Goal: Information Seeking & Learning: Check status

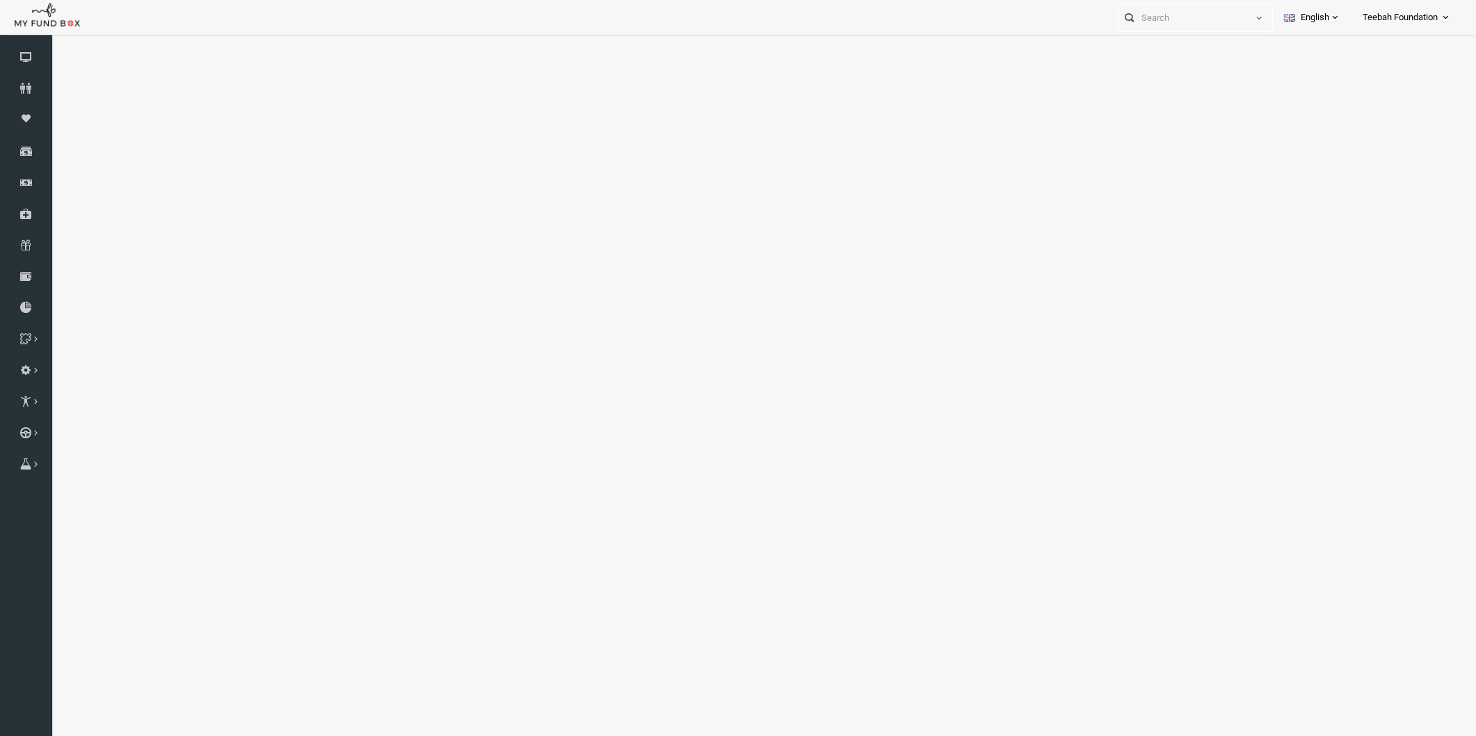
select select "100"
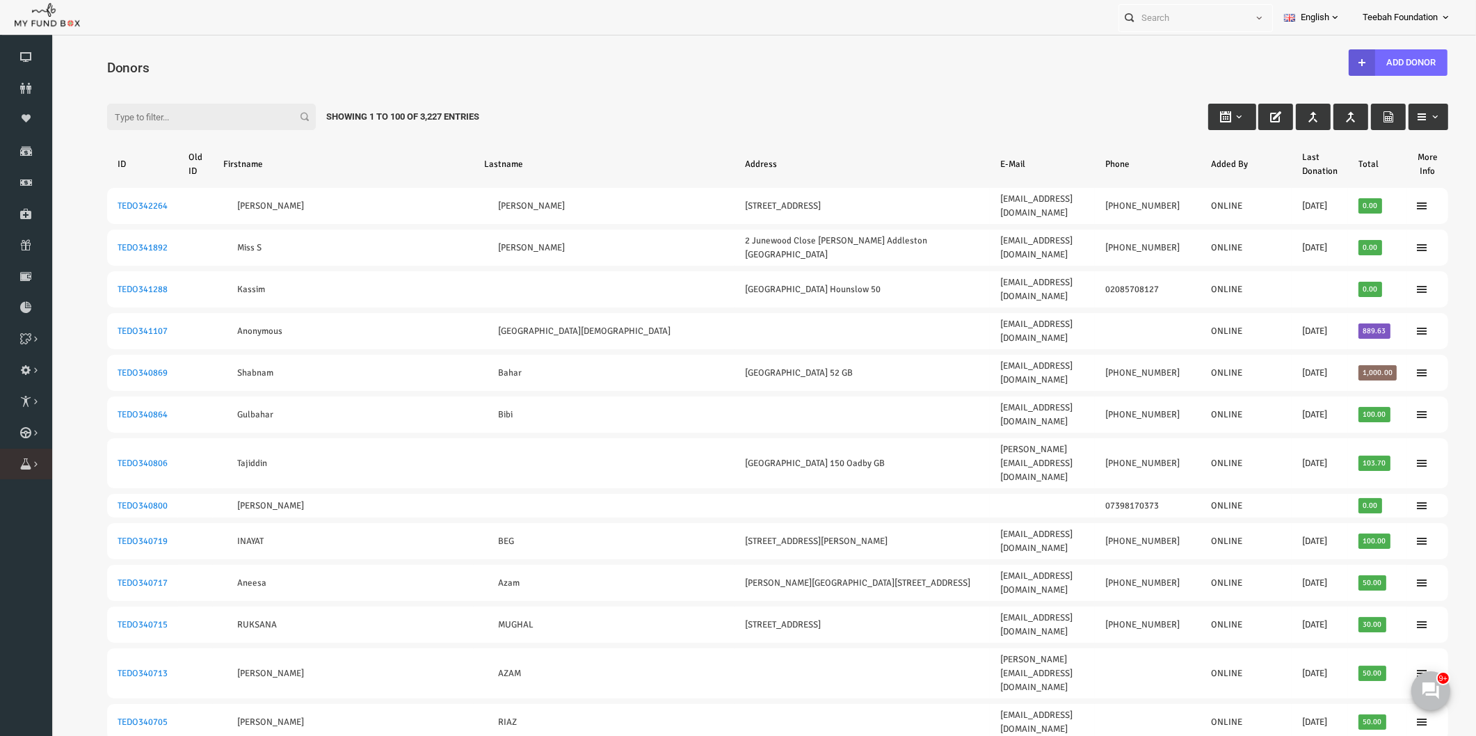
click at [0, 0] on link "Orders" at bounding box center [0, 0] width 0 height 0
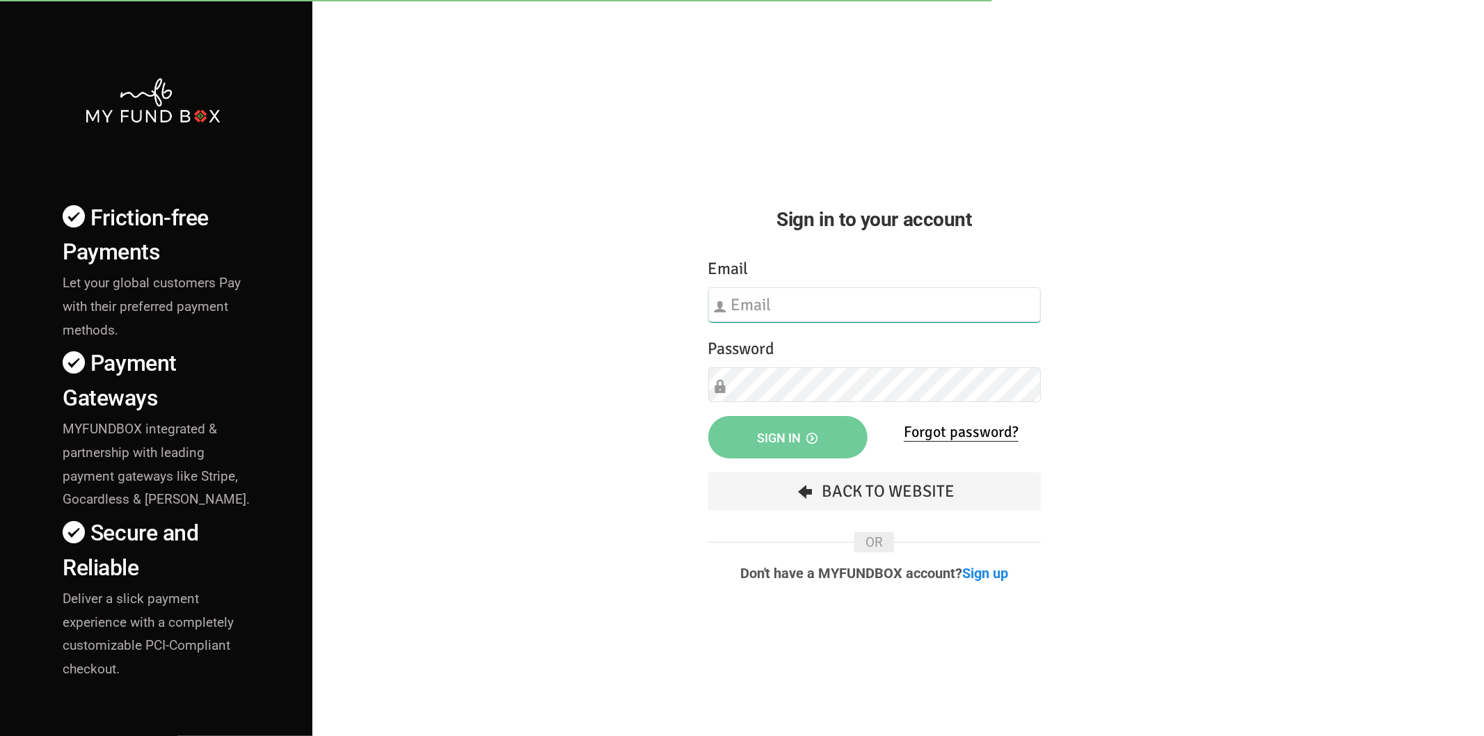
type input "hend.hechmi@teebahfoundation.org"
click at [781, 422] on button "Sign in" at bounding box center [787, 437] width 159 height 42
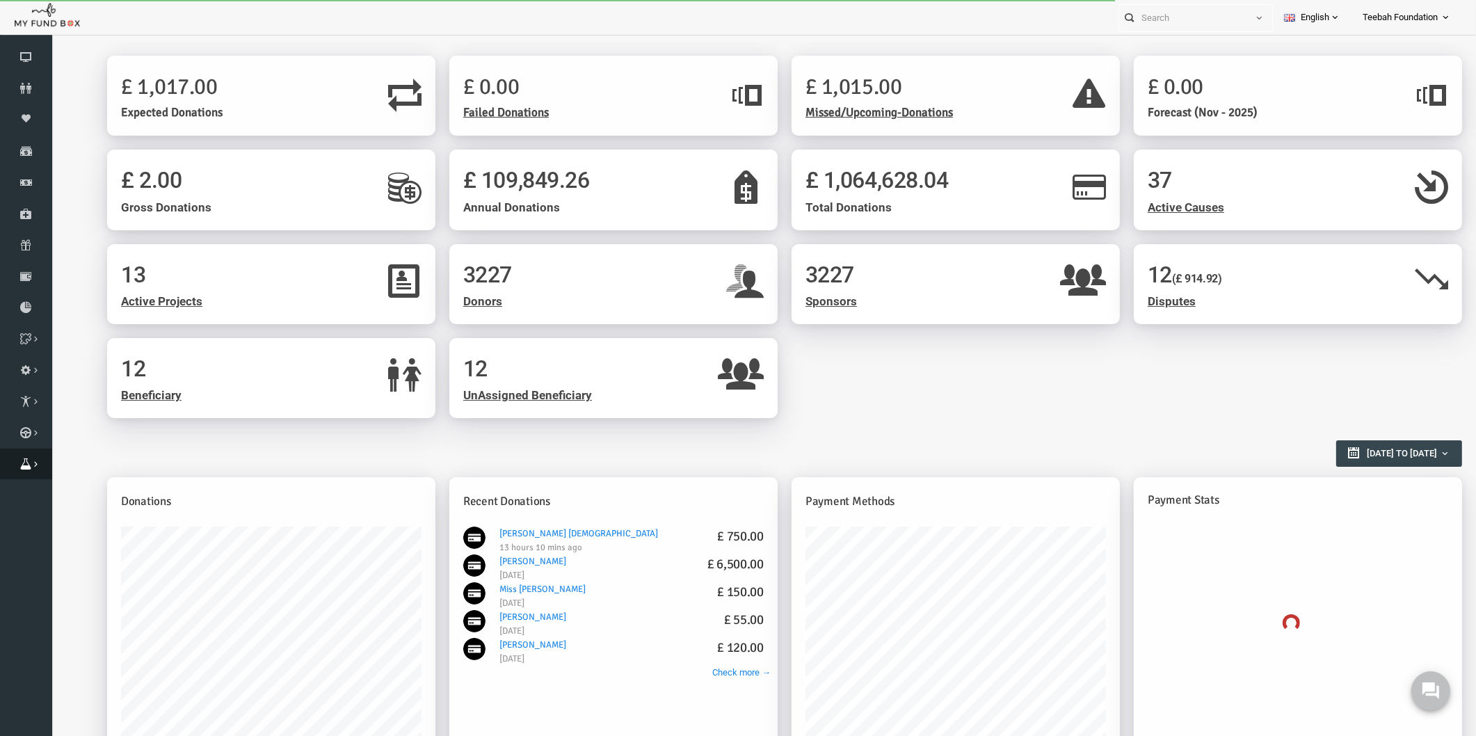
click at [26, 464] on icon at bounding box center [26, 463] width 52 height 11
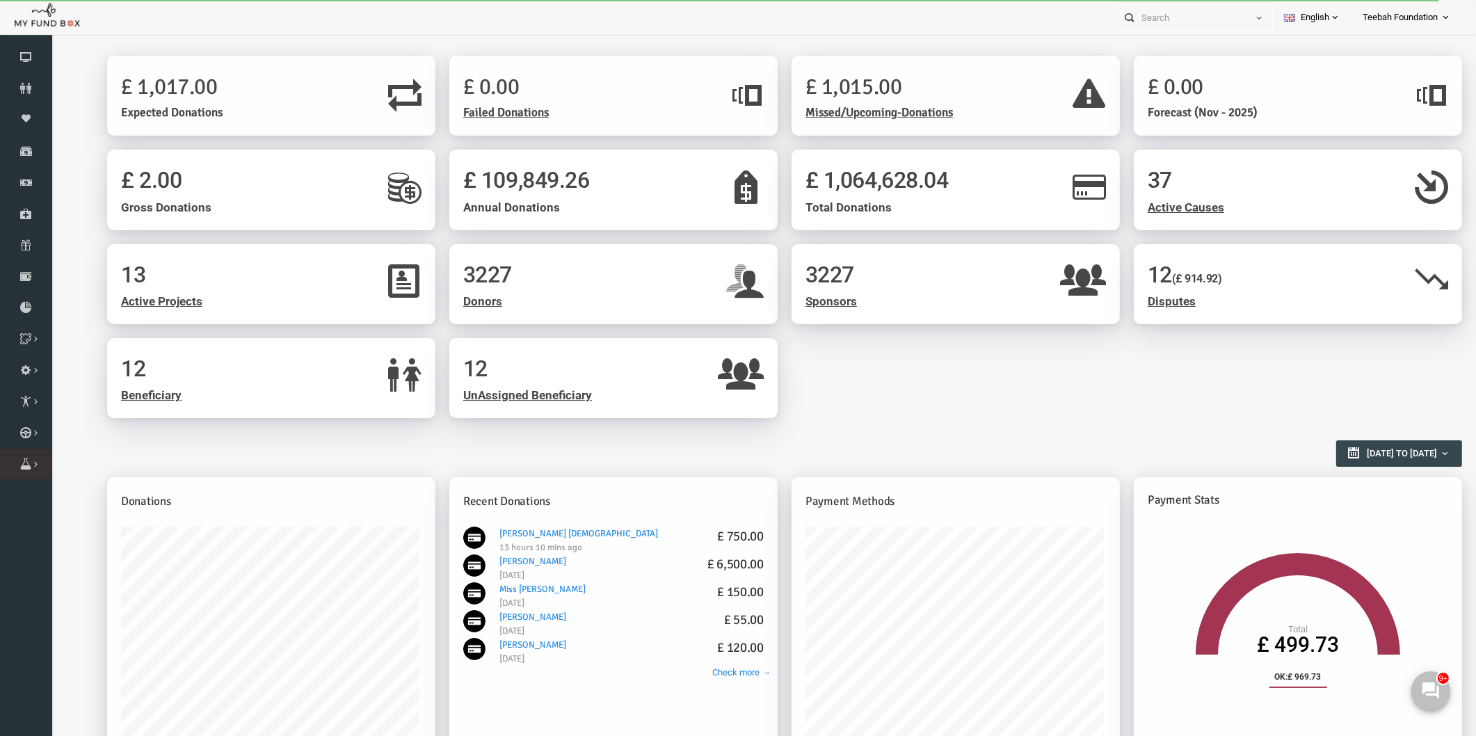
click at [0, 0] on icon at bounding box center [0, 0] width 0 height 0
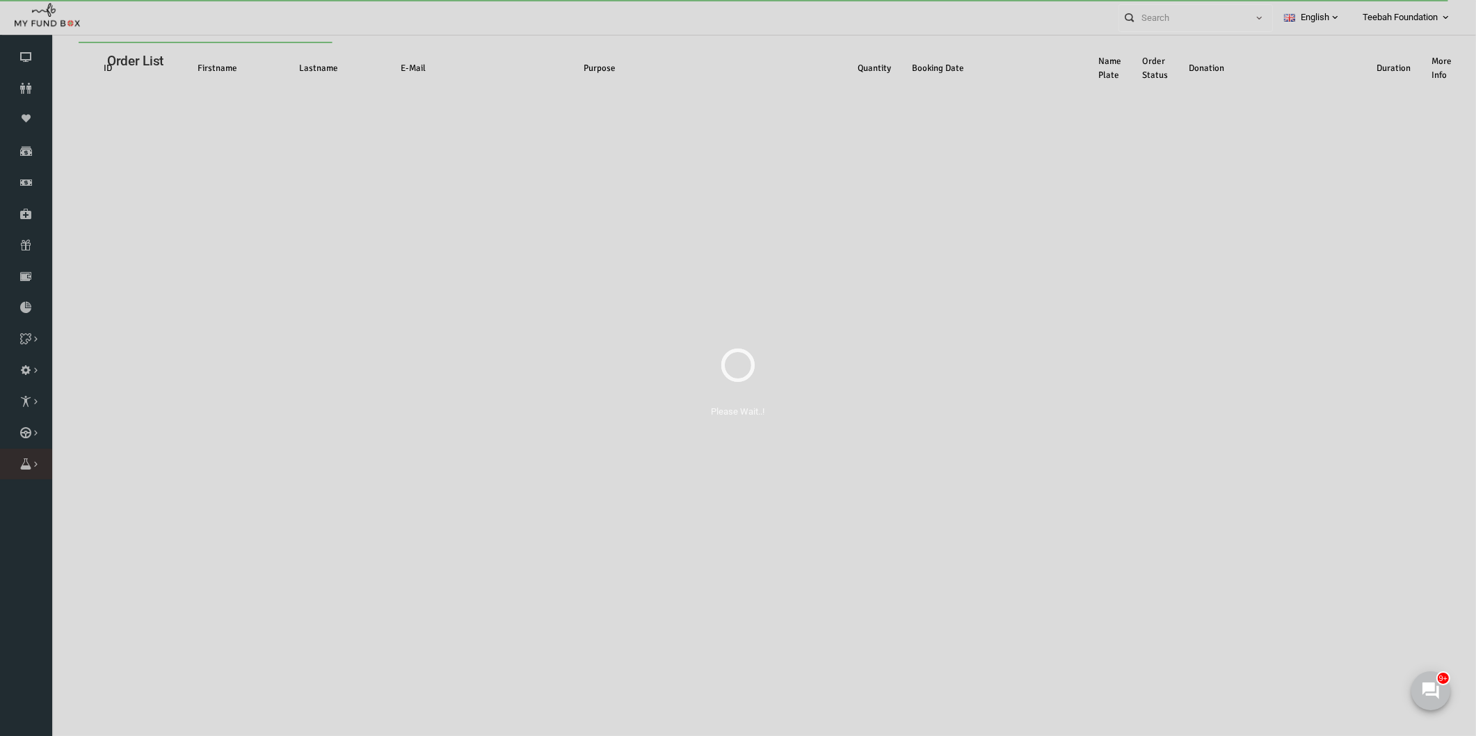
select select "100"
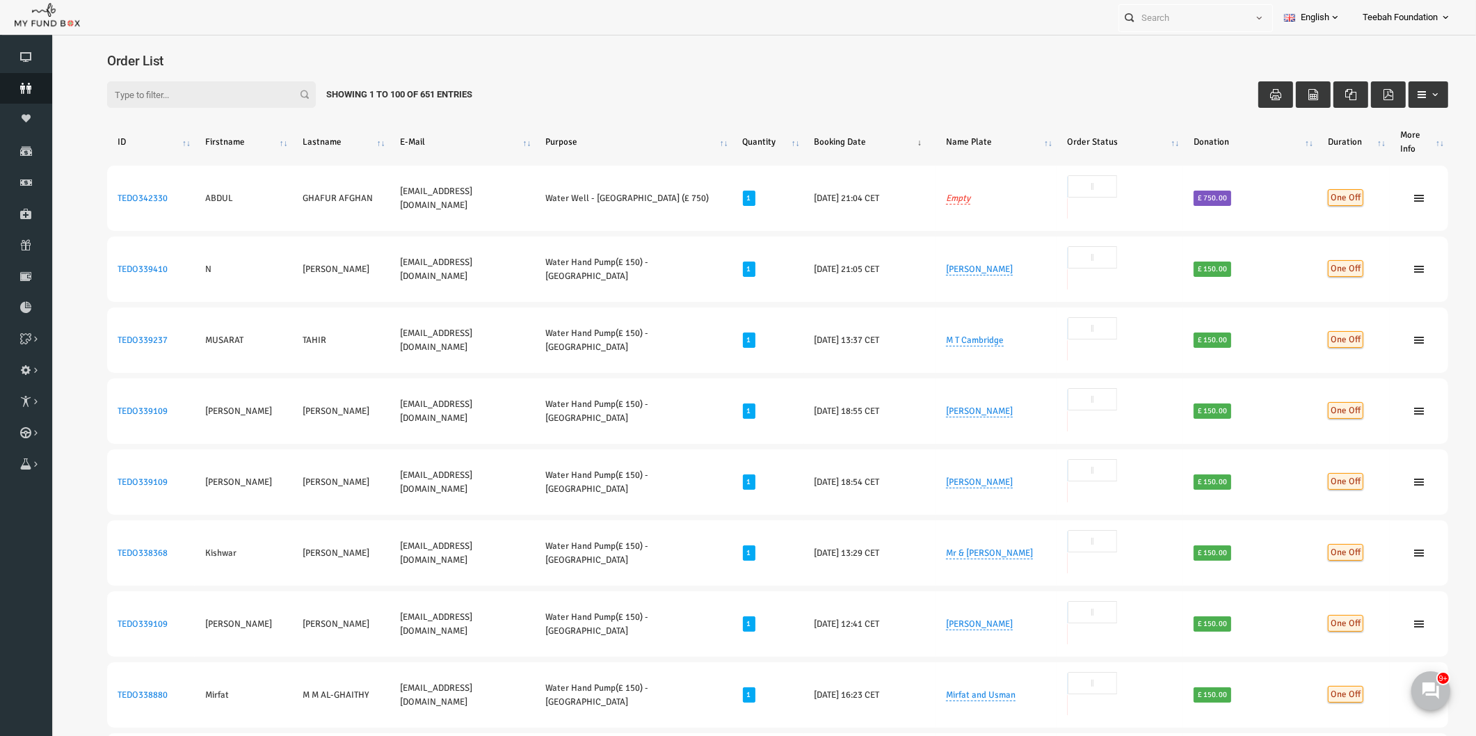
click at [25, 91] on icon at bounding box center [26, 88] width 52 height 11
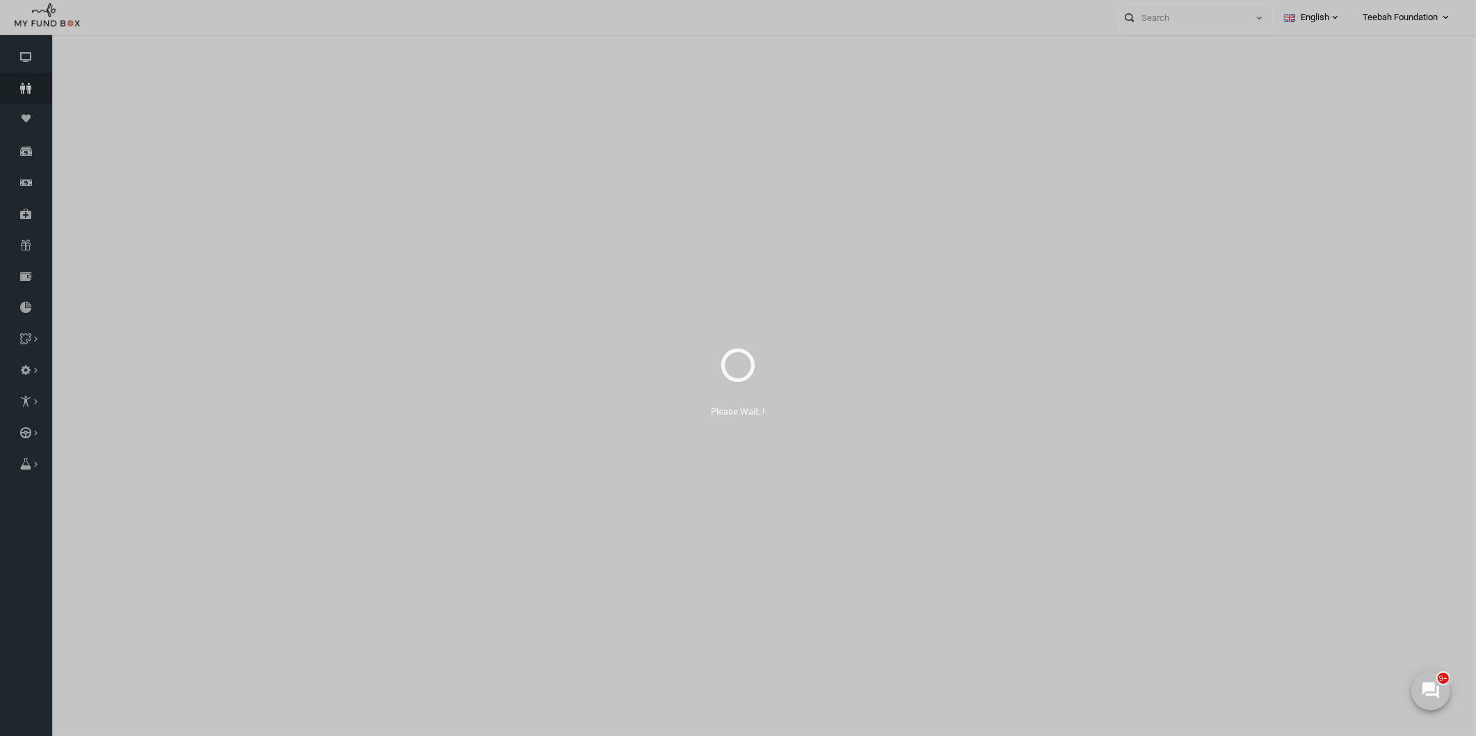
select select "100"
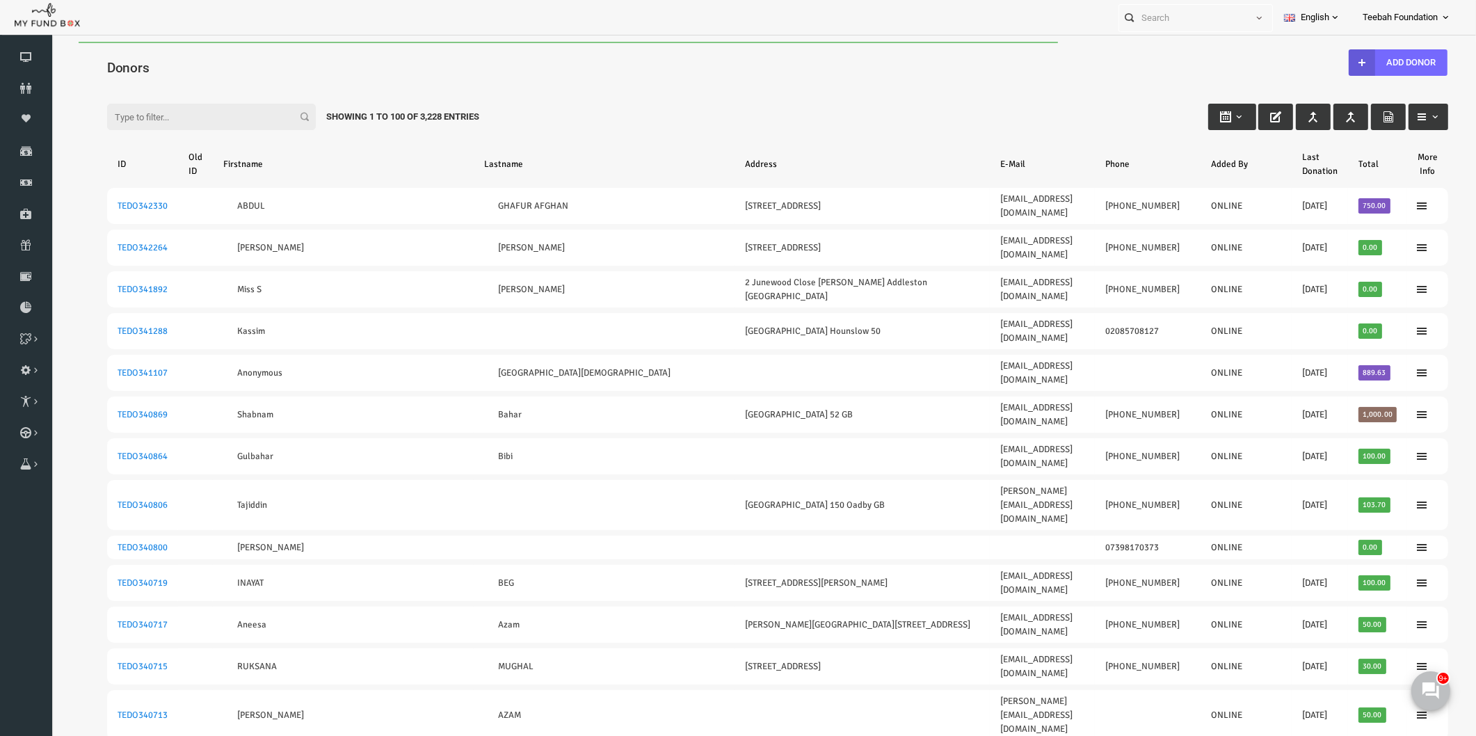
click at [218, 85] on div "Filter: Showing 1 to 100 of 3,228 Entries" at bounding box center [749, 104] width 1369 height 38
click at [788, 58] on h4 "Donors" at bounding box center [756, 68] width 1355 height 20
click at [800, 86] on div "Filter: Showing 1 to 100 of 3,228 Entries" at bounding box center [749, 104] width 1369 height 38
click at [226, 86] on div "Filter: Showing 1 to 100 of 3,228 Entries" at bounding box center [749, 104] width 1369 height 38
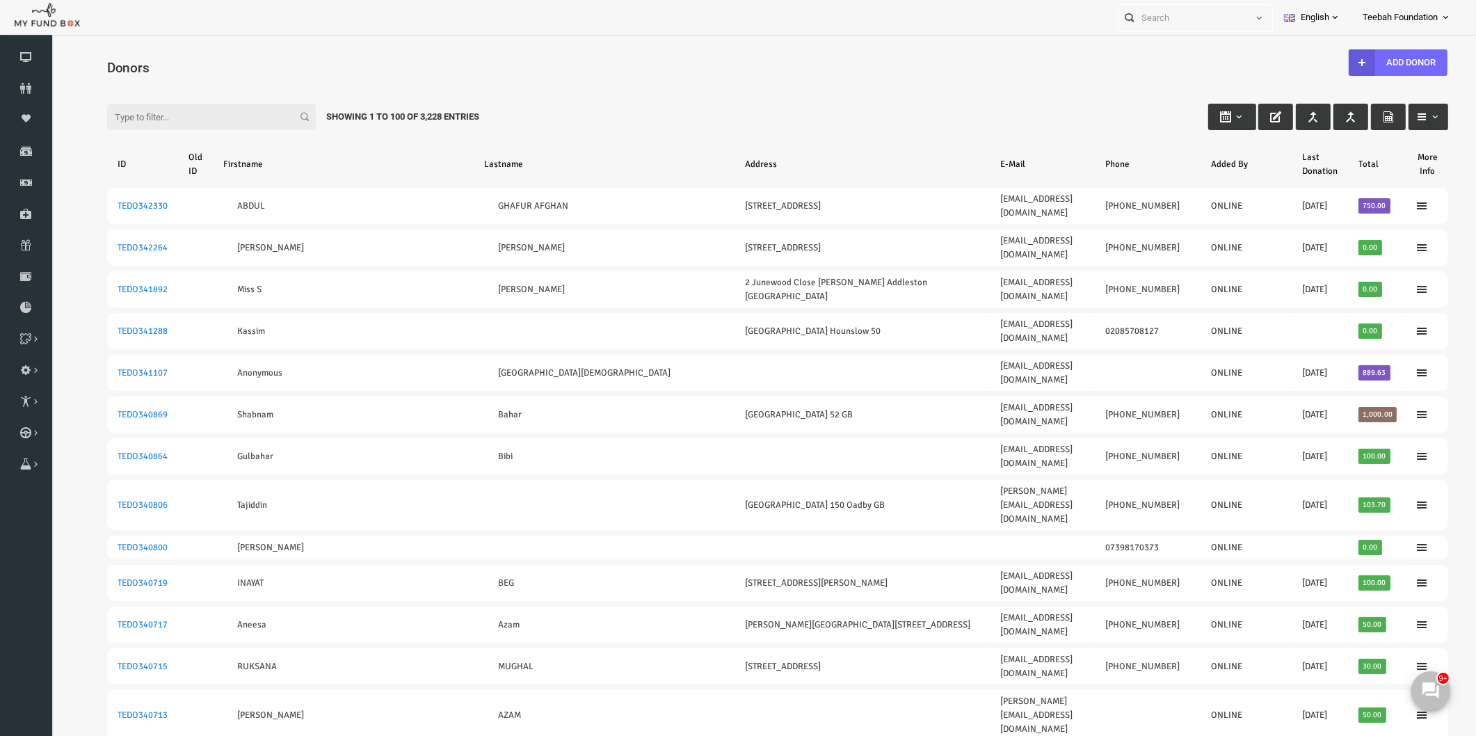
click at [104, 115] on input "Filter:" at bounding box center [183, 117] width 209 height 26
paste input "tttariq1@icloud.com"
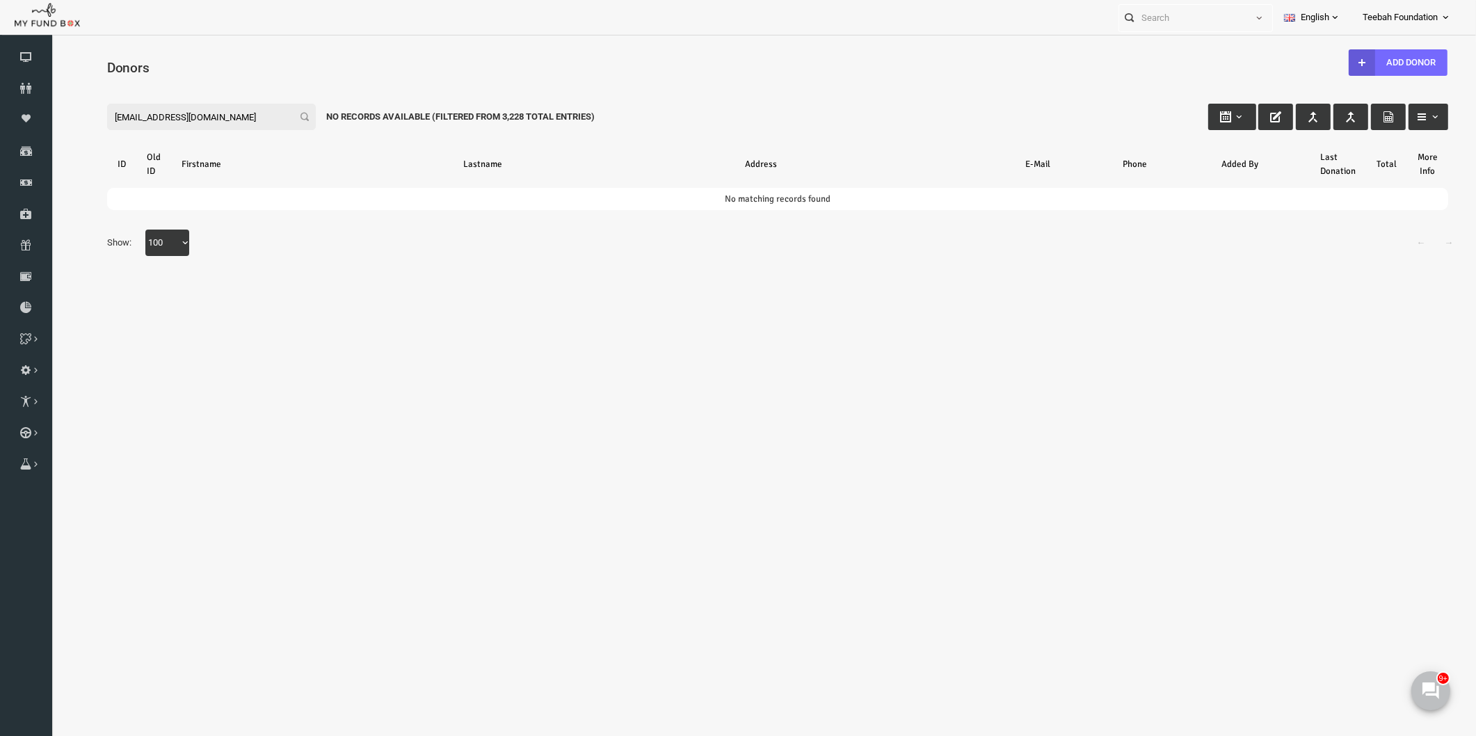
click at [90, 116] on input "tttariq1@icloud.com" at bounding box center [183, 117] width 209 height 26
type input "ttariq1@icloud.com"
click at [33, 89] on icon at bounding box center [26, 88] width 52 height 11
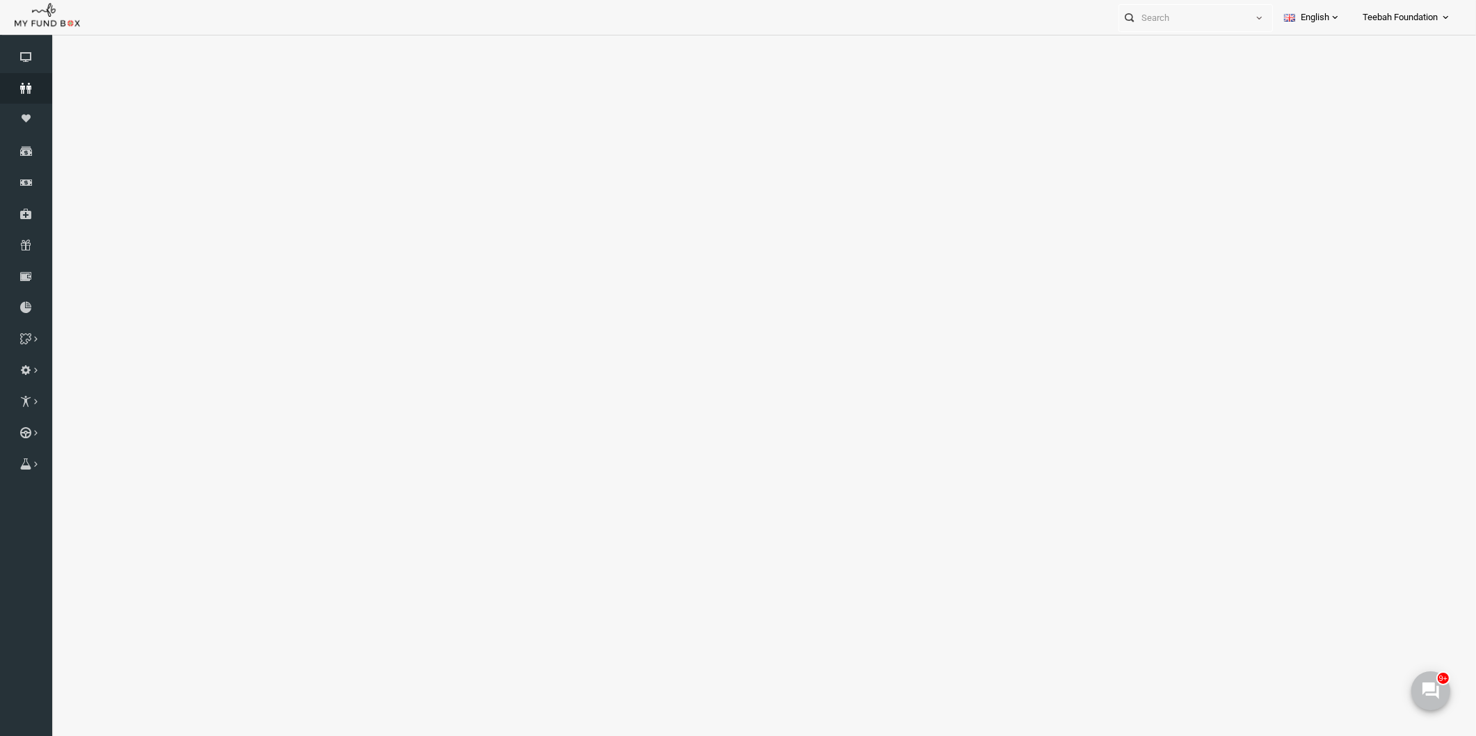
select select "100"
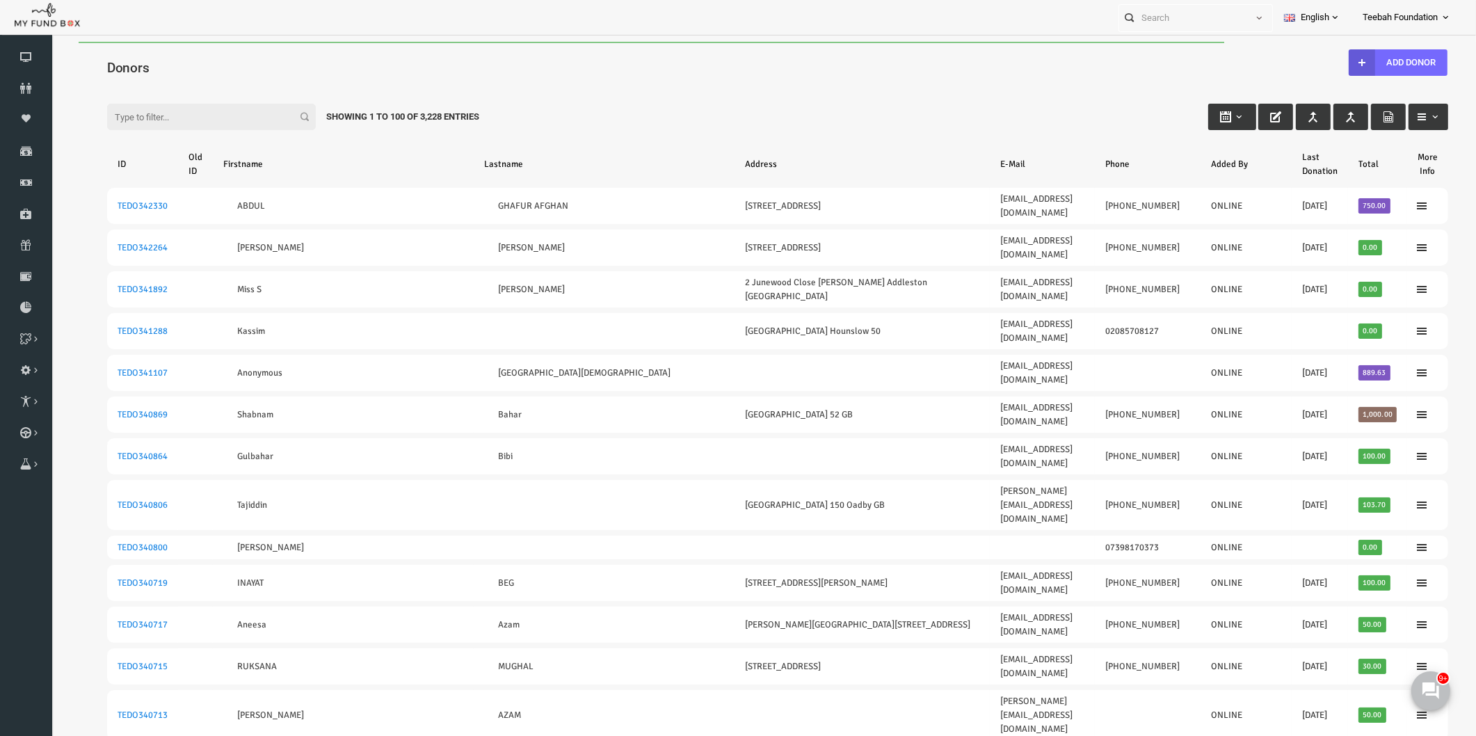
click at [129, 114] on input "Filter:" at bounding box center [183, 117] width 209 height 26
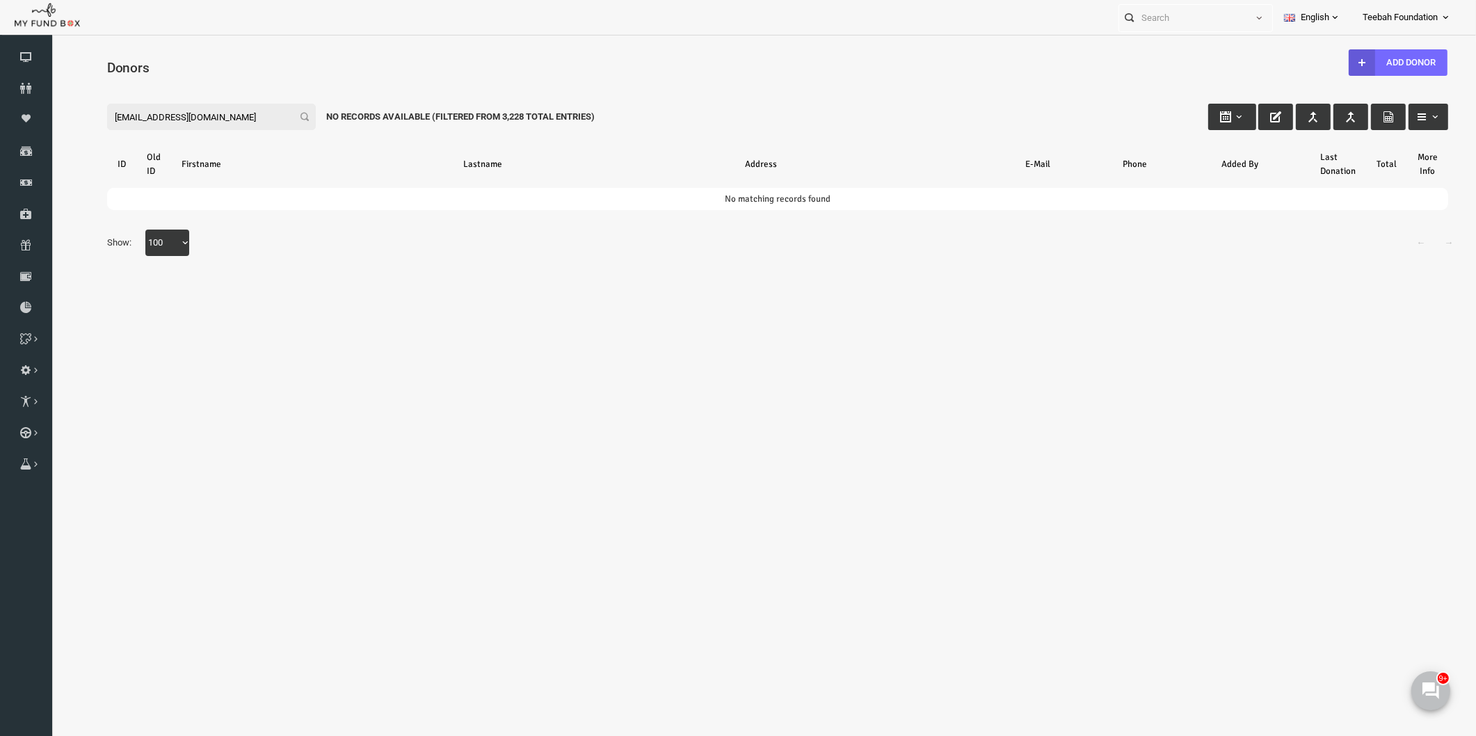
click at [91, 113] on input "tttariq1@icloud.com" at bounding box center [183, 117] width 209 height 26
drag, startPoint x: 102, startPoint y: 119, endPoint x: 113, endPoint y: 155, distance: 37.8
click at [51, 113] on html "Donor Not Found Beneficiary Not Found Partner Not Found!!!! Please Fill out thi…" at bounding box center [749, 398] width 1397 height 712
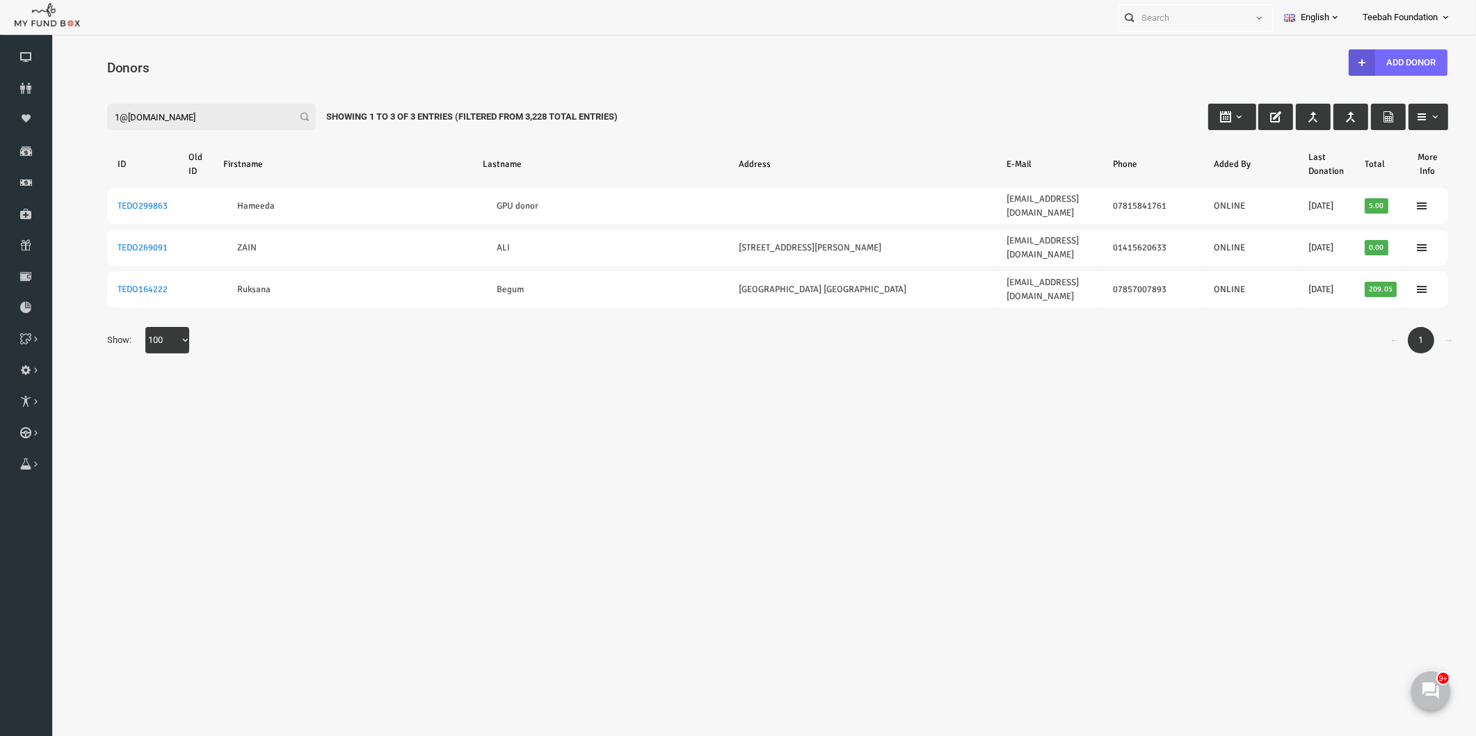
click at [982, 327] on div "← 1 → Show: 10 25 50 100 100" at bounding box center [749, 347] width 1369 height 40
drag, startPoint x: 136, startPoint y: 116, endPoint x: 120, endPoint y: 160, distance: 46.7
click at [51, 123] on html "Donor Not Found Beneficiary Not Found Partner Not Found!!!! Please Fill out thi…" at bounding box center [749, 394] width 1397 height 704
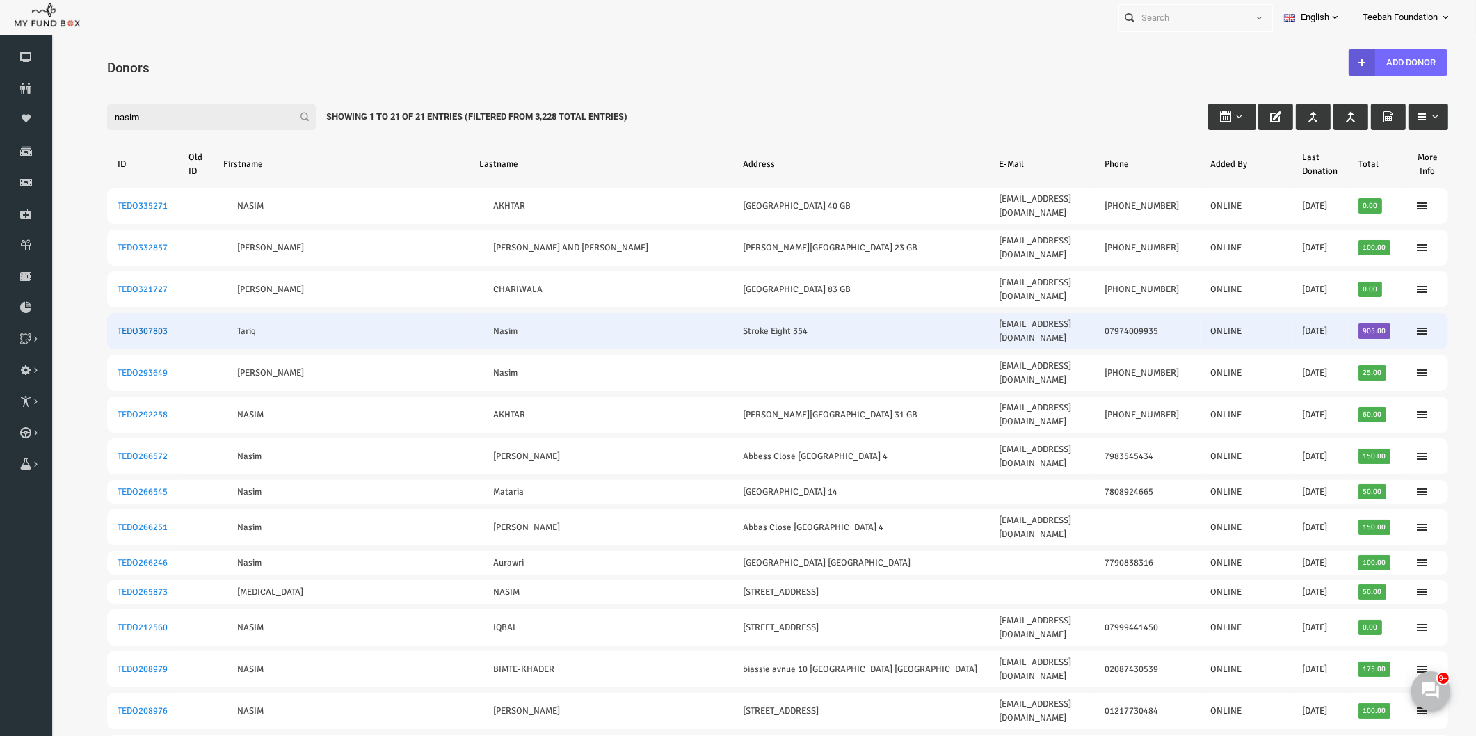
type input "nasim"
click at [107, 326] on link "TEDO307803" at bounding box center [114, 331] width 50 height 11
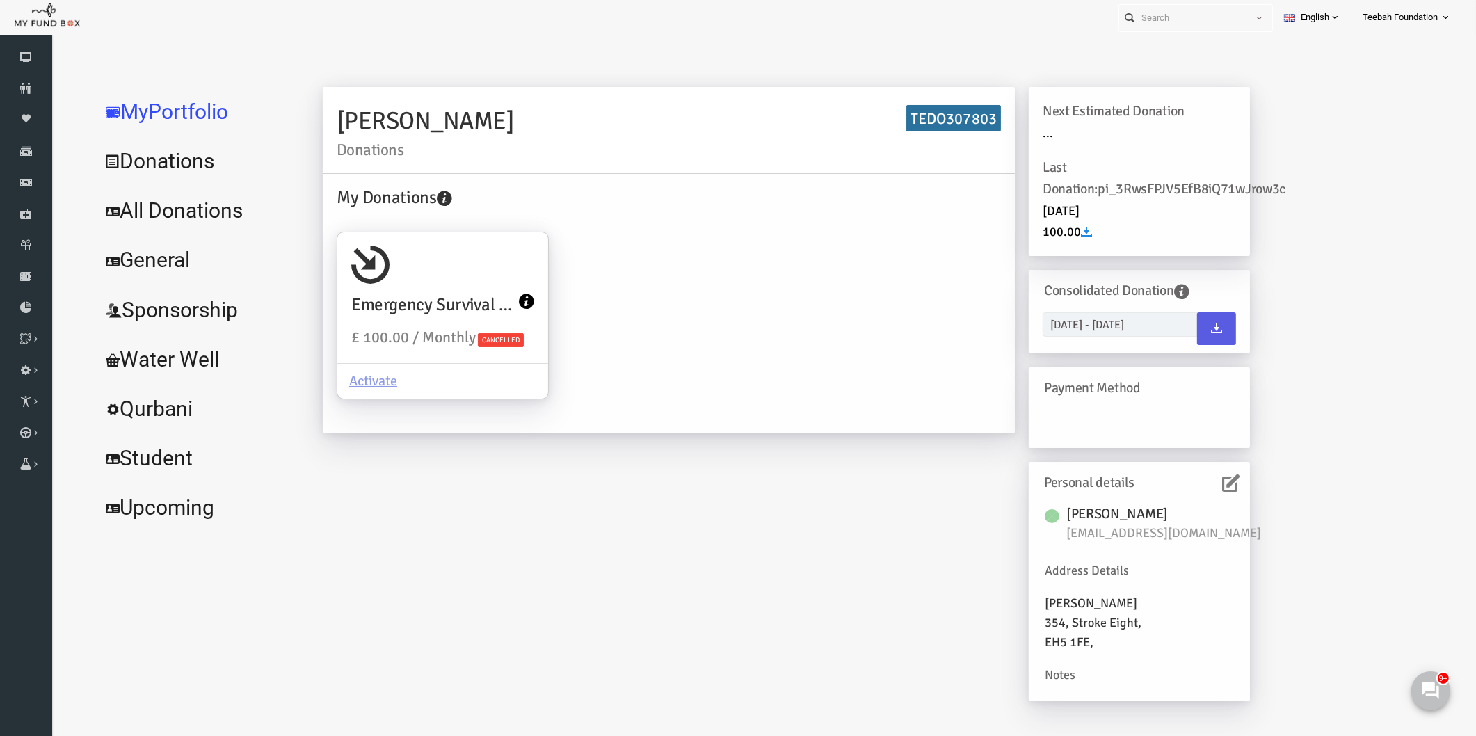
click at [323, 506] on div "Tariq Nasim Donations TEDO307803 My Donations Emergency Survival Kit £ 100.00 /…" at bounding box center [757, 401] width 955 height 628
click at [138, 213] on link "All Donations" at bounding box center [169, 211] width 209 height 50
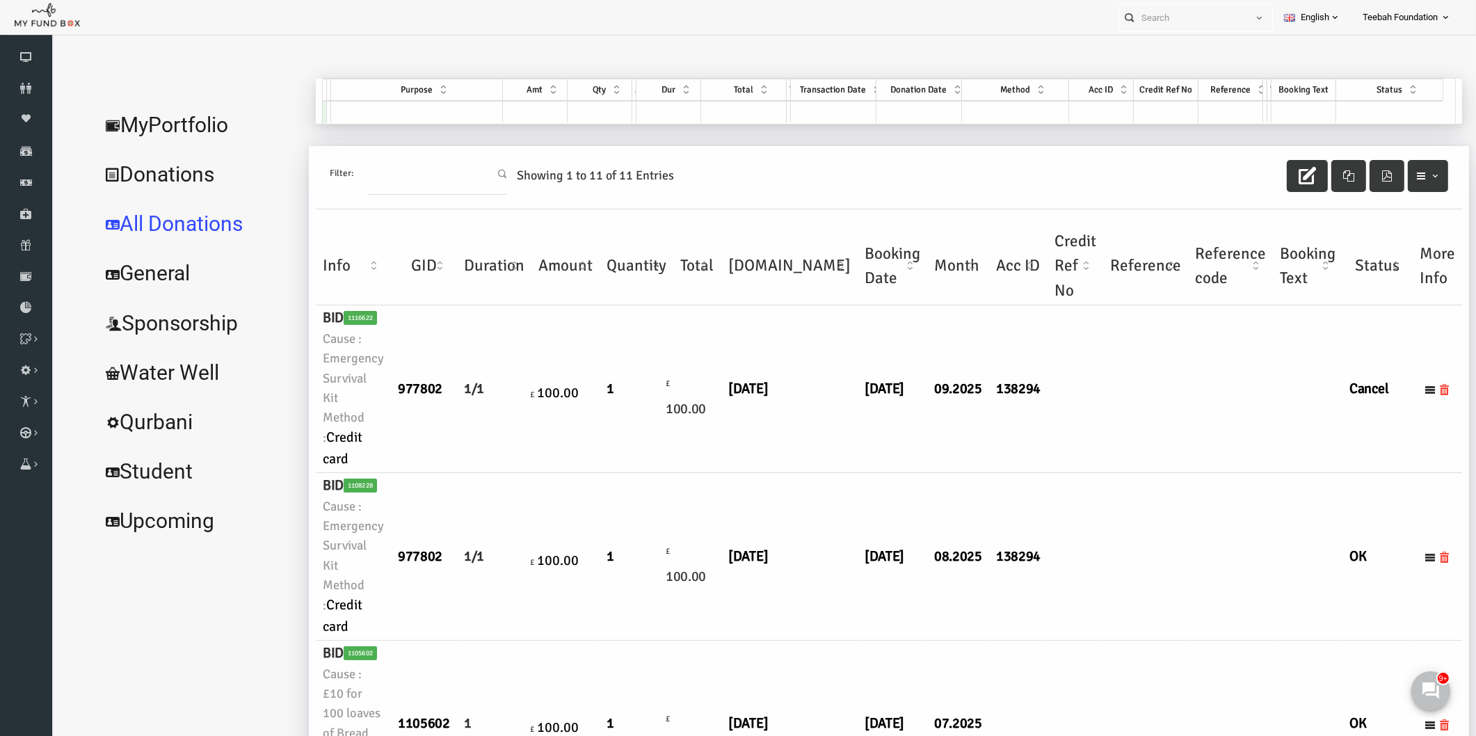
click at [1075, 499] on td at bounding box center [1117, 557] width 85 height 168
click at [1160, 497] on td at bounding box center [1202, 557] width 85 height 168
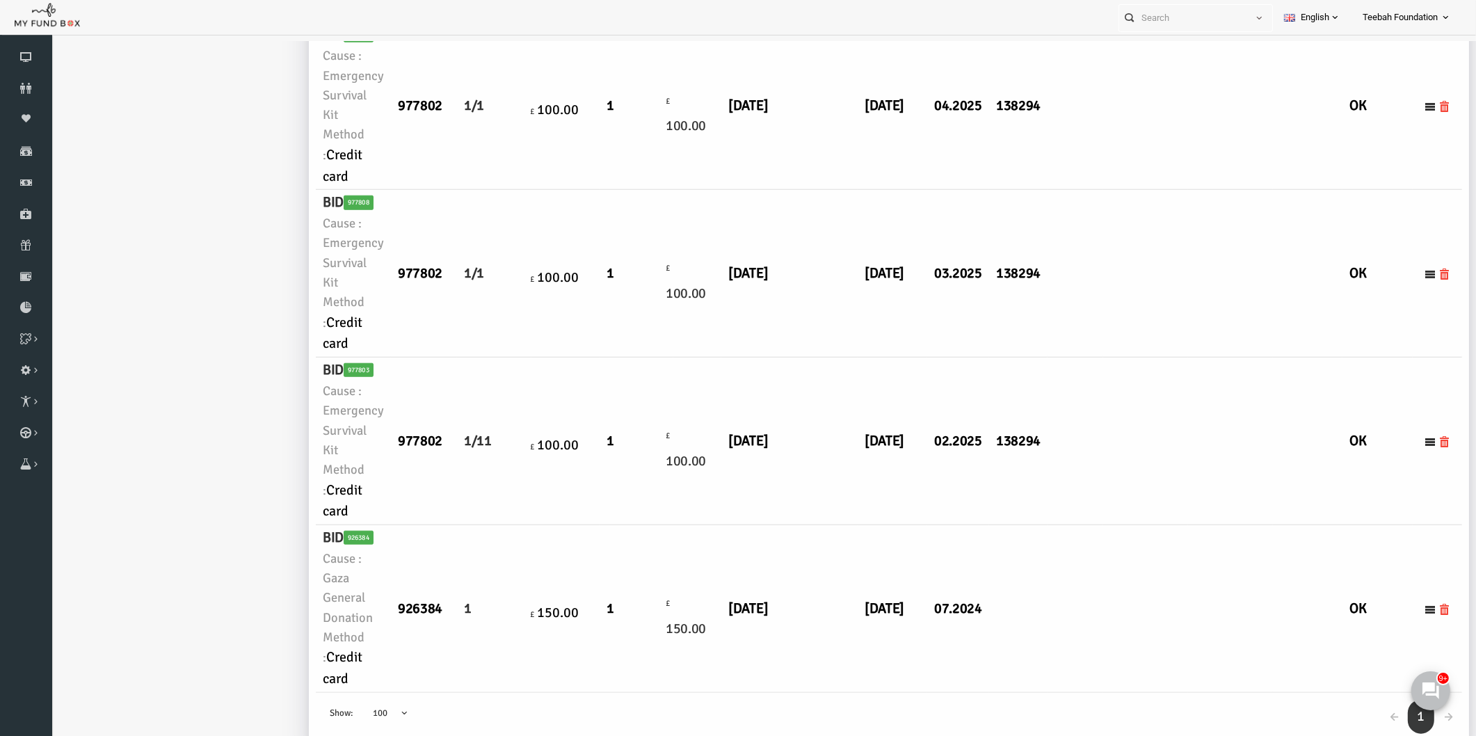
scroll to position [1494, 0]
click at [514, 515] on td "£ 100.00" at bounding box center [537, 442] width 68 height 168
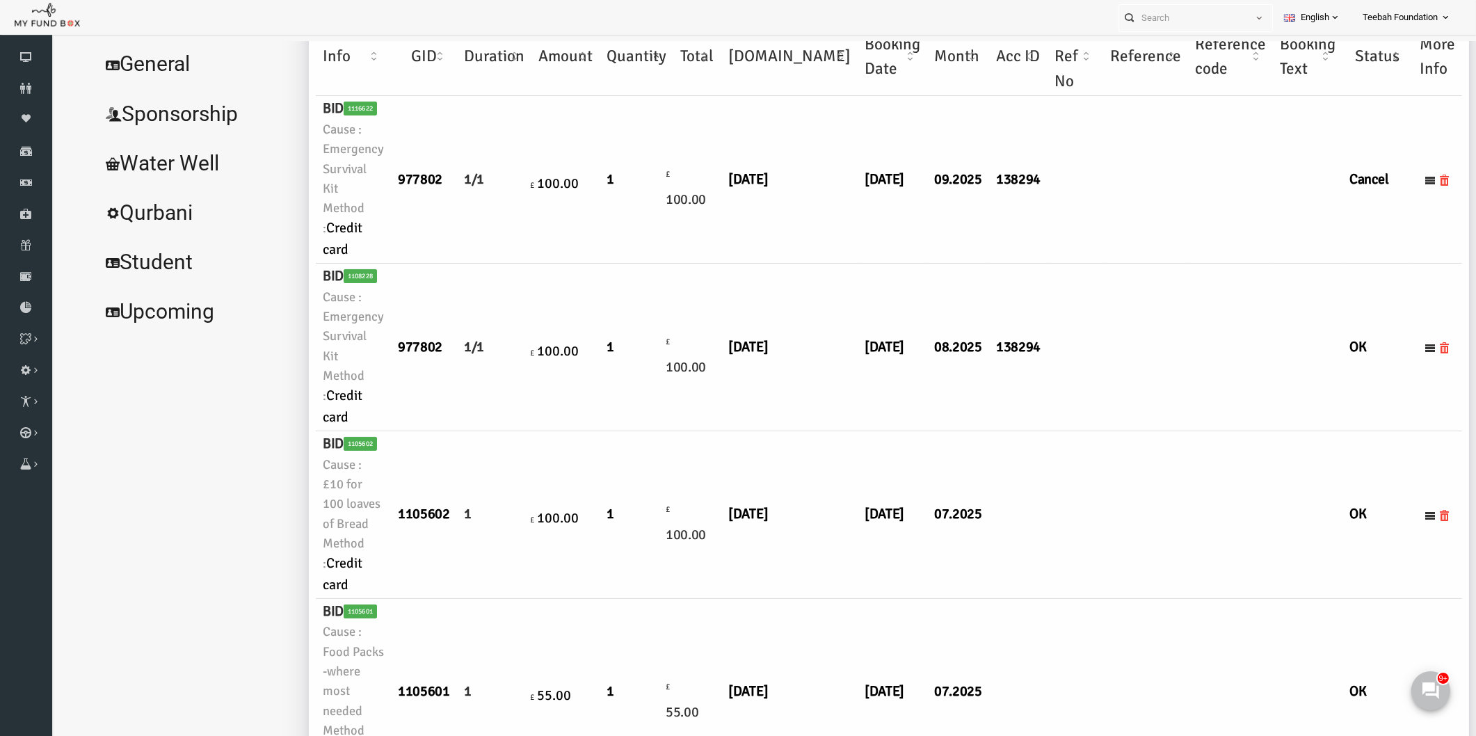
scroll to position [26, 0]
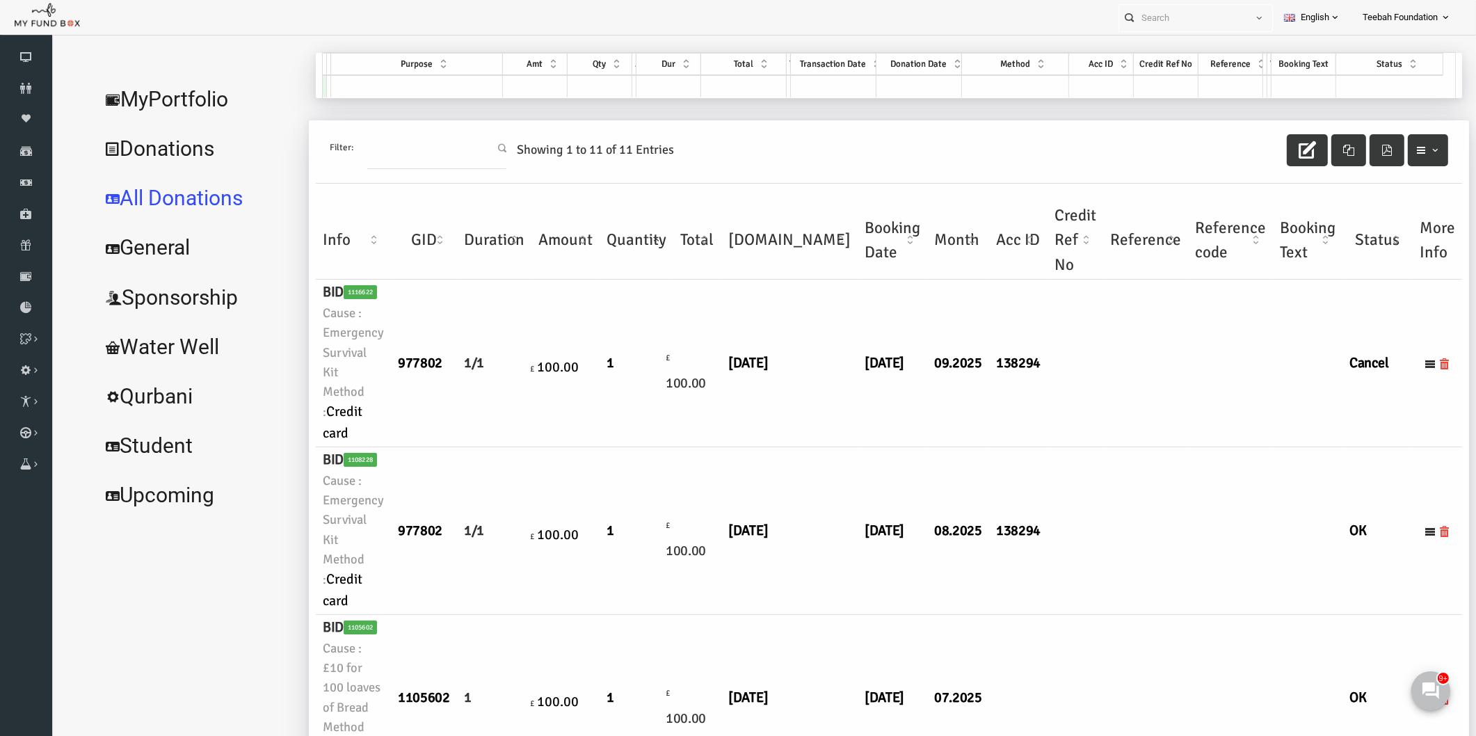
click at [178, 108] on link "MyPortfolio" at bounding box center [169, 99] width 209 height 50
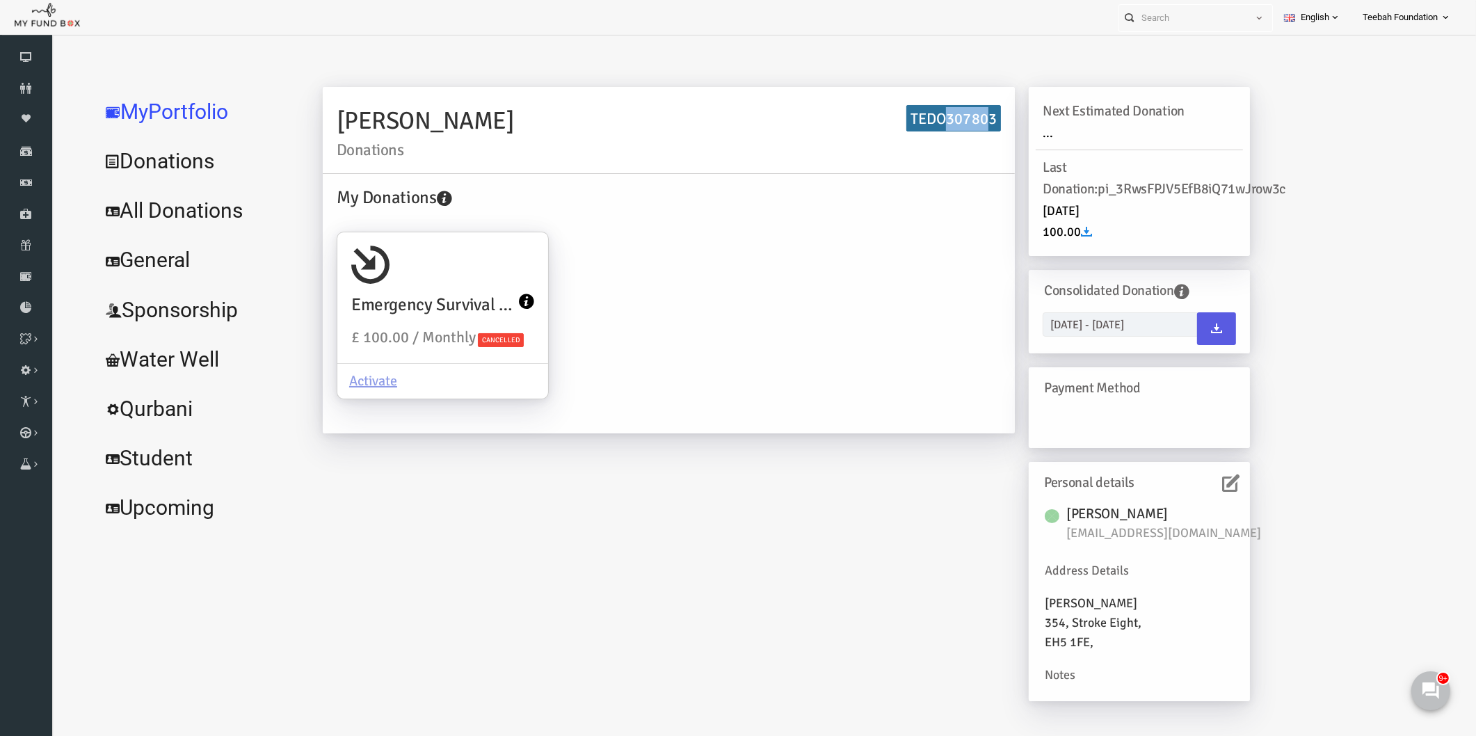
drag, startPoint x: 963, startPoint y: 115, endPoint x: 922, endPoint y: 117, distance: 41.8
click at [922, 117] on h6 "TEDO307803" at bounding box center [925, 118] width 95 height 27
drag, startPoint x: 916, startPoint y: 117, endPoint x: 966, endPoint y: 115, distance: 50.1
click at [966, 115] on h6 "TEDO307803" at bounding box center [925, 118] width 95 height 27
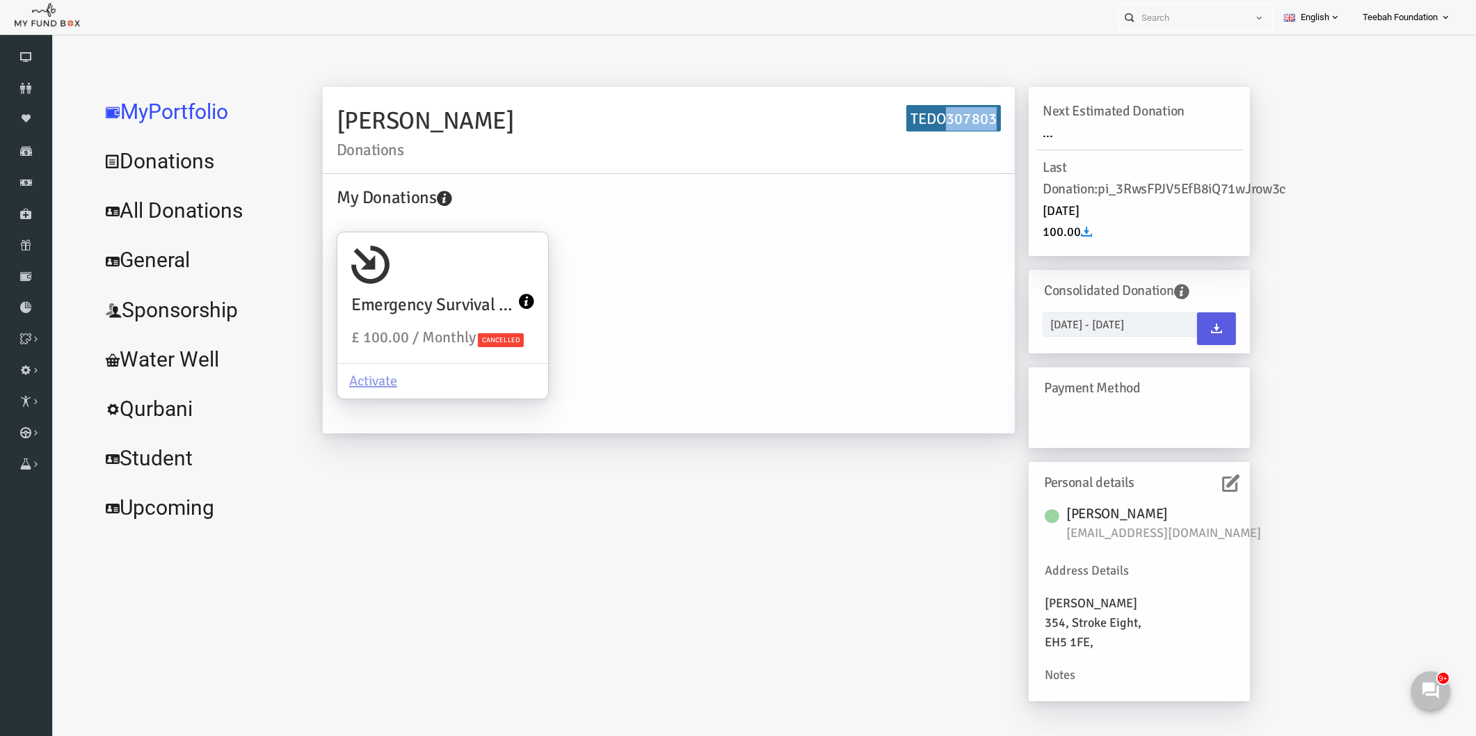
copy h6 "307803"
click at [202, 210] on link "All Donations" at bounding box center [169, 211] width 209 height 50
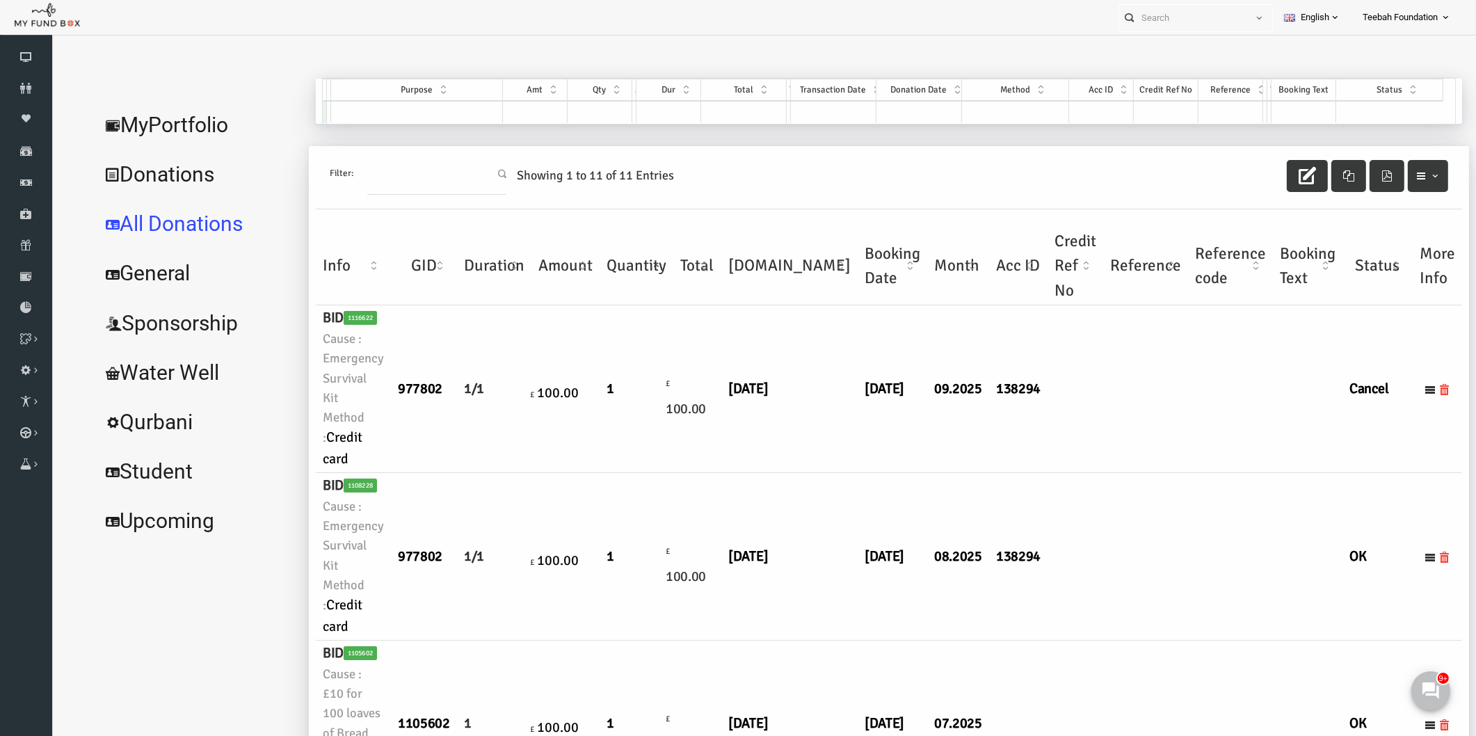
click at [1019, 454] on td at bounding box center [1047, 389] width 56 height 168
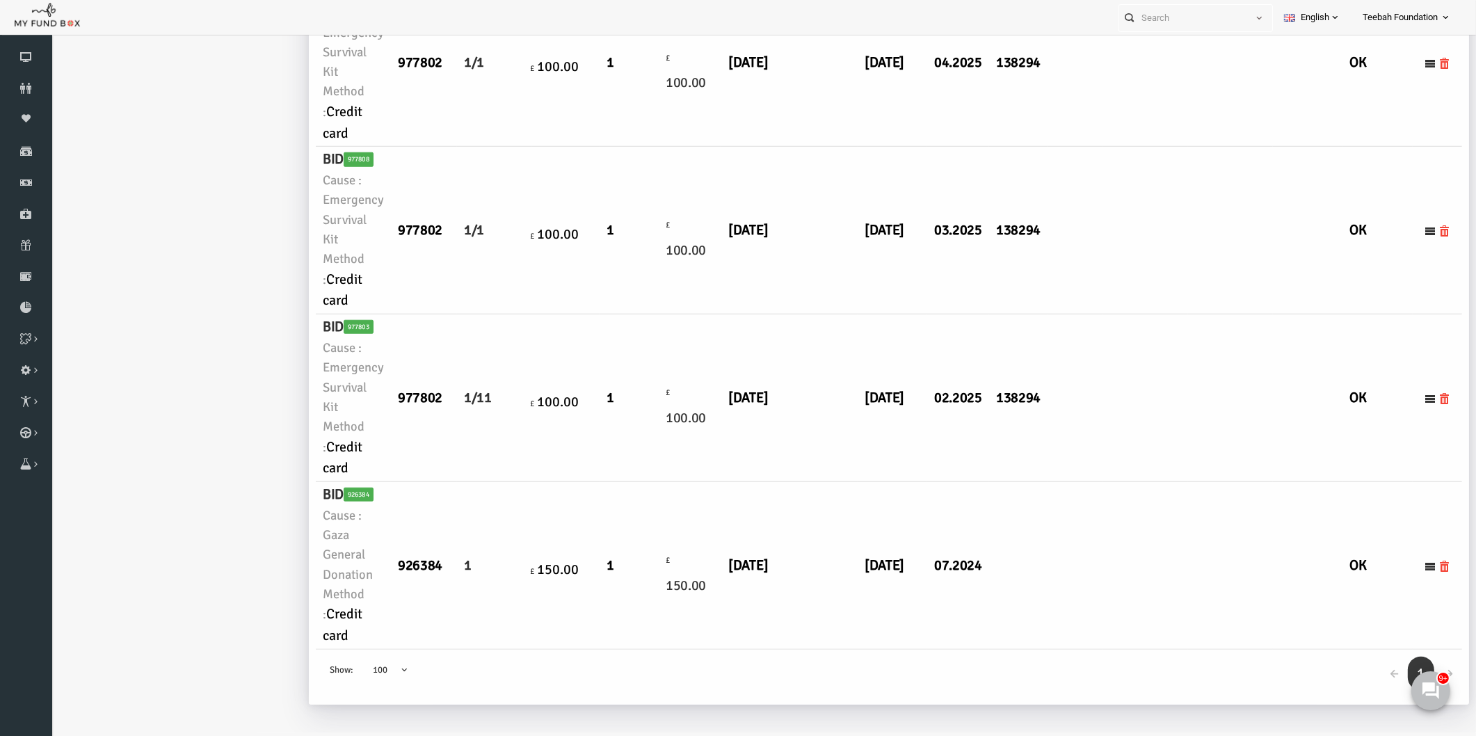
scroll to position [1417, 0]
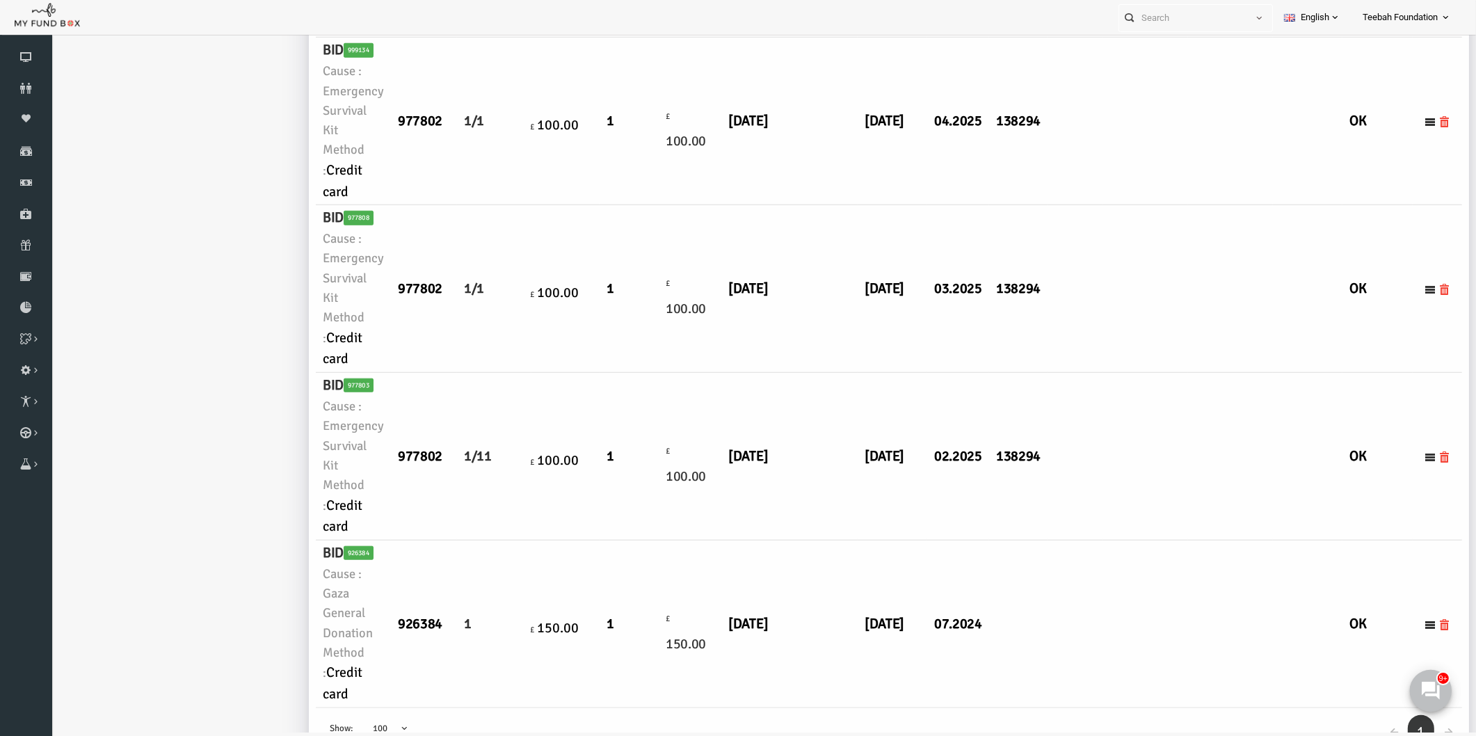
click at [1434, 689] on use at bounding box center [1430, 690] width 18 height 18
click at [1075, 573] on td at bounding box center [1117, 625] width 85 height 168
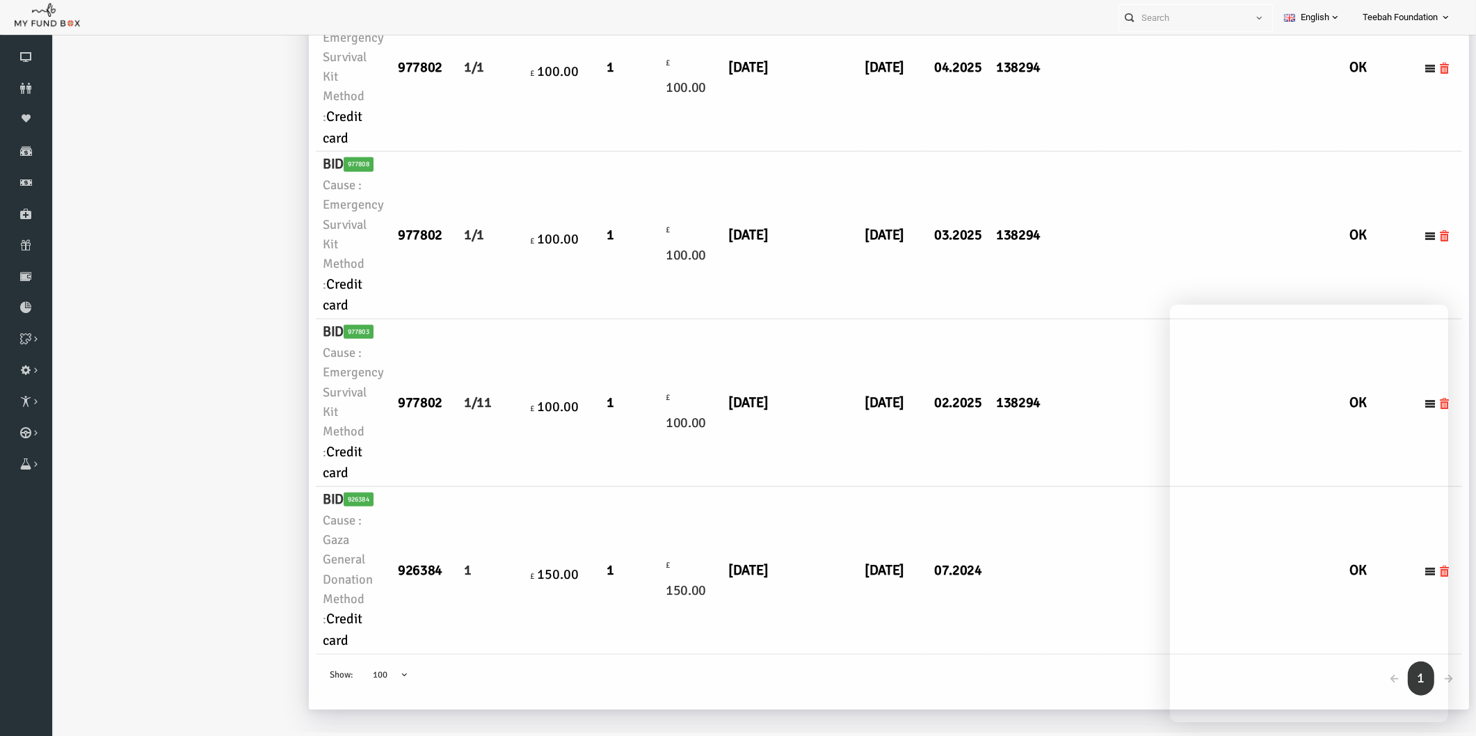
scroll to position [1494, 0]
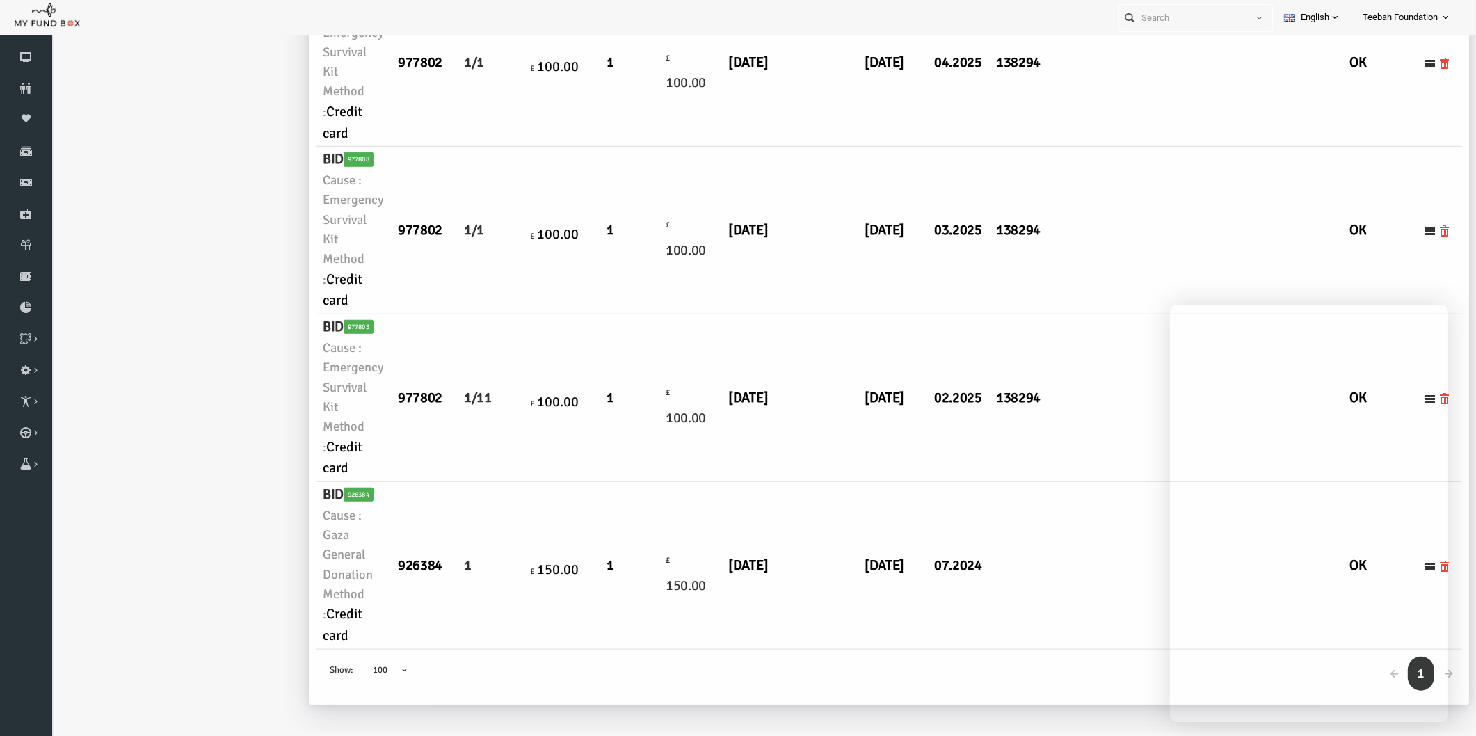
click at [591, 463] on td "1" at bounding box center [608, 398] width 74 height 168
click at [829, 447] on td "17.02.2025" at bounding box center [864, 398] width 70 height 168
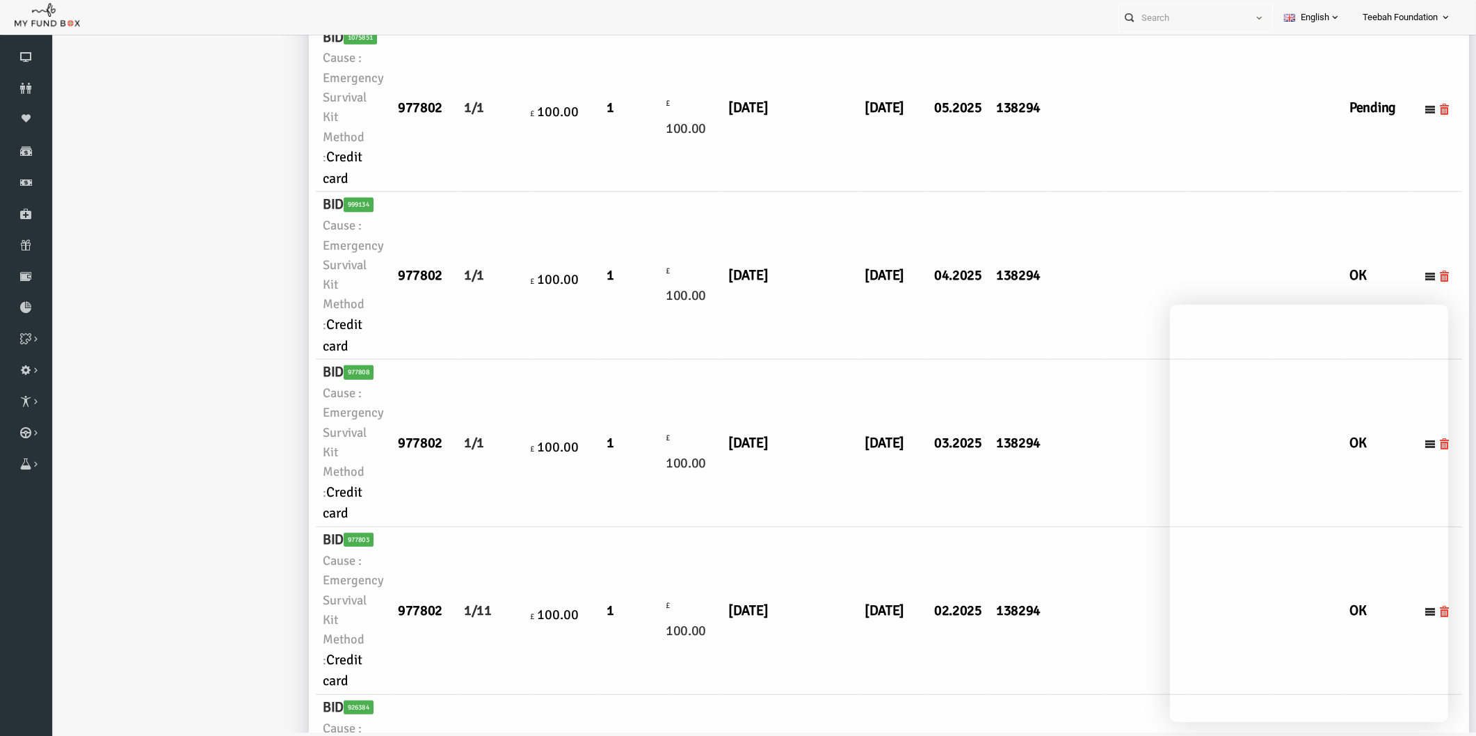
scroll to position [1108, 0]
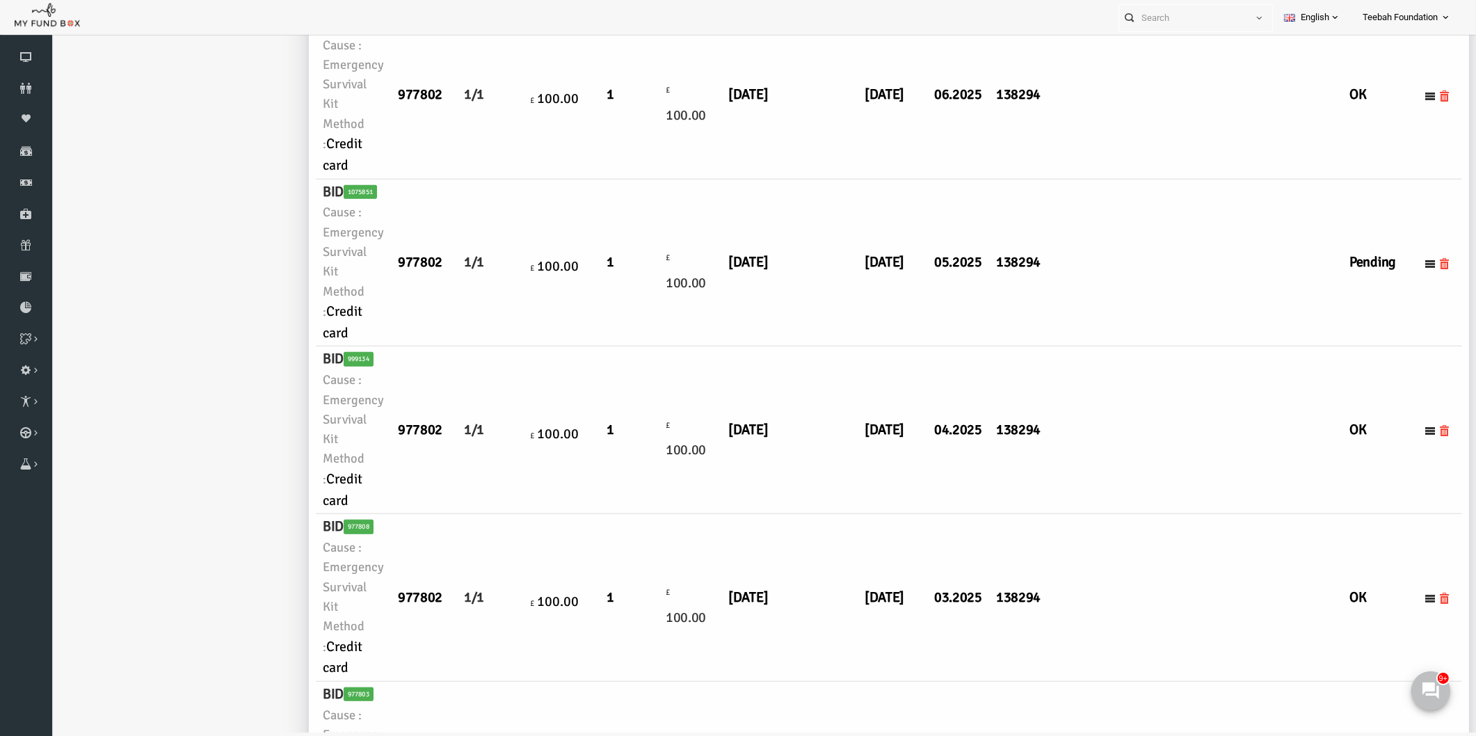
click at [1091, 347] on td at bounding box center [1117, 263] width 85 height 168
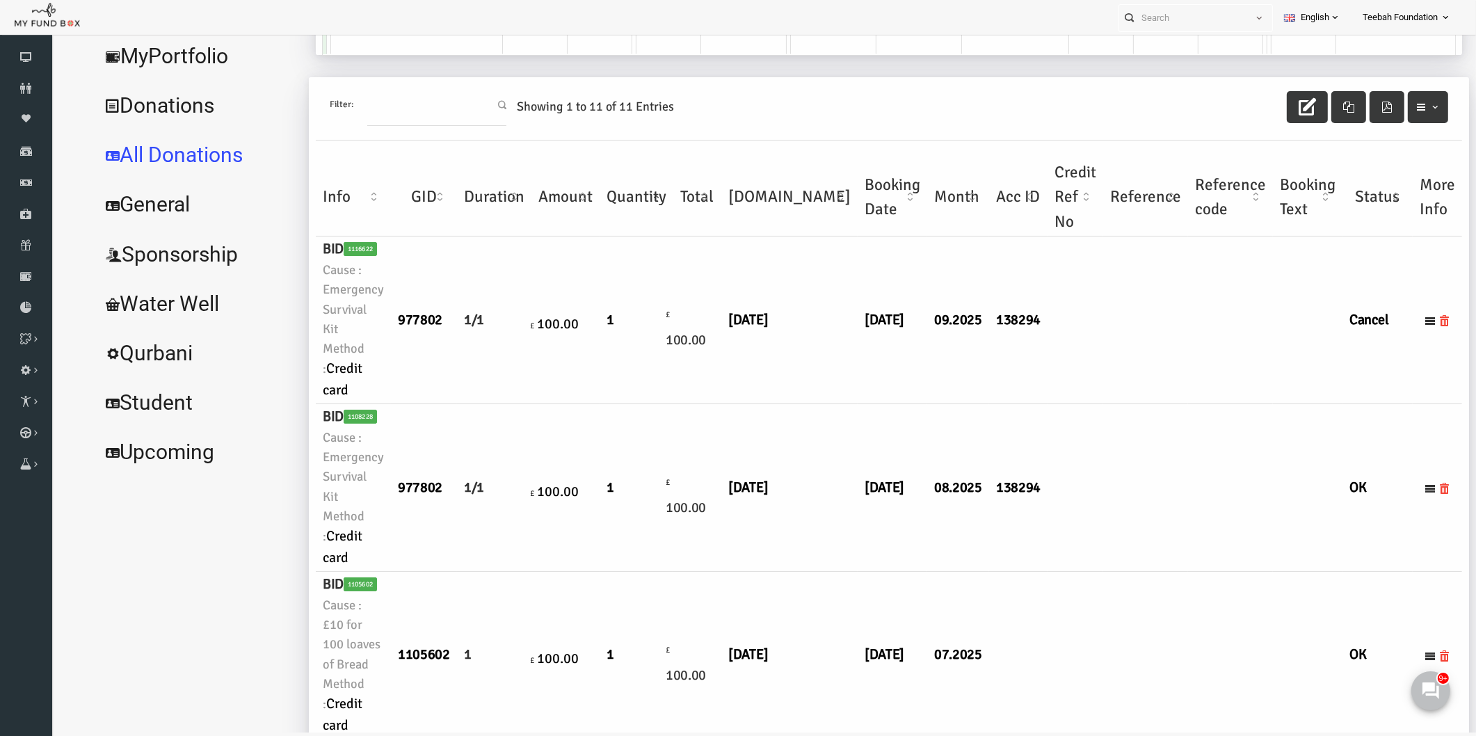
scroll to position [0, 0]
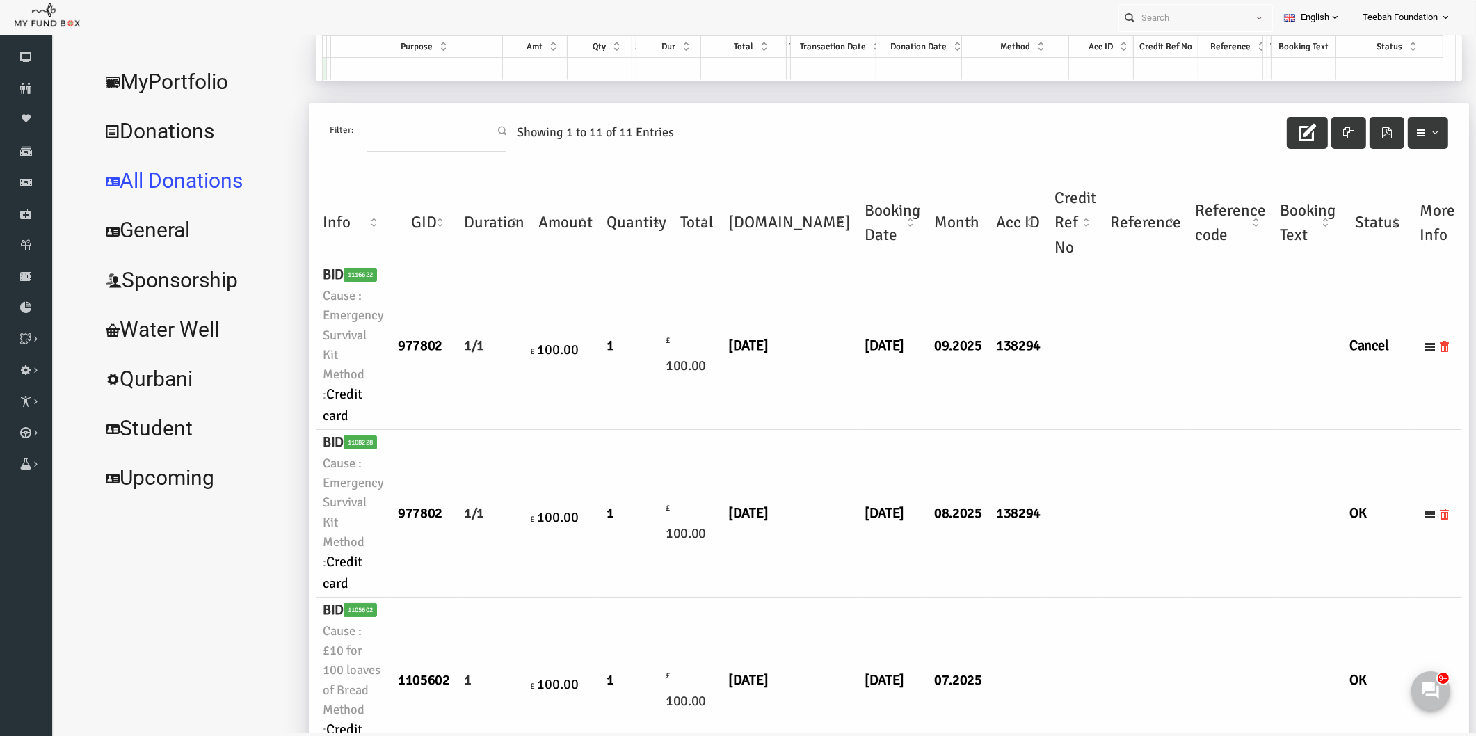
click at [198, 79] on link "MyPortfolio" at bounding box center [169, 82] width 209 height 50
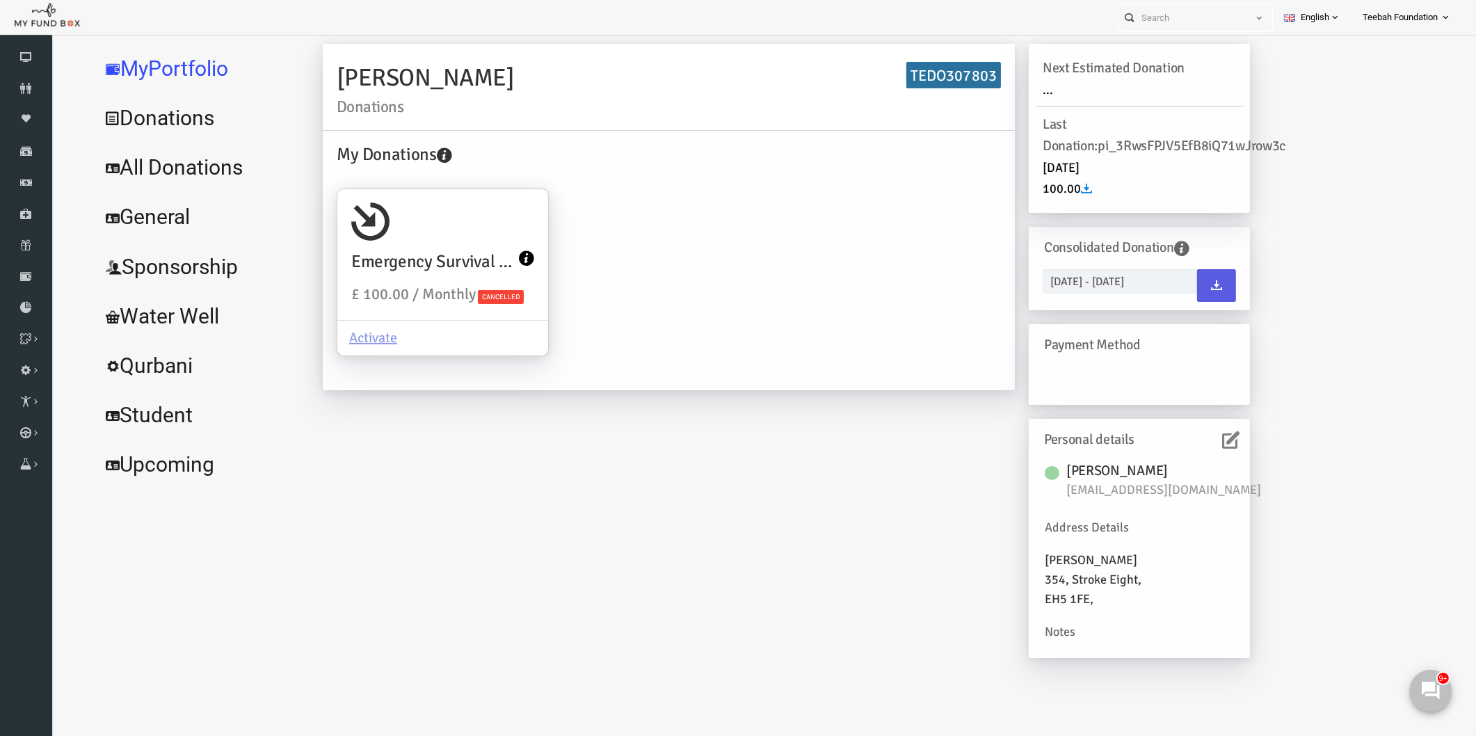
click at [1435, 689] on icon at bounding box center [1430, 690] width 18 height 18
click at [40, 84] on icon at bounding box center [26, 88] width 52 height 11
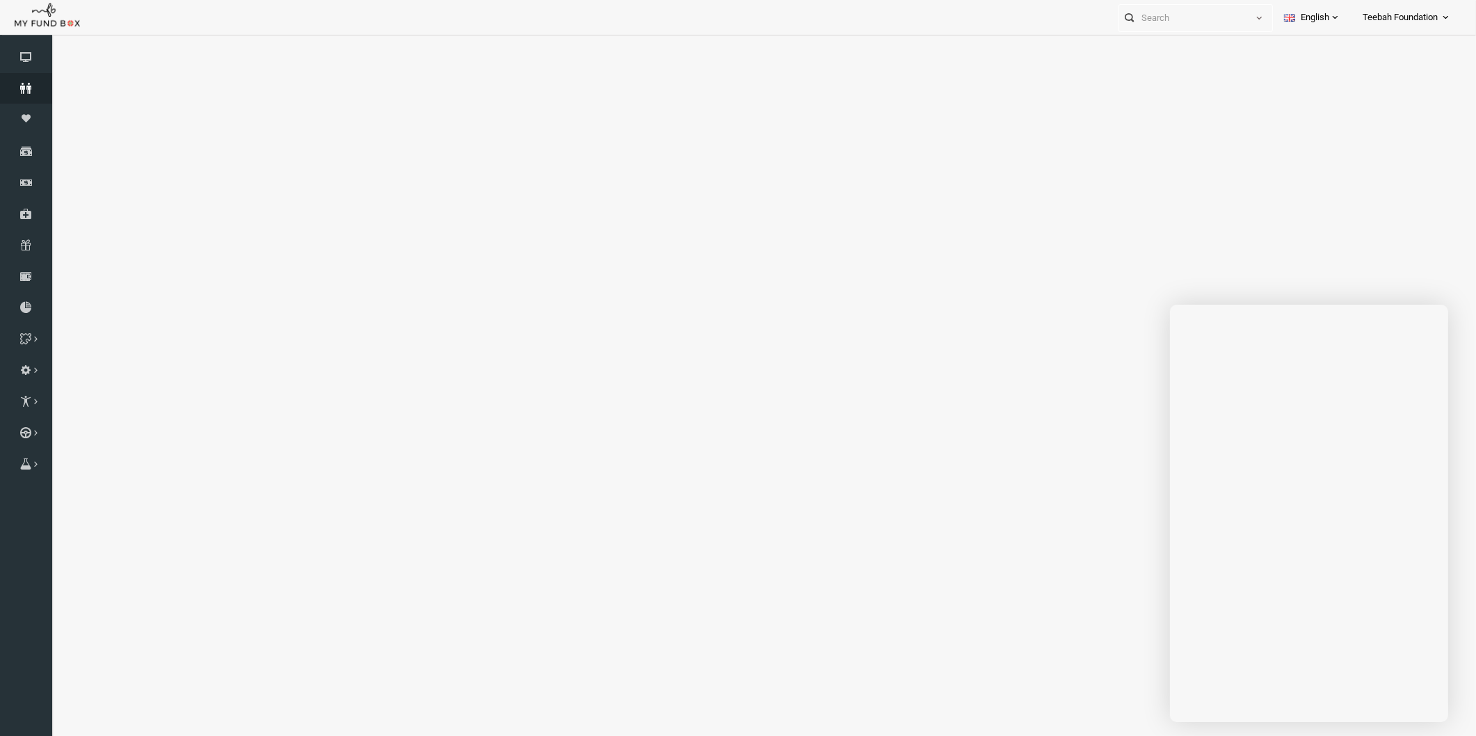
select select "100"
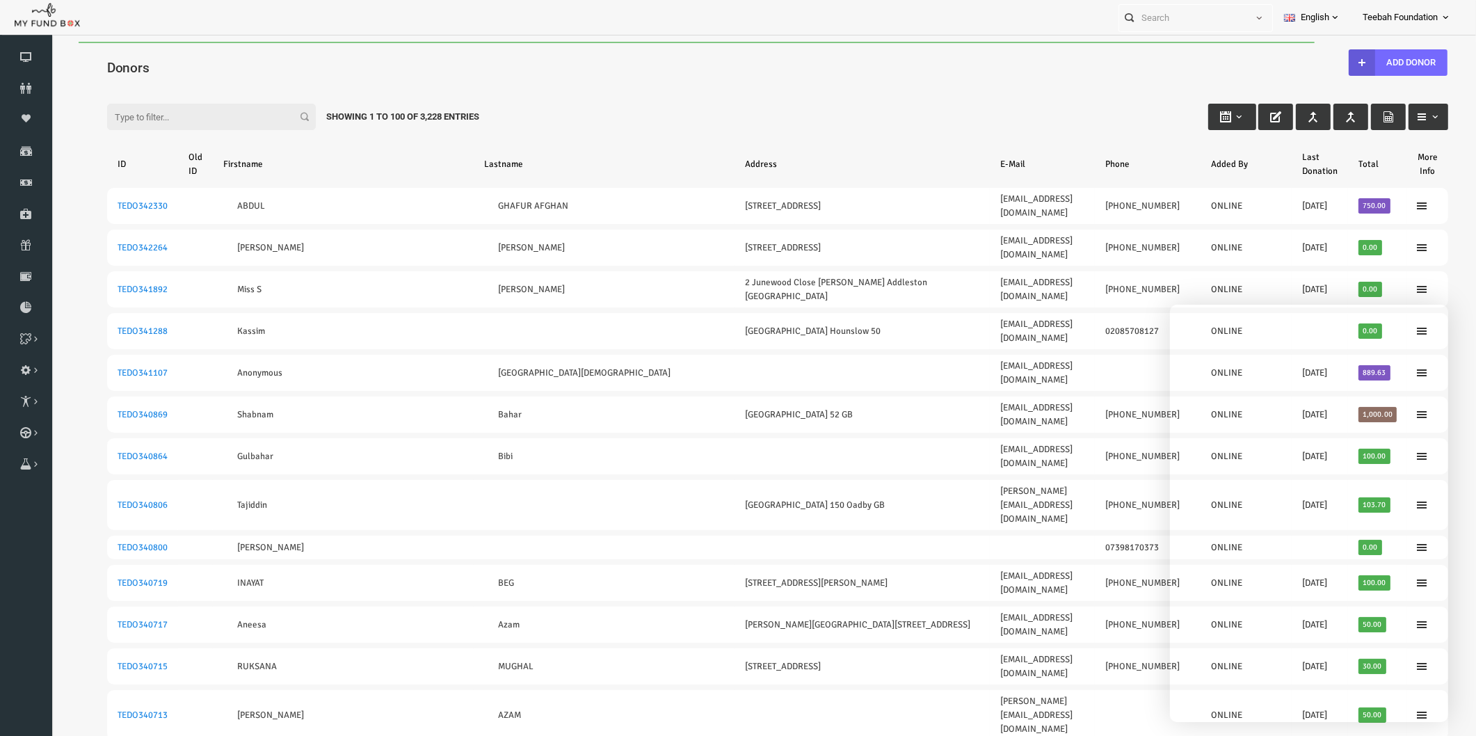
click at [573, 115] on div "Filter: Showing 1 to 100 of 3,228 Entries" at bounding box center [749, 104] width 1369 height 38
click at [15, 84] on icon at bounding box center [26, 88] width 52 height 11
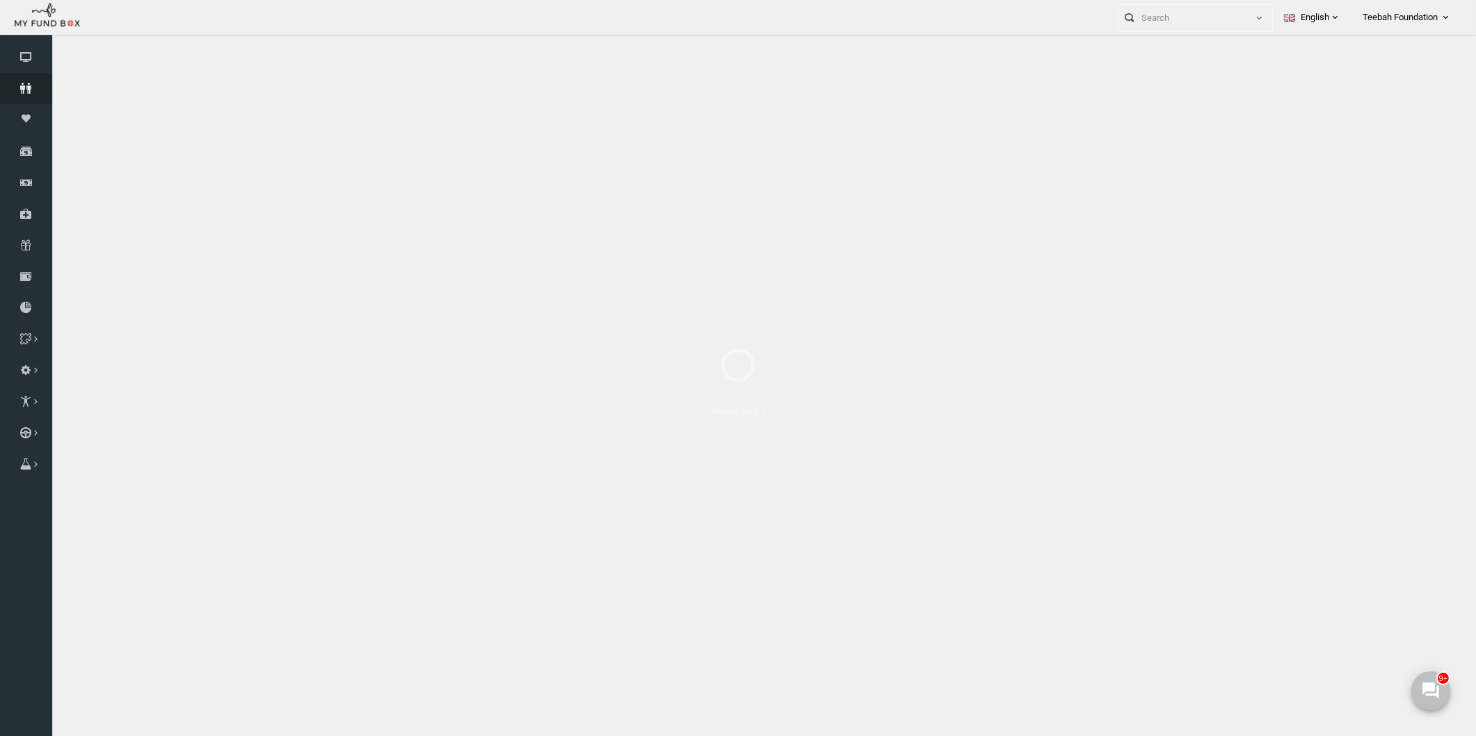
select select "100"
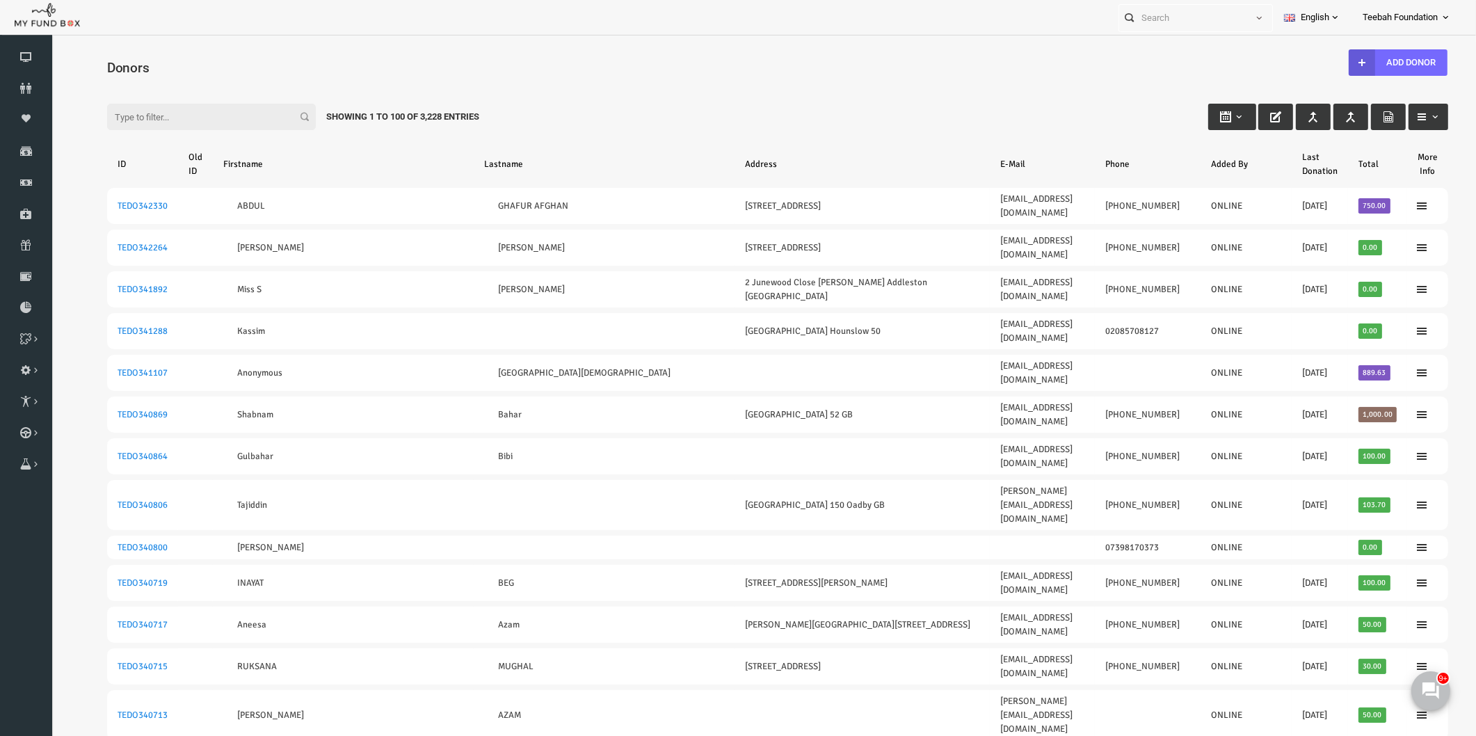
click at [145, 67] on h4 "Donors" at bounding box center [756, 68] width 1355 height 20
click at [29, 86] on icon at bounding box center [26, 88] width 52 height 11
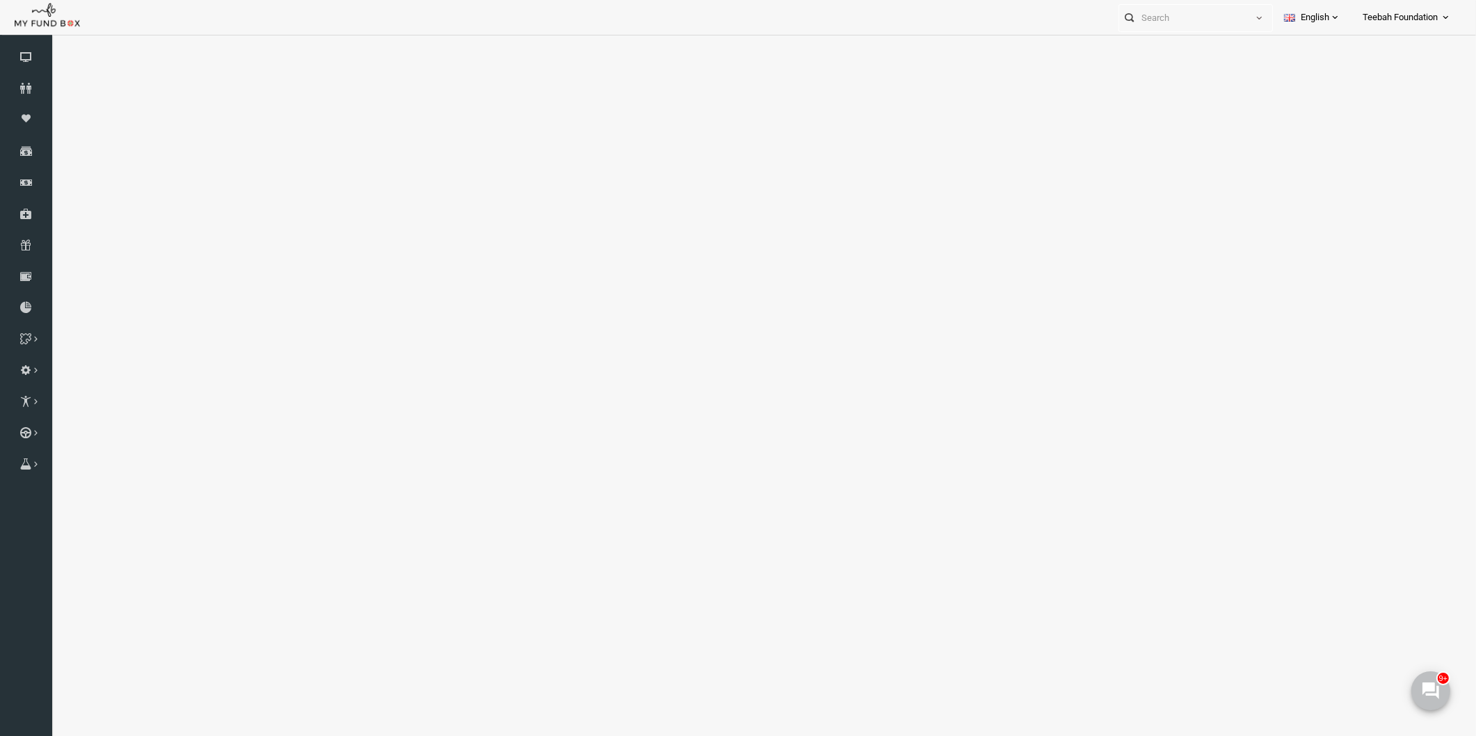
select select "100"
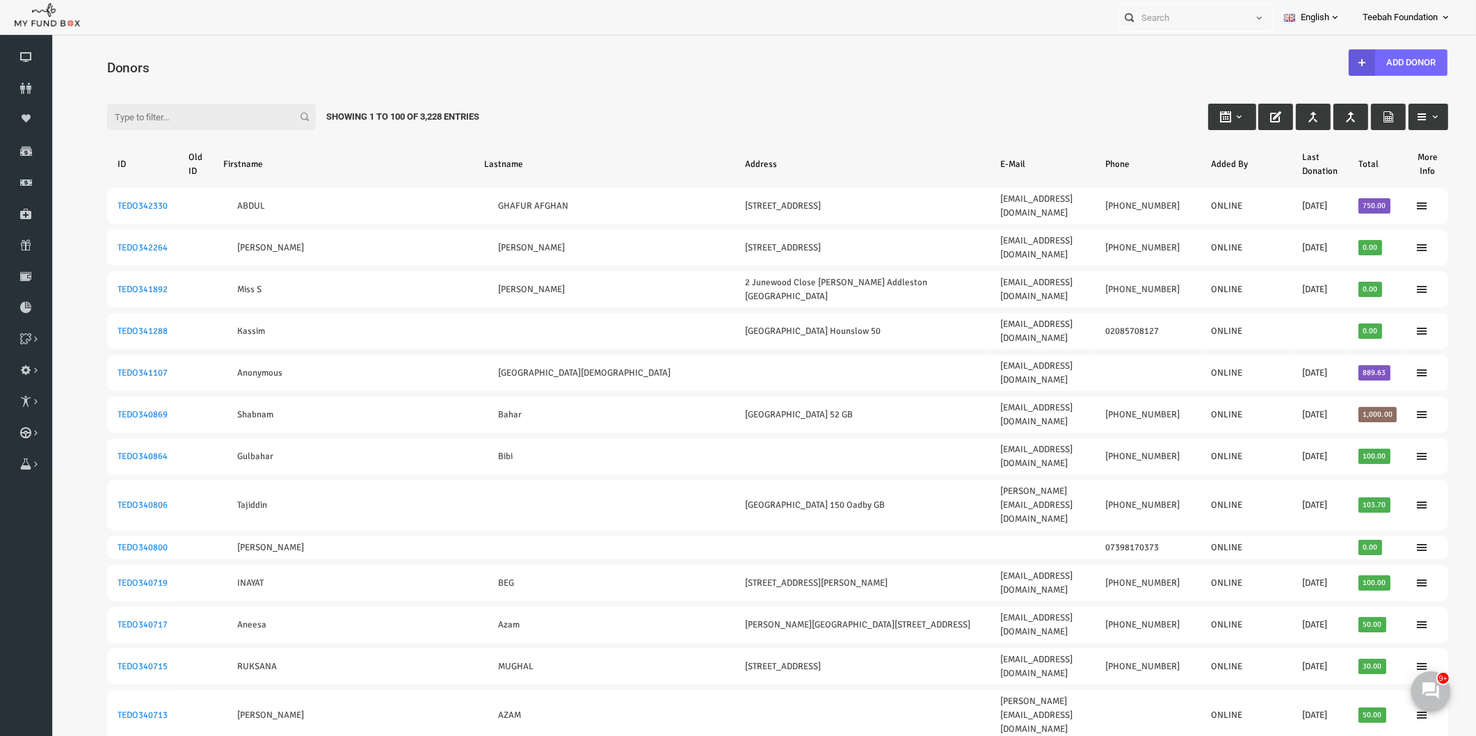
click at [977, 110] on div "Filter: Showing 1 to 100 of 3,228 Entries" at bounding box center [749, 104] width 1369 height 38
click at [133, 122] on input "Filter:" at bounding box center [183, 117] width 209 height 26
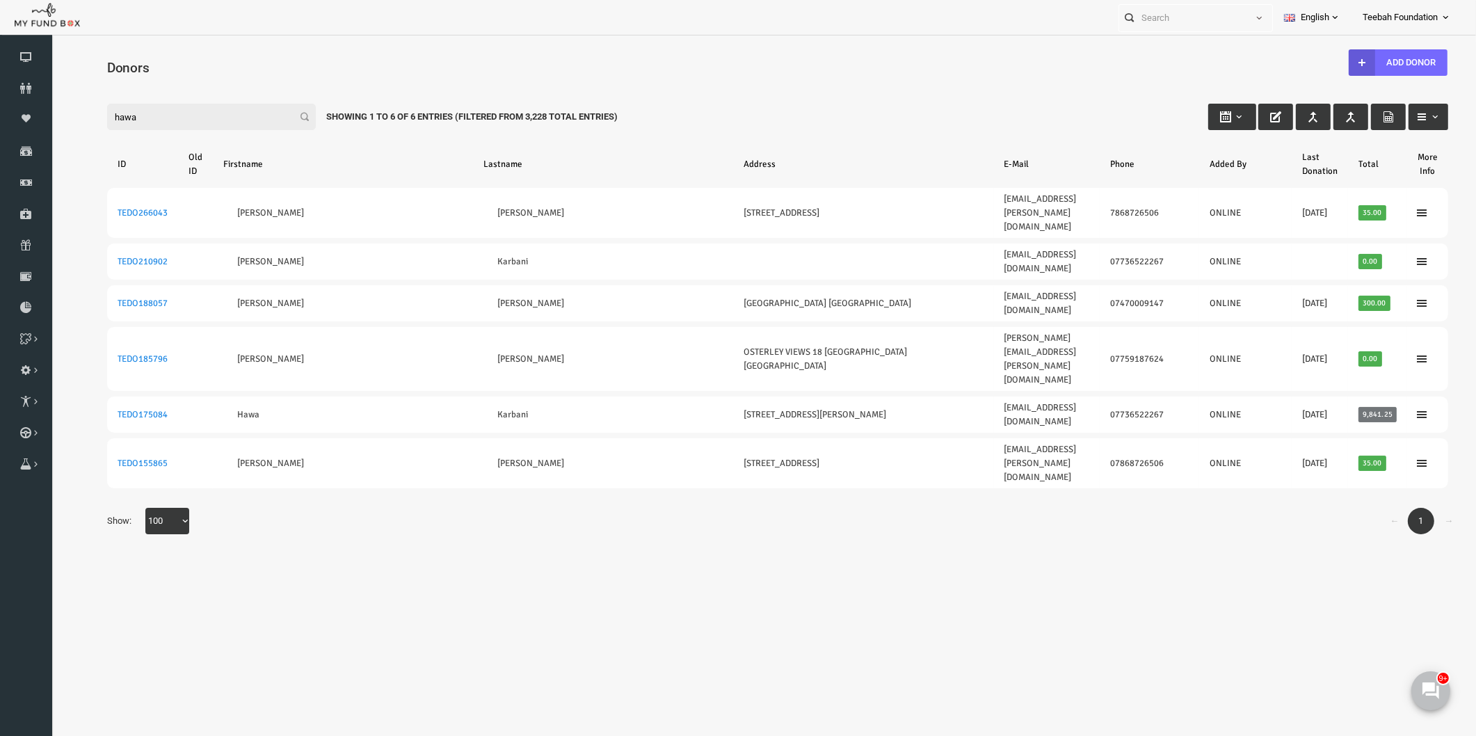
type input "hawa"
click at [357, 437] on body "Donor Not Found Beneficiary Not Found Partner Not Found!!!! Please Fill out thi…" at bounding box center [749, 406] width 1397 height 728
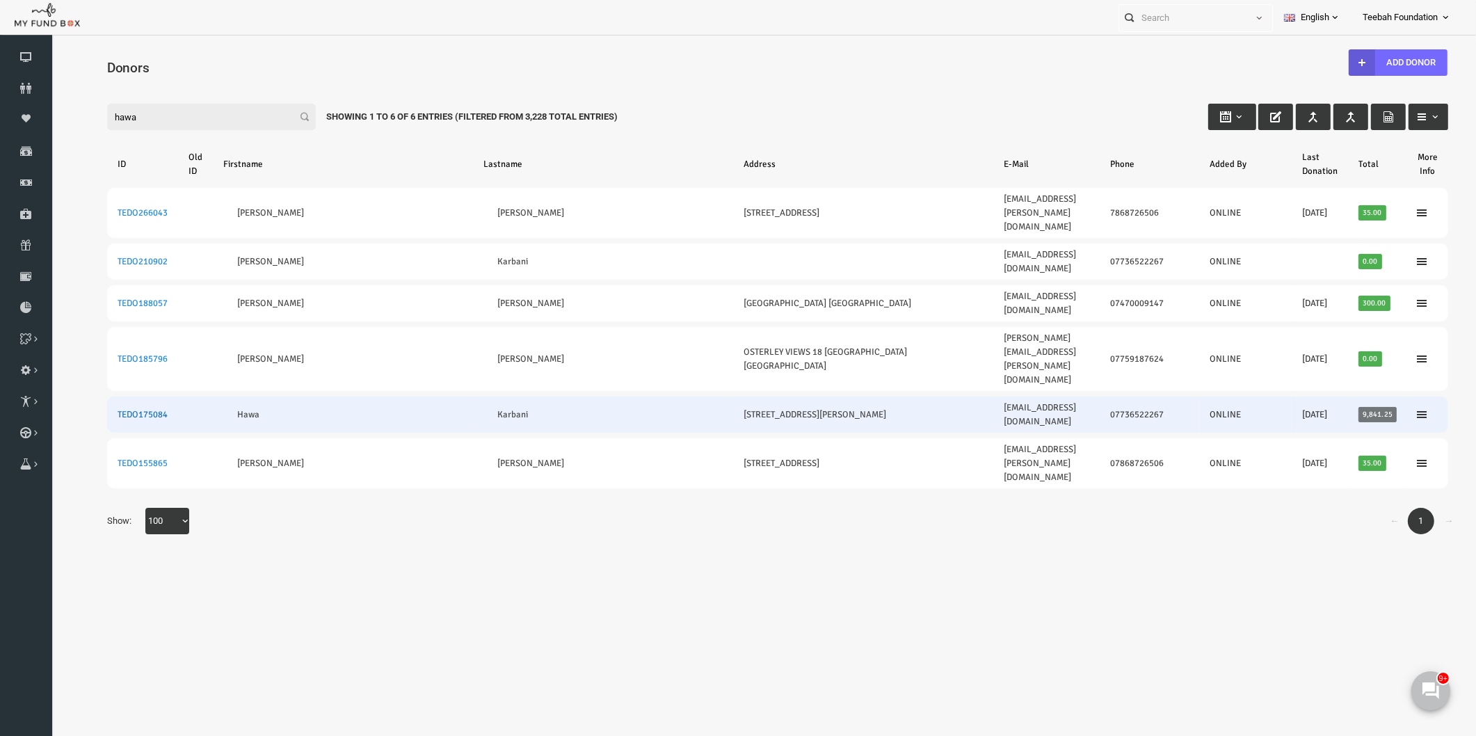
click at [124, 409] on link "TEDO175084" at bounding box center [114, 414] width 50 height 11
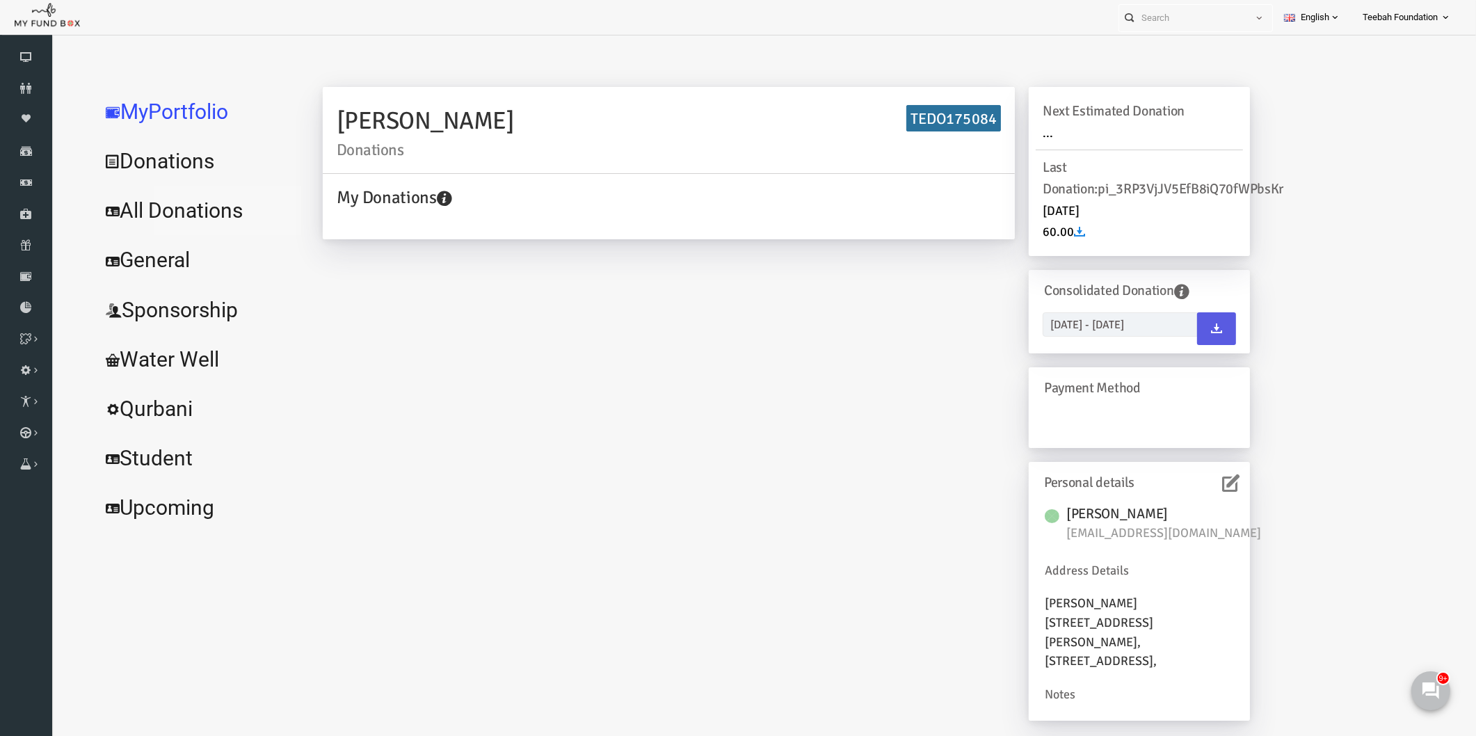
click at [161, 205] on link "All Donations" at bounding box center [169, 211] width 209 height 50
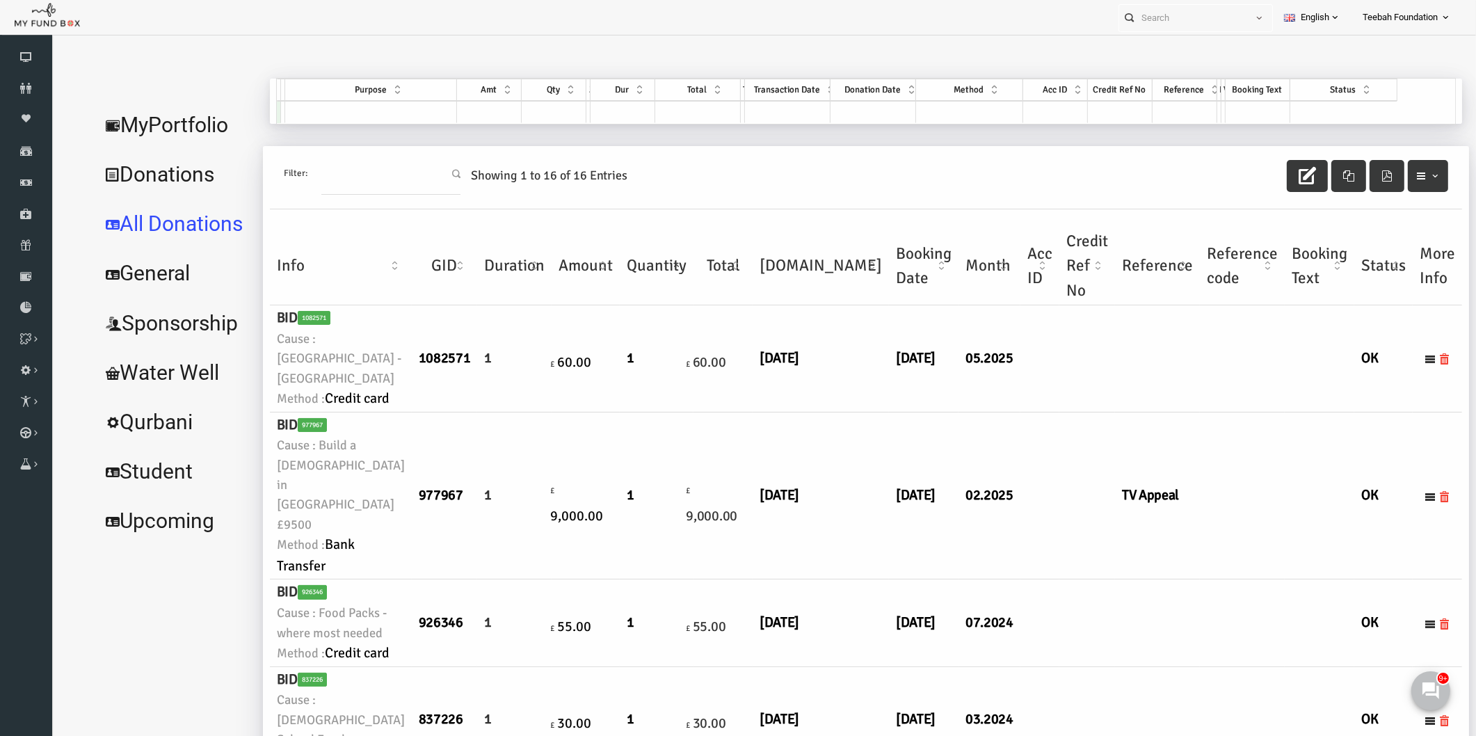
click at [1171, 495] on td at bounding box center [1213, 497] width 85 height 168
click at [170, 125] on link "MyPortfolio" at bounding box center [146, 125] width 163 height 50
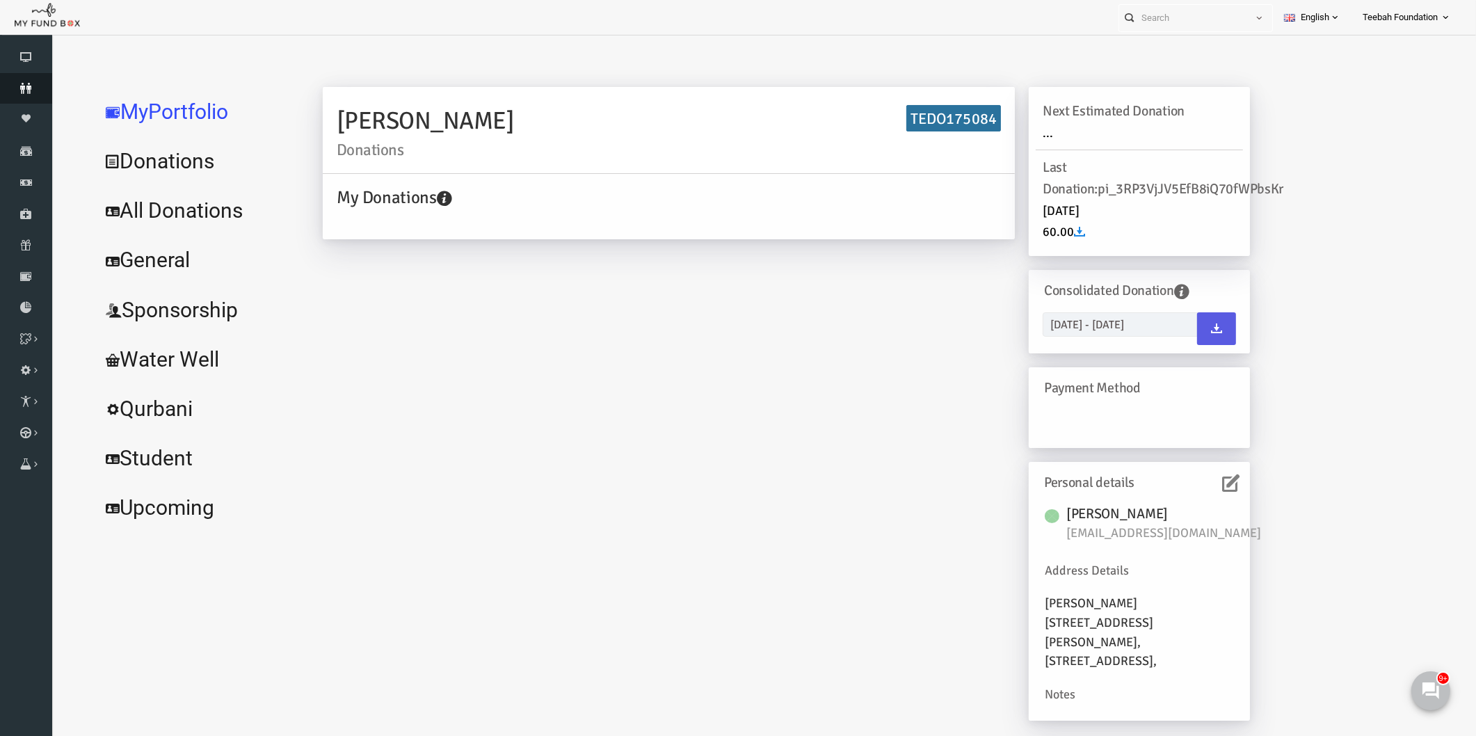
click at [26, 86] on icon at bounding box center [26, 88] width 52 height 11
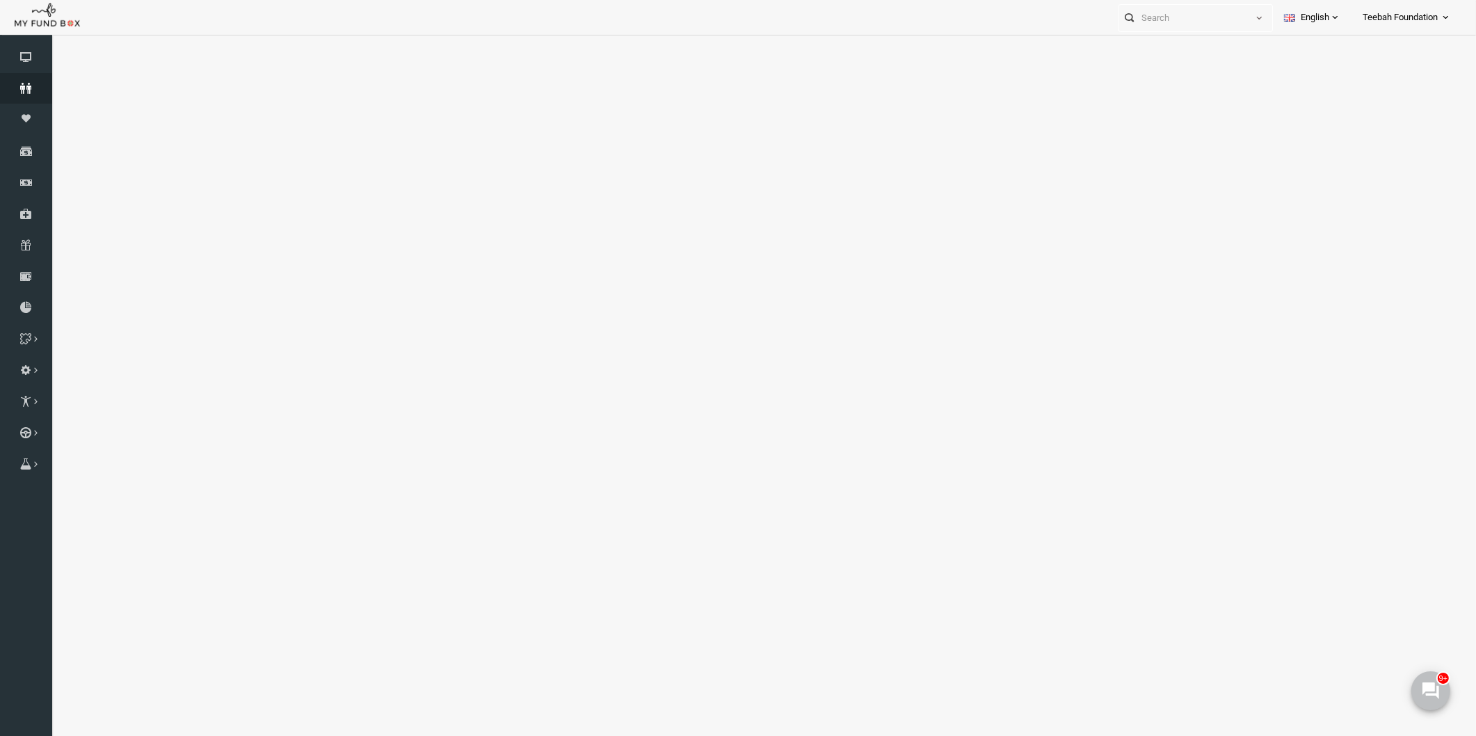
select select "100"
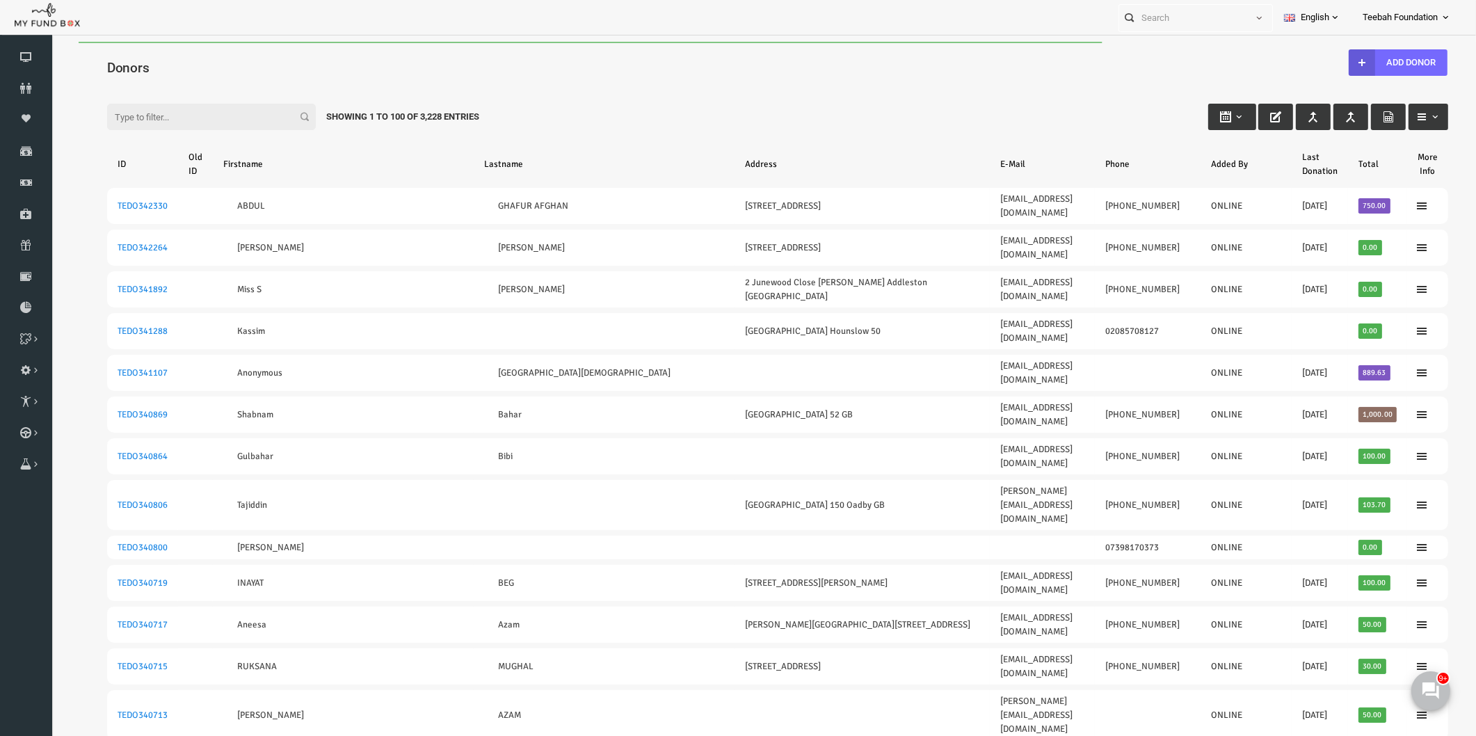
click at [164, 116] on input "Filter:" at bounding box center [183, 117] width 209 height 26
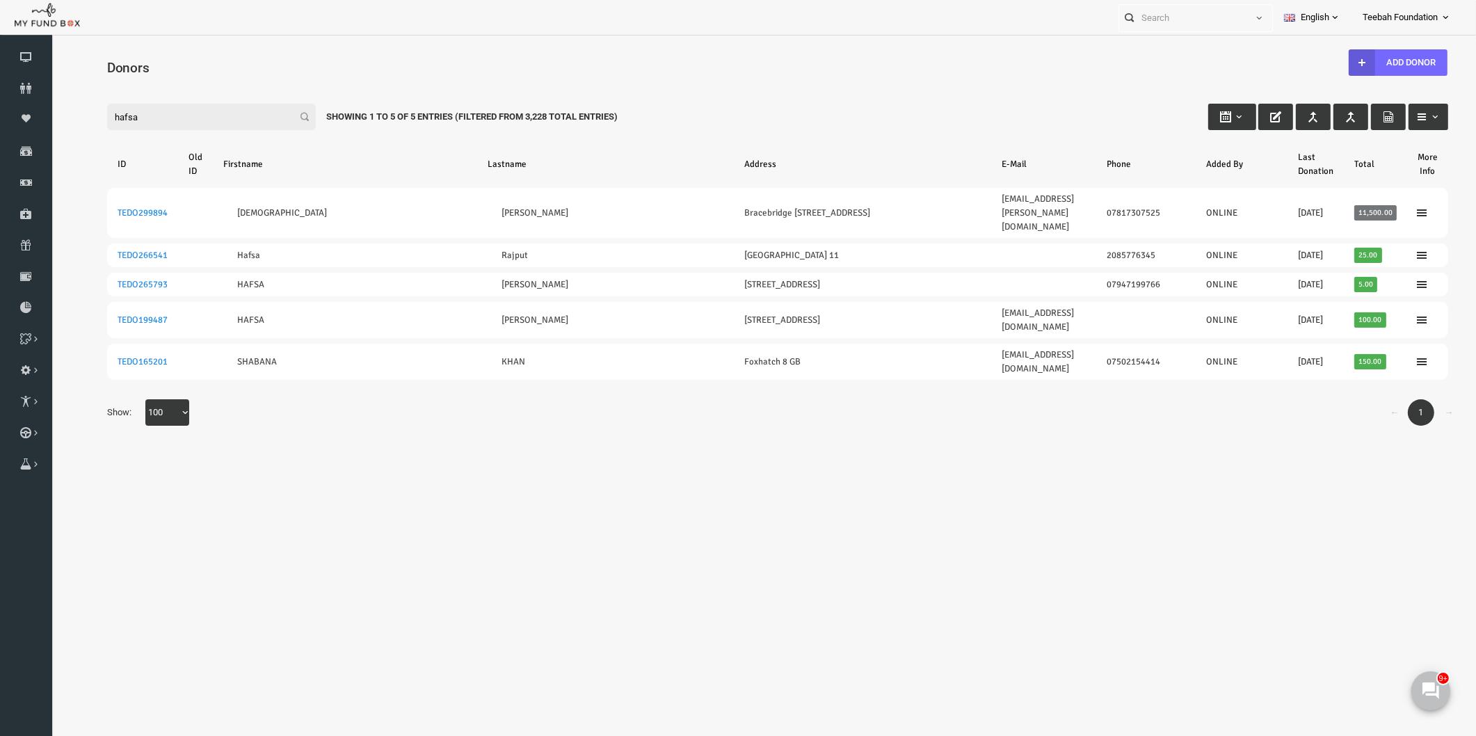
click at [1002, 106] on div "Filter: hafsa Showing 1 to 5 of 5 Entries (Filtered From 3,228 Total Entries)" at bounding box center [749, 104] width 1369 height 38
click at [977, 475] on body "Donor Not Found Beneficiary Not Found Partner Not Found!!!! Please Fill out thi…" at bounding box center [749, 406] width 1397 height 728
drag, startPoint x: 129, startPoint y: 127, endPoint x: 58, endPoint y: 130, distance: 71.7
click at [58, 130] on div "Search: By ID: Note :ID should be atleast 5 digits By Name: Note :Name should b…" at bounding box center [749, 262] width 1397 height 383
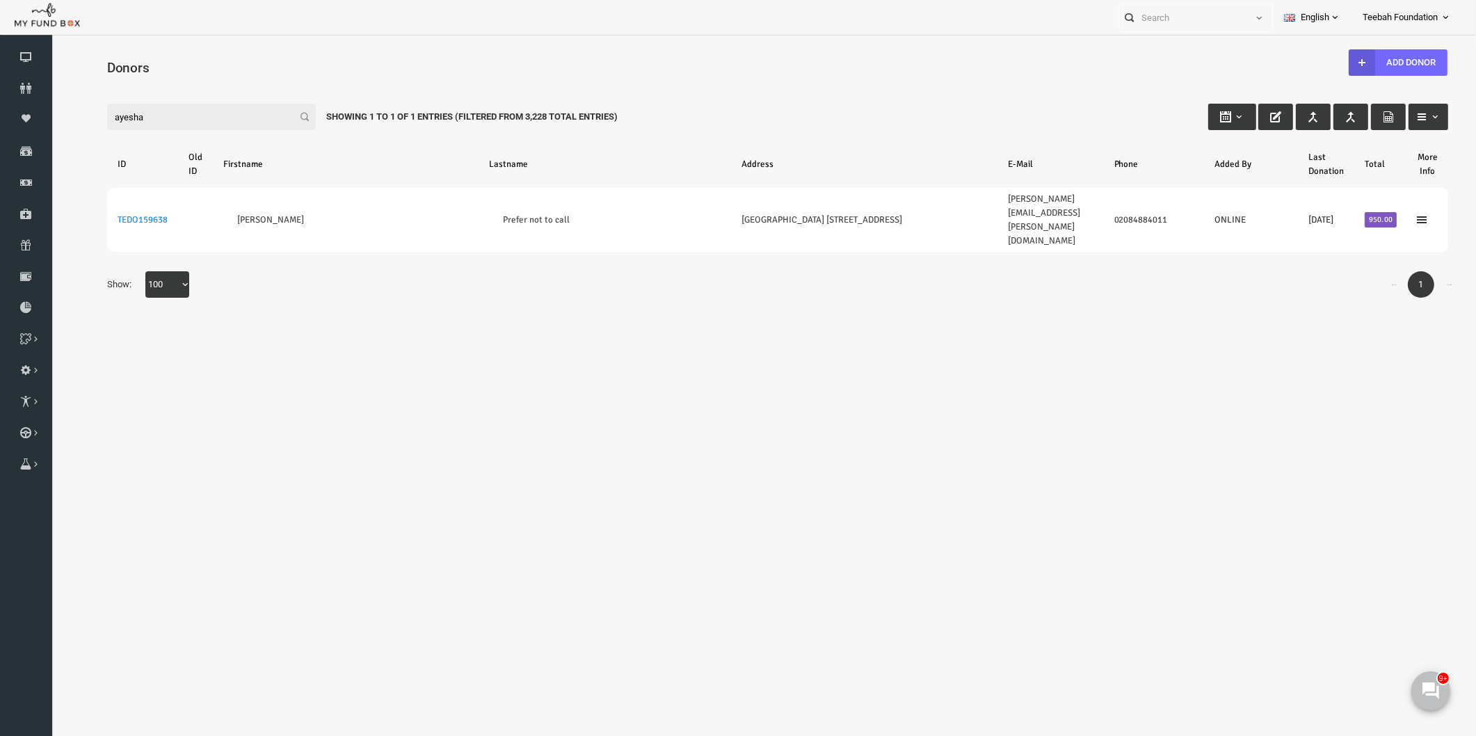
drag, startPoint x: 143, startPoint y: 114, endPoint x: 11, endPoint y: 120, distance: 132.3
click at [51, 120] on html "Donor Not Found Beneficiary Not Found Partner Not Found!!!! Please Fill out thi…" at bounding box center [749, 401] width 1397 height 719
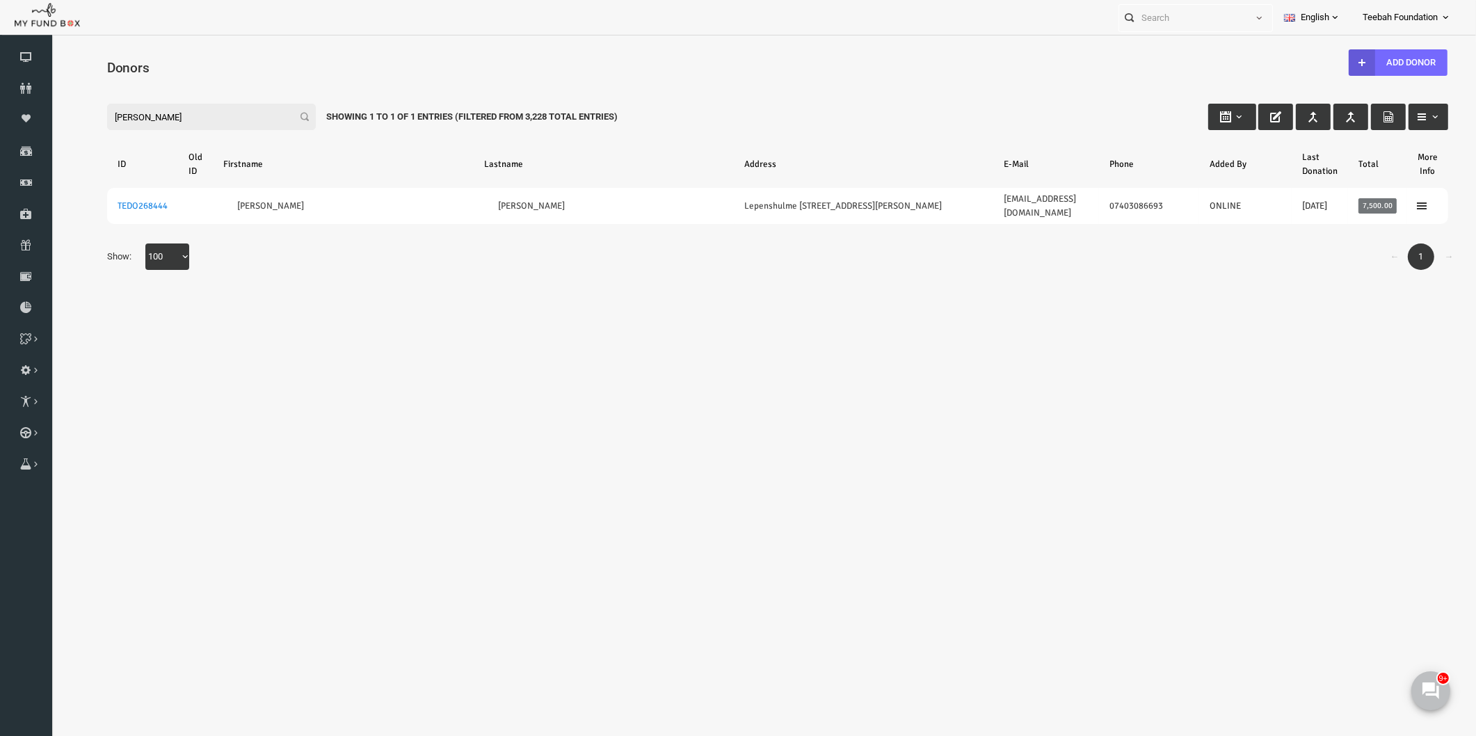
type input "kashem"
click at [570, 369] on body "Donor Not Found Beneficiary Not Found Partner Not Found!!!! Please Fill out thi…" at bounding box center [749, 398] width 1397 height 712
click at [248, 274] on div "Search: By ID: Note :ID should be atleast 5 digits By Name: Note :Name should b…" at bounding box center [749, 184] width 1397 height 227
click at [1117, 330] on body "Donor Not Found Beneficiary Not Found Partner Not Found!!!! Please Fill out thi…" at bounding box center [749, 398] width 1397 height 712
click at [1122, 351] on body "Donor Not Found Beneficiary Not Found Partner Not Found!!!! Please Fill out thi…" at bounding box center [749, 398] width 1397 height 712
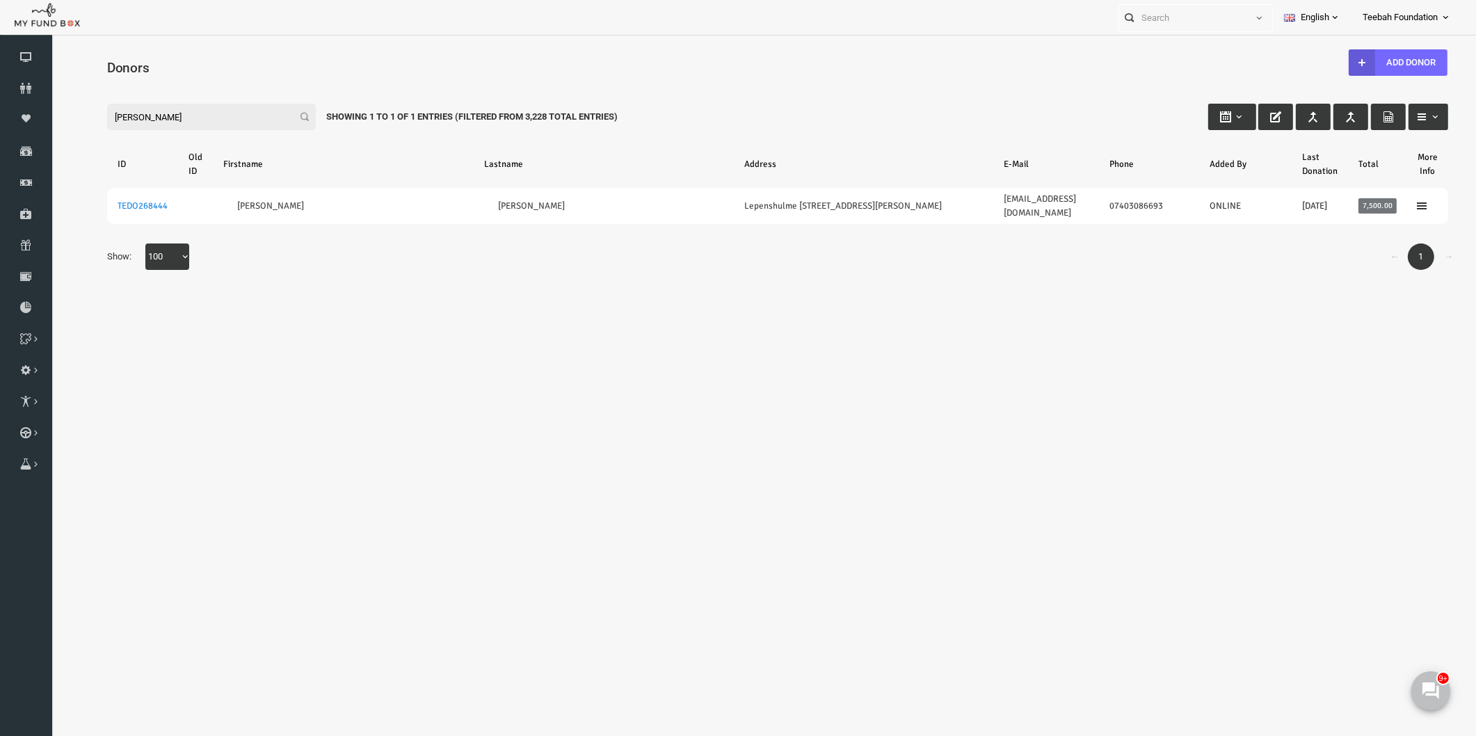
click at [1112, 353] on body "Donor Not Found Beneficiary Not Found Partner Not Found!!!! Please Fill out thi…" at bounding box center [749, 398] width 1397 height 712
click at [37, 83] on icon at bounding box center [26, 88] width 52 height 11
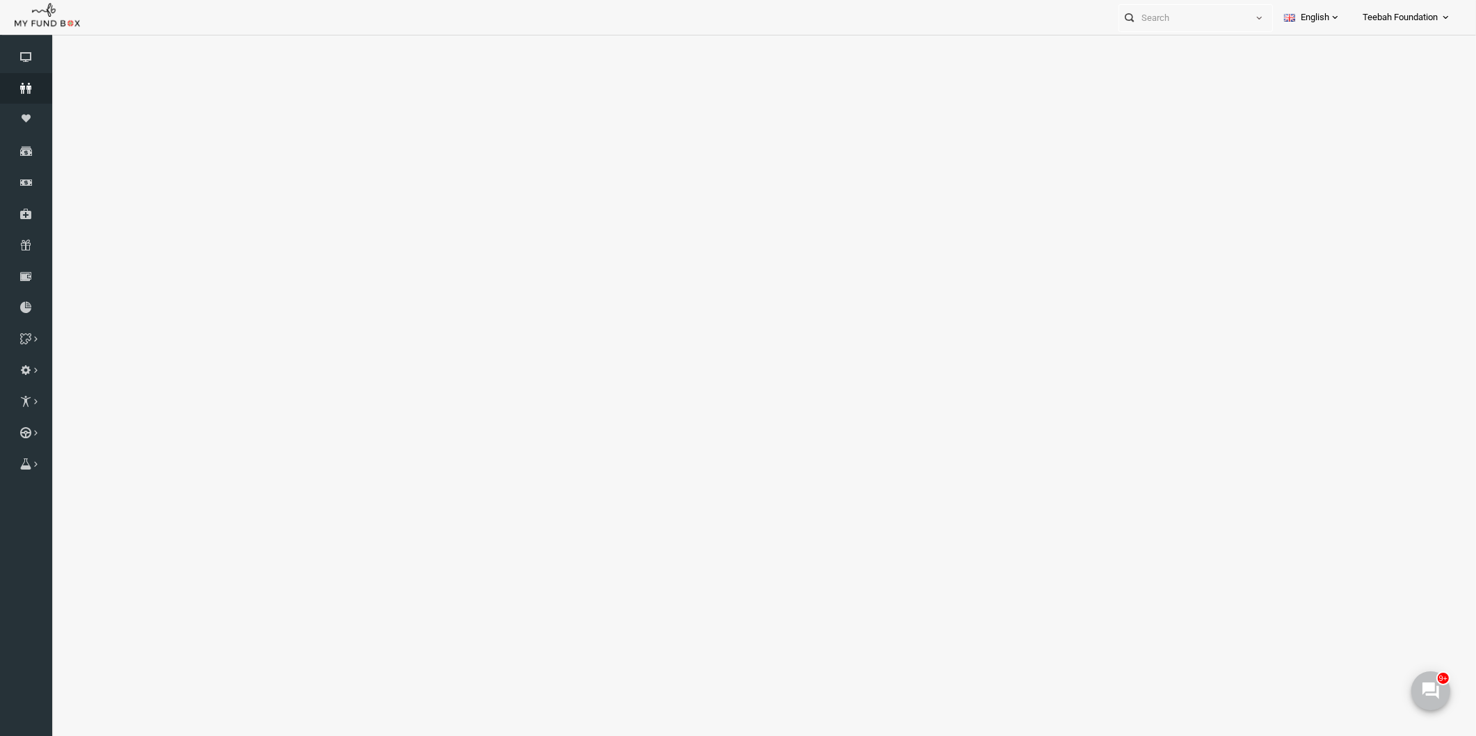
select select "100"
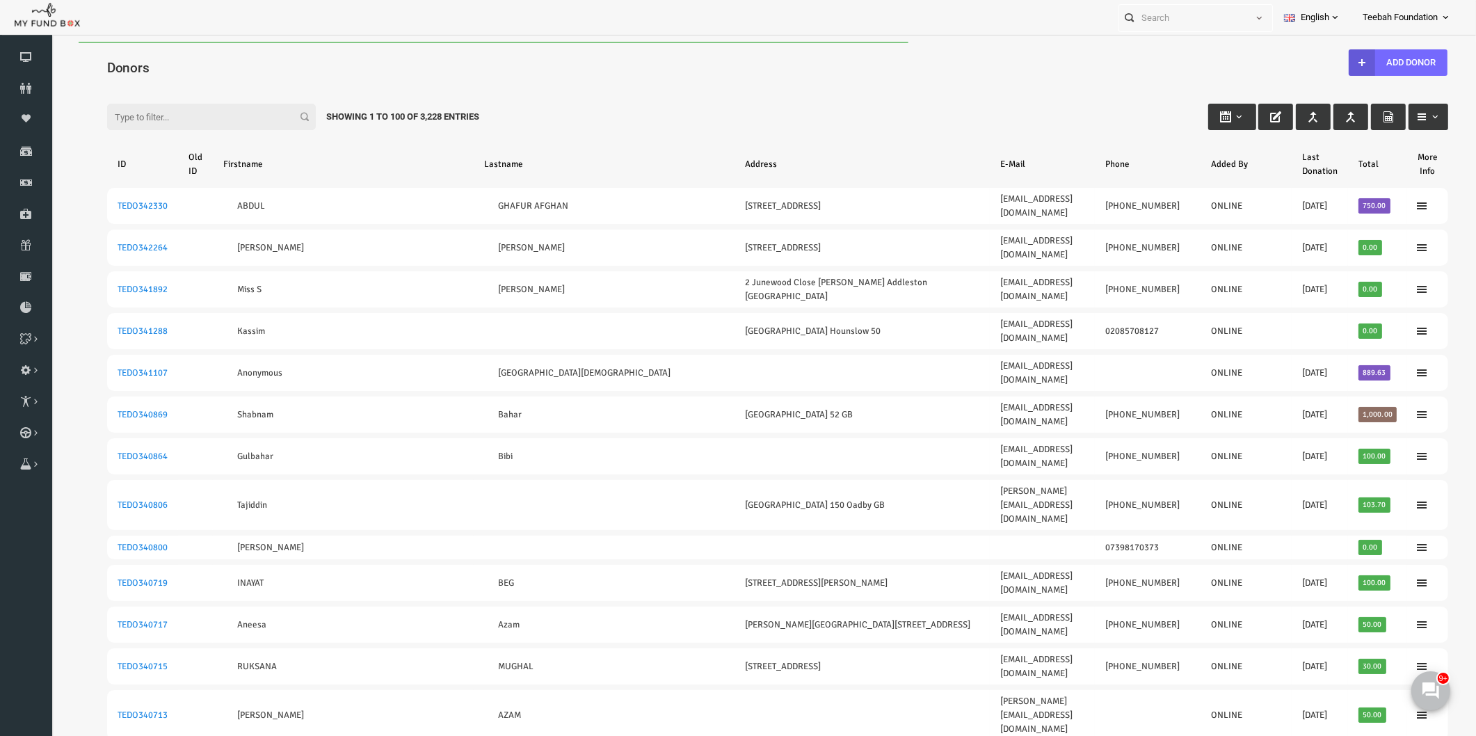
click at [39, 540] on div "Dashboard Donors Moneypool Donations Finance GiftAid Subscription Disputes Down…" at bounding box center [26, 563] width 52 height 1043
click at [215, 92] on div "Filter: Showing 1 to 100 of 3,228 Entries" at bounding box center [749, 104] width 1369 height 38
click at [104, 67] on span "Donors" at bounding box center [100, 68] width 42 height 16
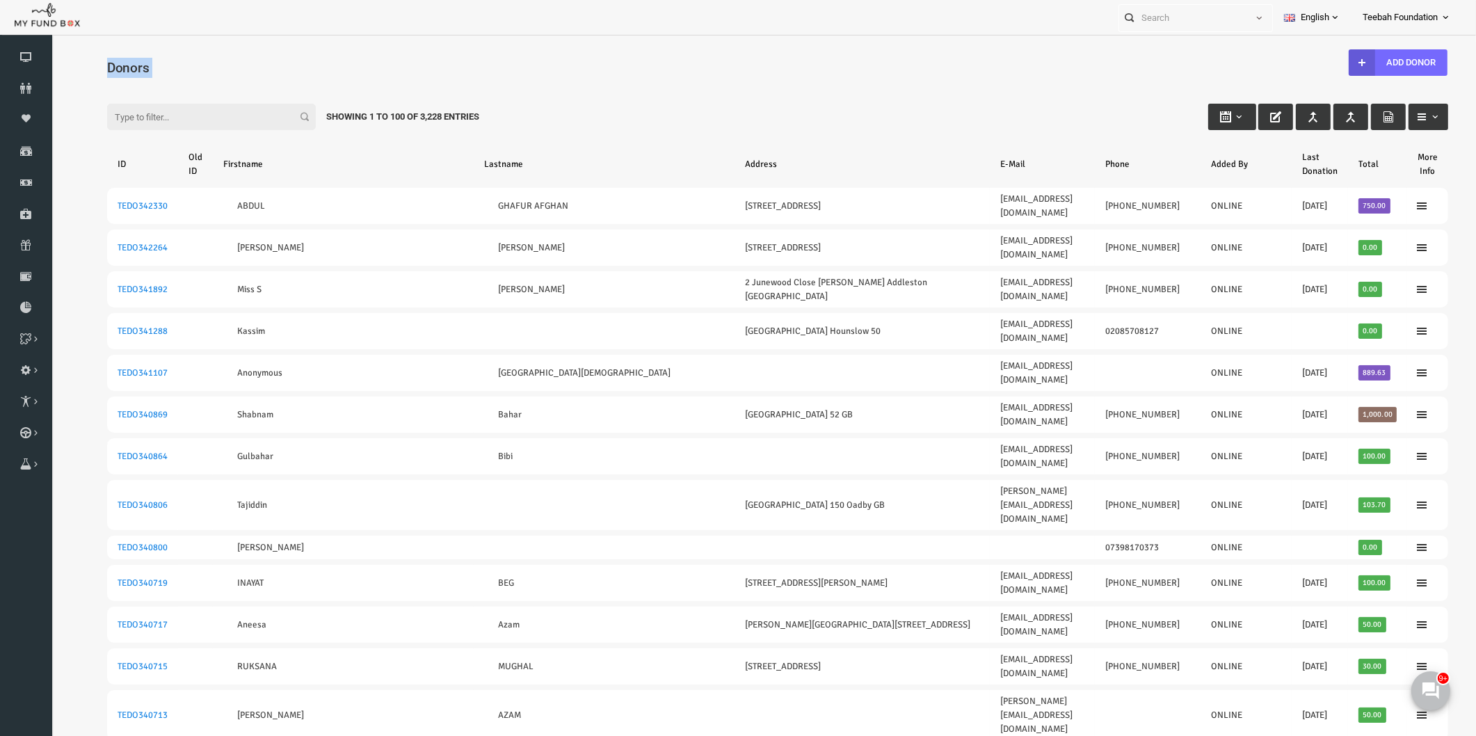
click at [104, 67] on span "Donors" at bounding box center [100, 68] width 42 height 16
click at [115, 120] on input "Filter:" at bounding box center [183, 117] width 209 height 26
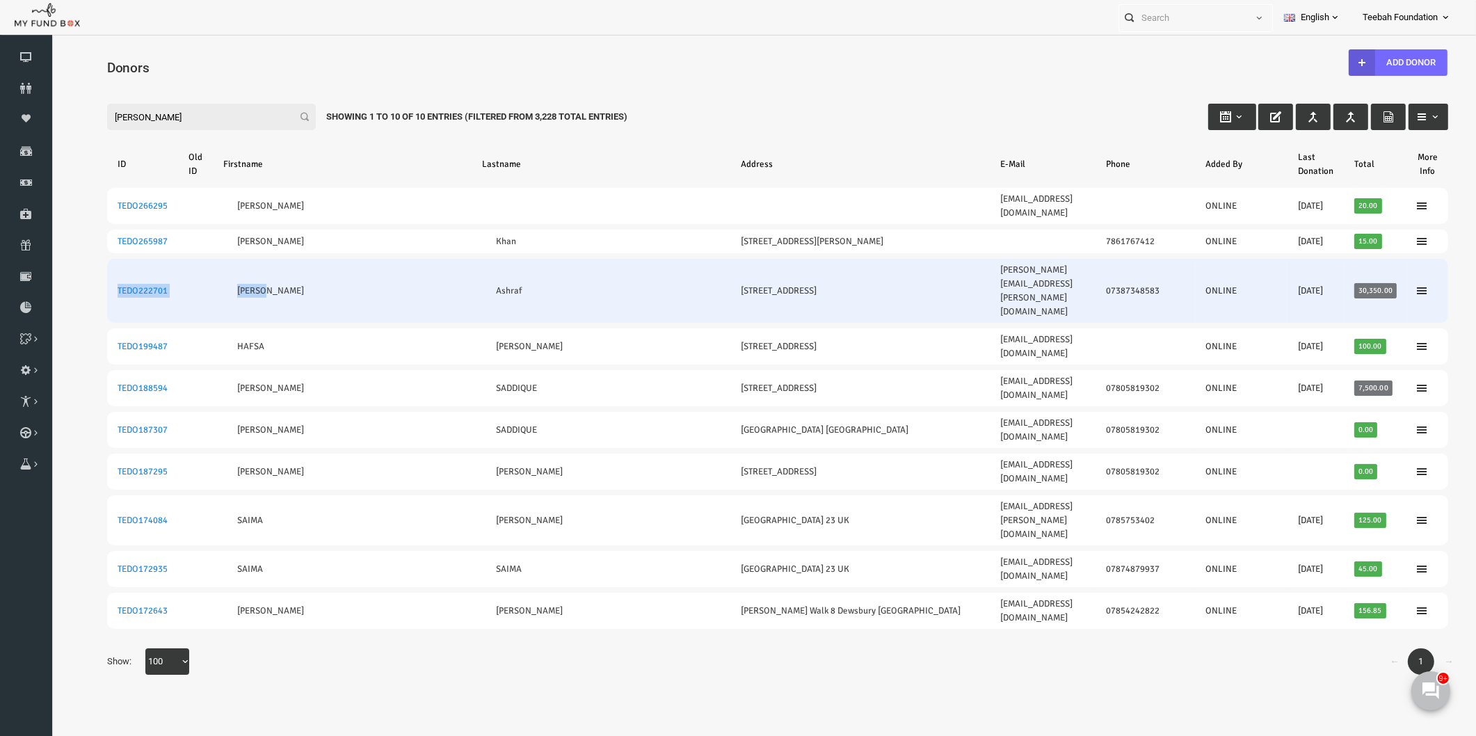
drag, startPoint x: 83, startPoint y: 260, endPoint x: 271, endPoint y: 259, distance: 187.8
click at [271, 259] on tr "TEDO222701 Noreen Ashraf Colegrave Road 16 Newham, London UK noreen.ashraf@hotm…" at bounding box center [749, 291] width 1341 height 64
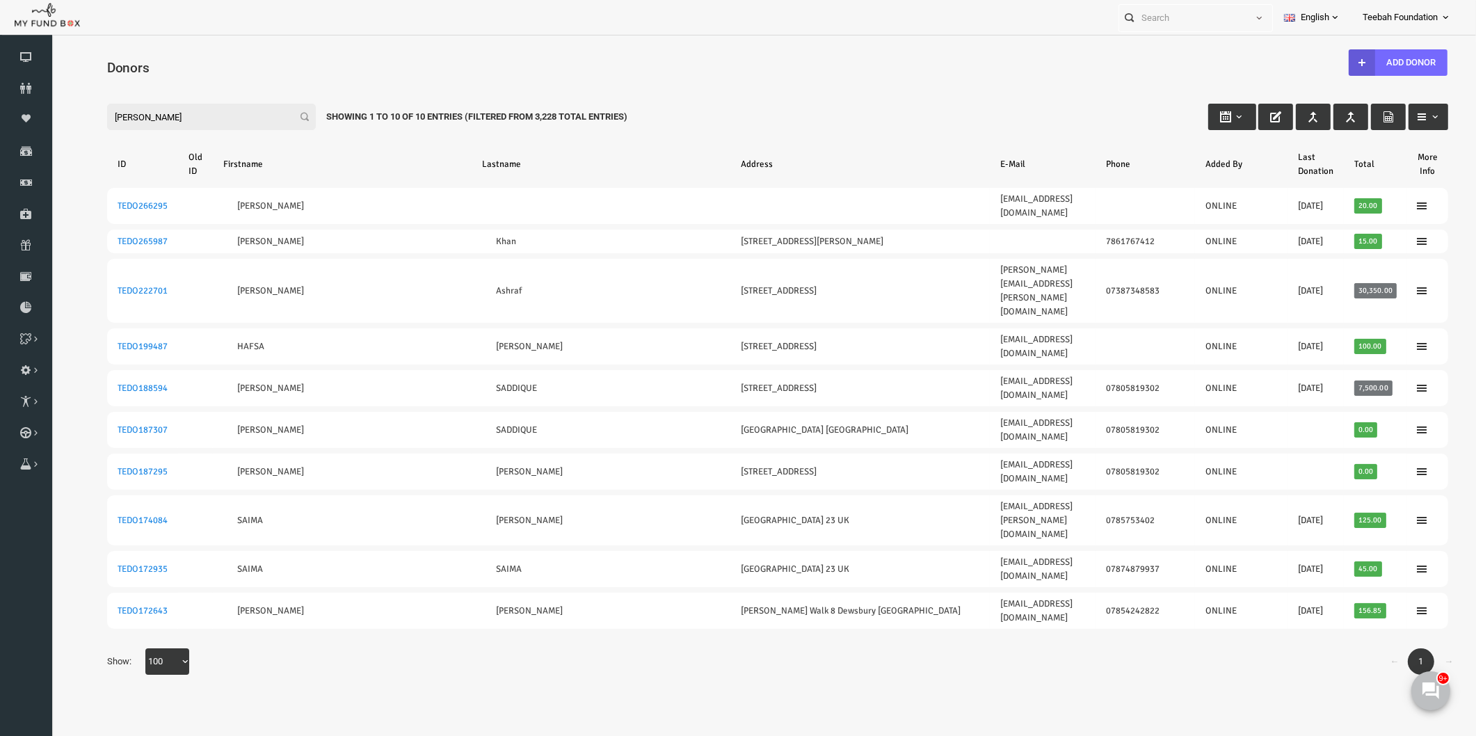
click at [365, 648] on div "← 1 → Show: 10 25 50 100 100" at bounding box center [749, 668] width 1369 height 40
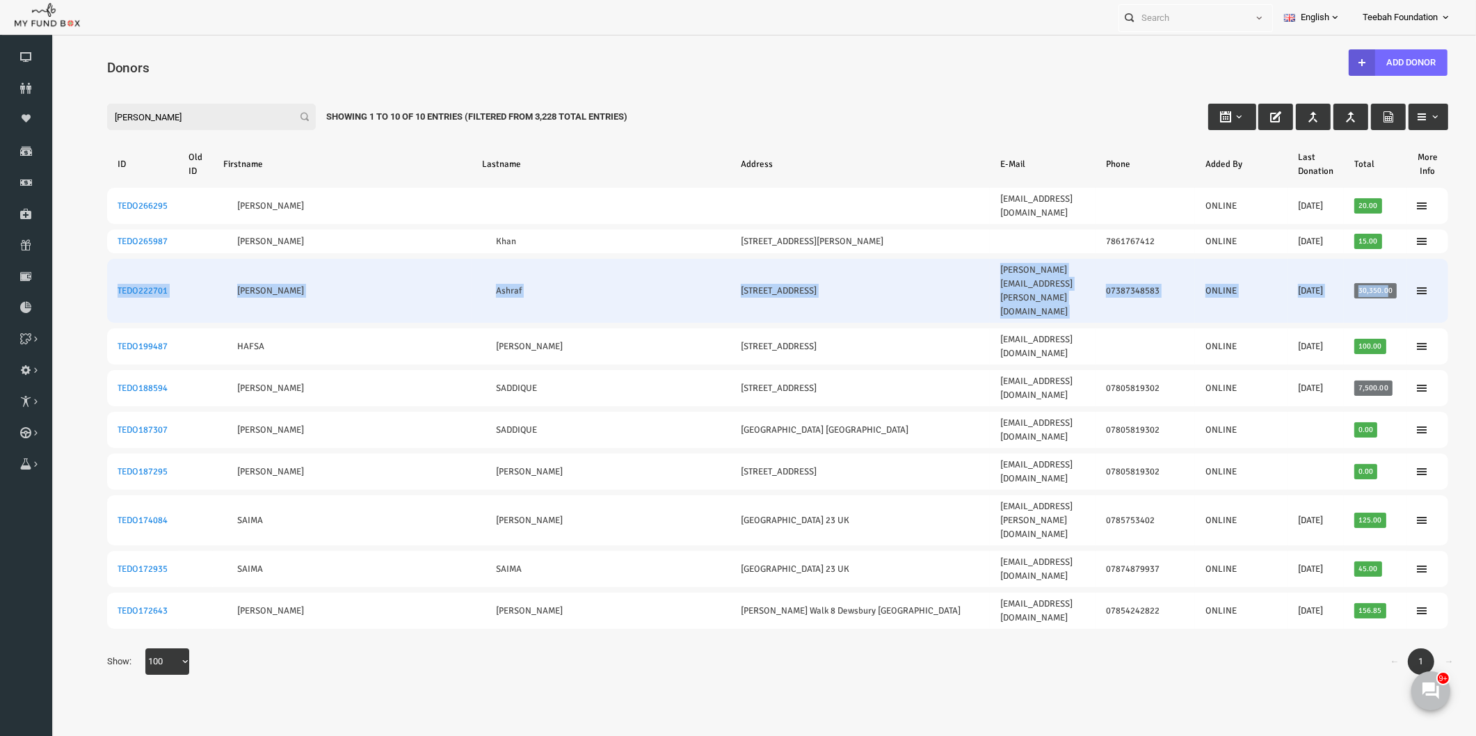
drag, startPoint x: 83, startPoint y: 259, endPoint x: 1359, endPoint y: 257, distance: 1275.8
click at [1359, 259] on tr "TEDO222701 Noreen Ashraf Colegrave Road 16 Newham, London UK noreen.ashraf@hotm…" at bounding box center [749, 291] width 1341 height 64
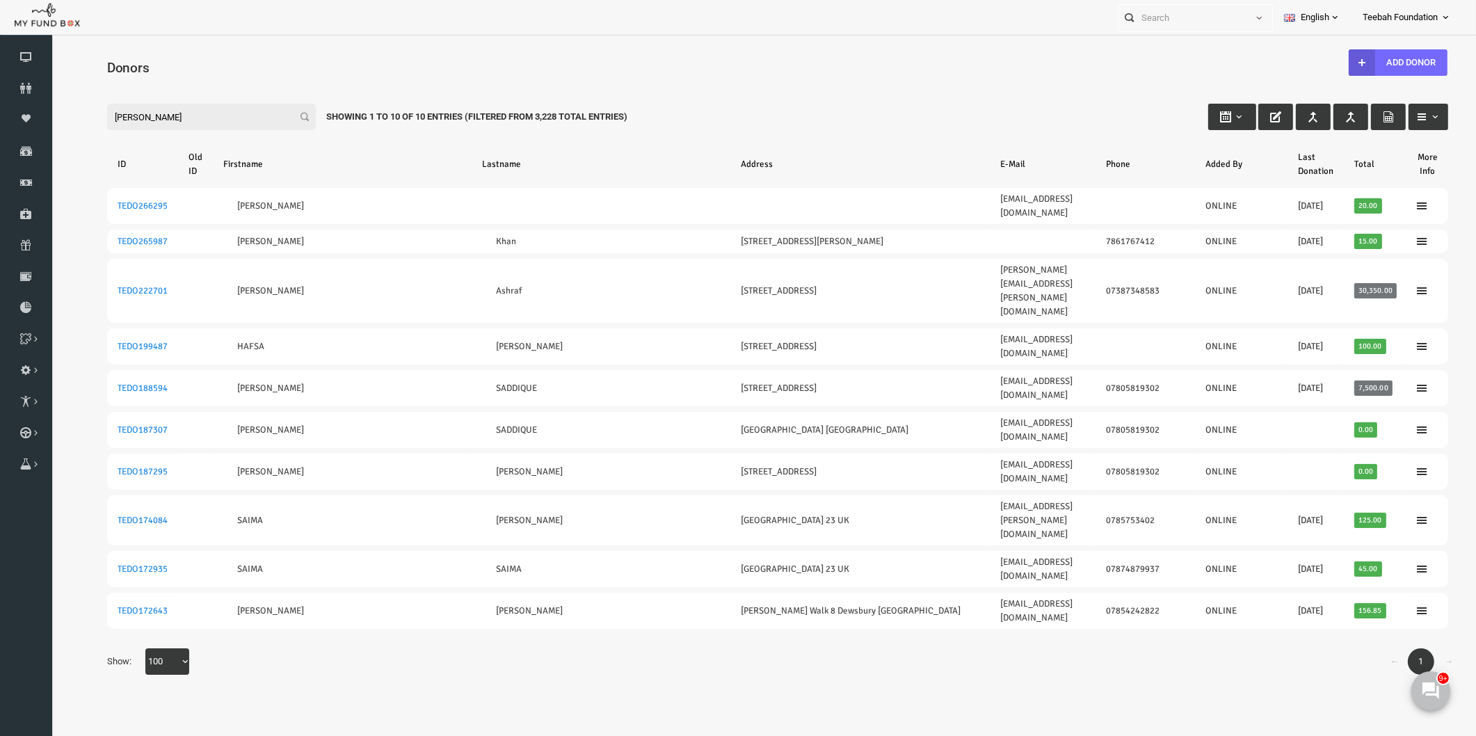
drag, startPoint x: 136, startPoint y: 109, endPoint x: 51, endPoint y: 109, distance: 84.9
click at [51, 109] on div "Search: By ID: Note :ID should be atleast 5 digits By Name: Note :Name should b…" at bounding box center [749, 387] width 1397 height 632
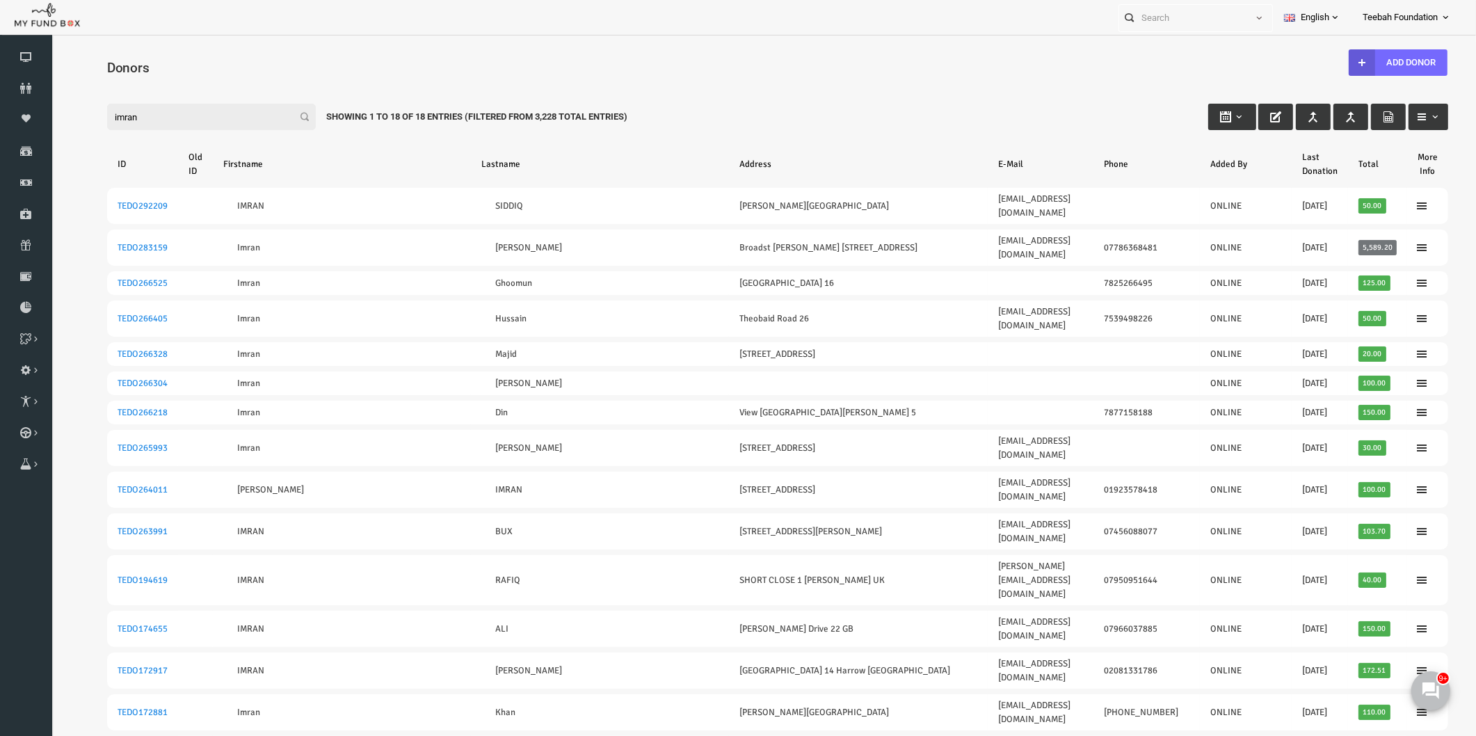
drag, startPoint x: 110, startPoint y: 115, endPoint x: 29, endPoint y: 113, distance: 81.4
click at [51, 113] on html "Donor Not Found Beneficiary Not Found Partner Not Found!!!! Please Fill out thi…" at bounding box center [749, 401] width 1397 height 719
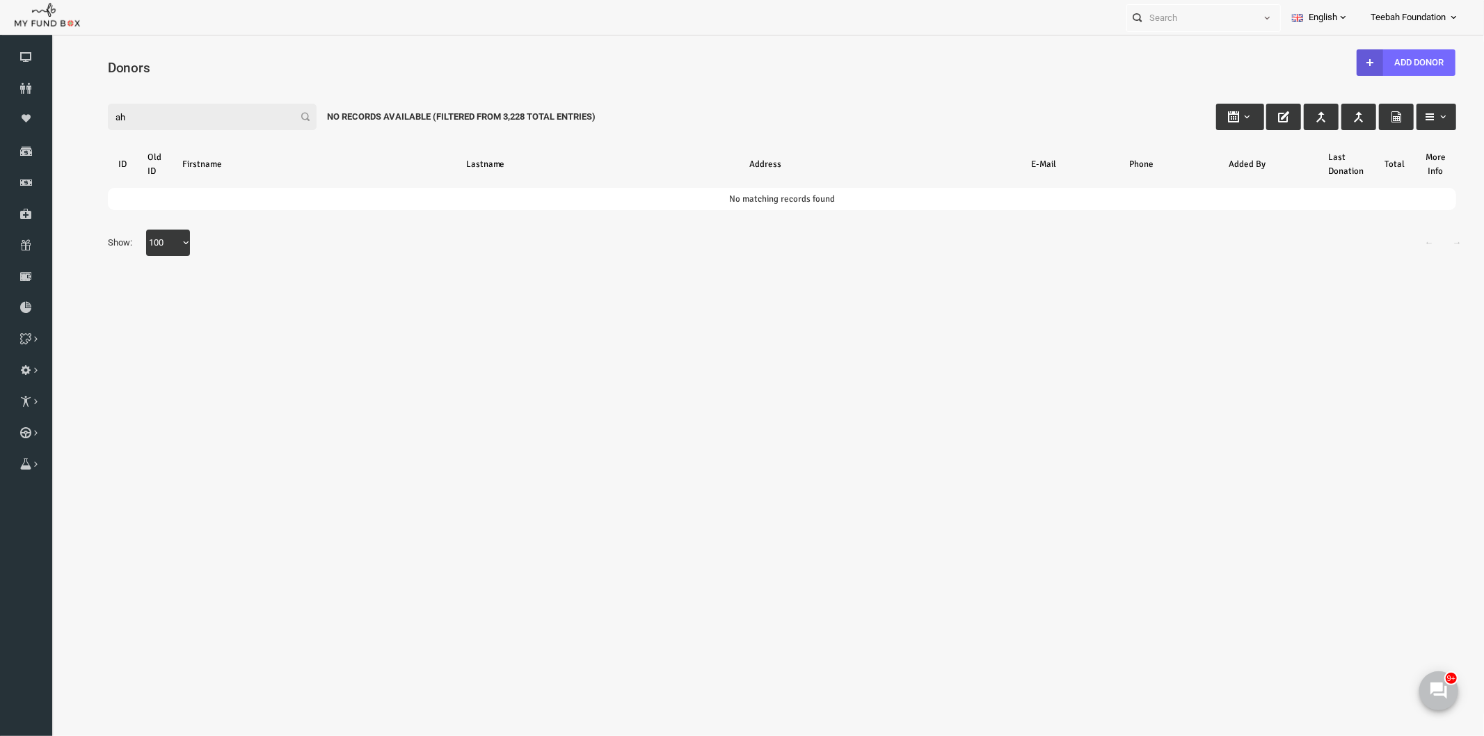
type input "a"
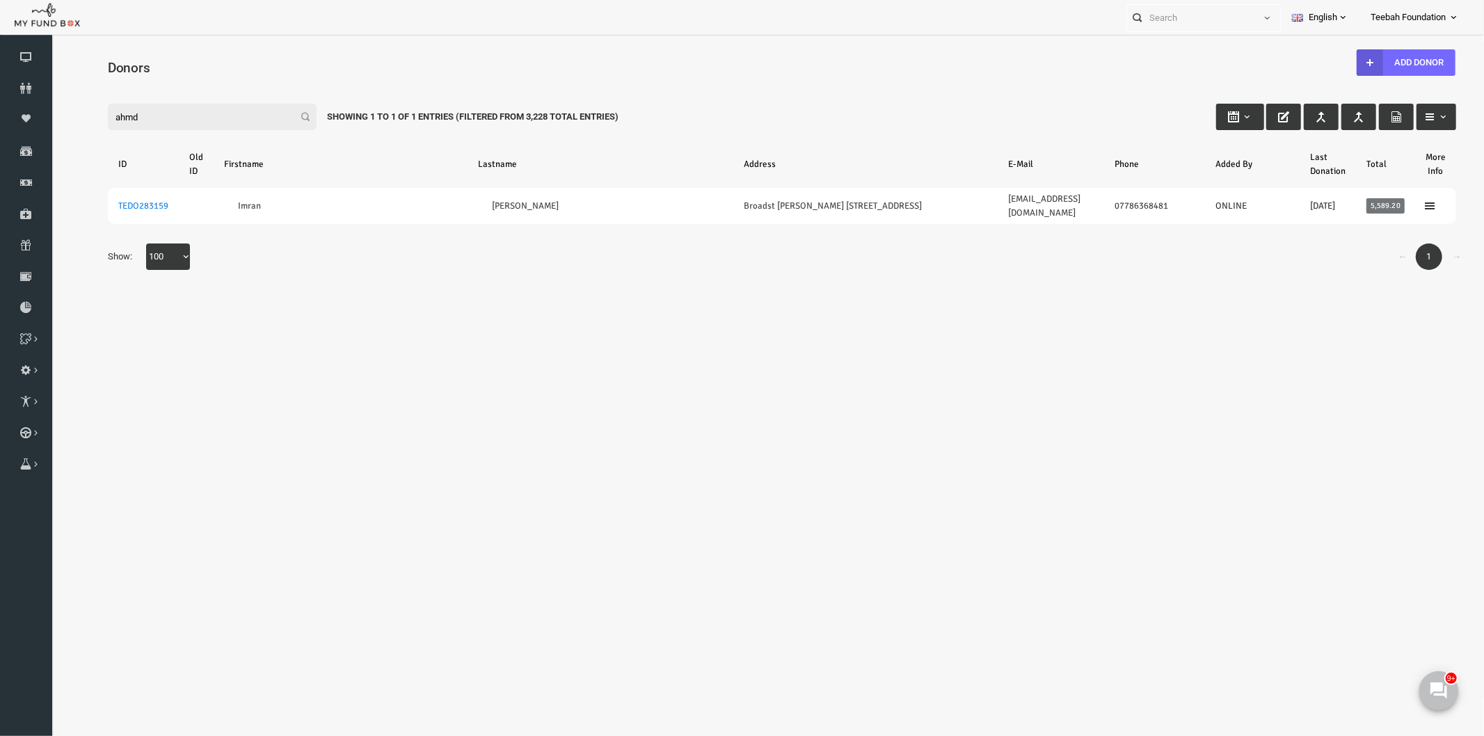
click at [909, 428] on body "Donor Not Found Beneficiary Not Found Partner Not Found!!!! Please Fill out thi…" at bounding box center [753, 369] width 1404 height 656
click at [228, 271] on div "Search: By ID: Note :ID should be atleast 5 digits By Name: Note :Name should b…" at bounding box center [753, 183] width 1404 height 227
drag, startPoint x: 112, startPoint y: 121, endPoint x: 47, endPoint y: 120, distance: 64.7
click at [51, 120] on html "Donor Not Found Beneficiary Not Found Partner Not Found!!!! Please Fill out thi…" at bounding box center [753, 369] width 1404 height 656
paste input "sullimanrawat@gmail.com"
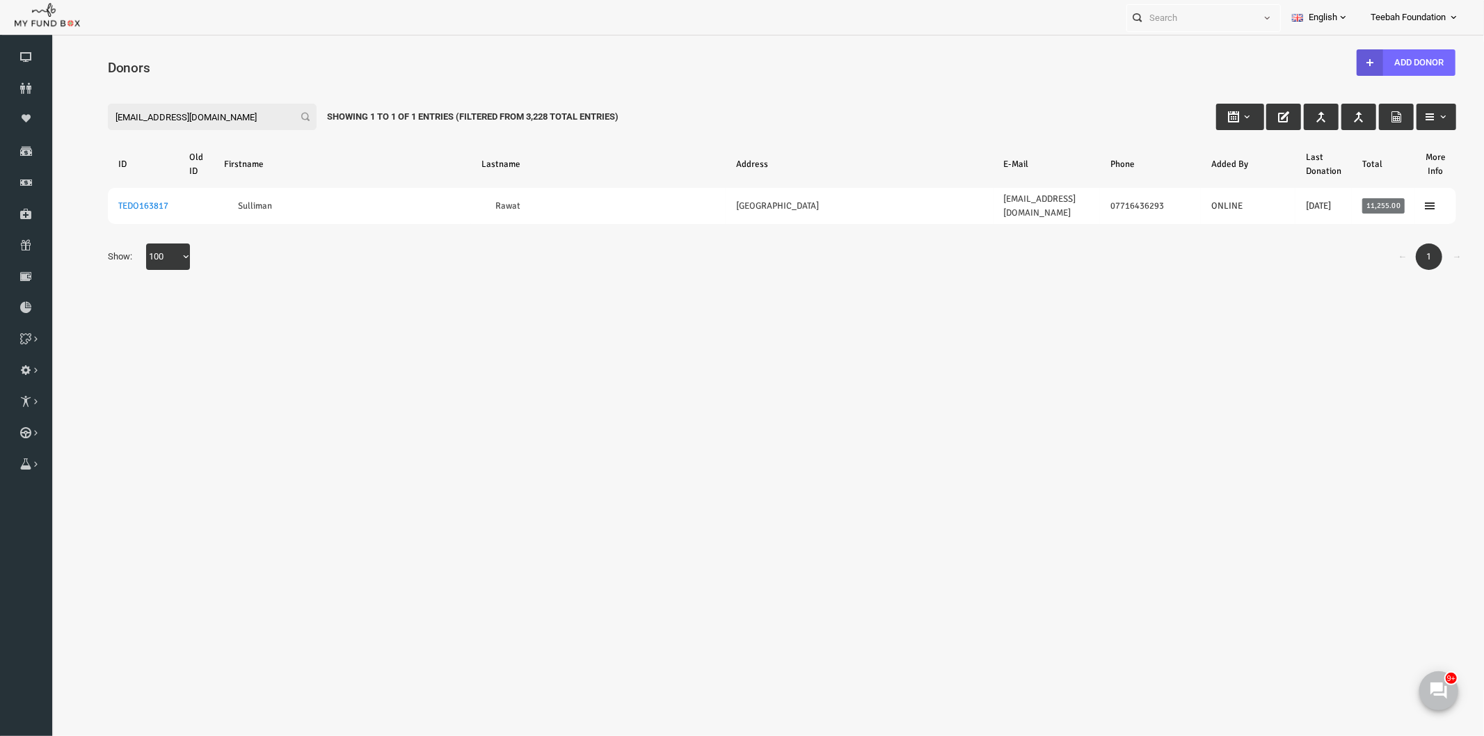
drag, startPoint x: 198, startPoint y: 113, endPoint x: 30, endPoint y: 133, distance: 169.5
click at [51, 133] on html "Donor Not Found Beneficiary Not Found Partner Not Found!!!! Please Fill out thi…" at bounding box center [753, 365] width 1404 height 648
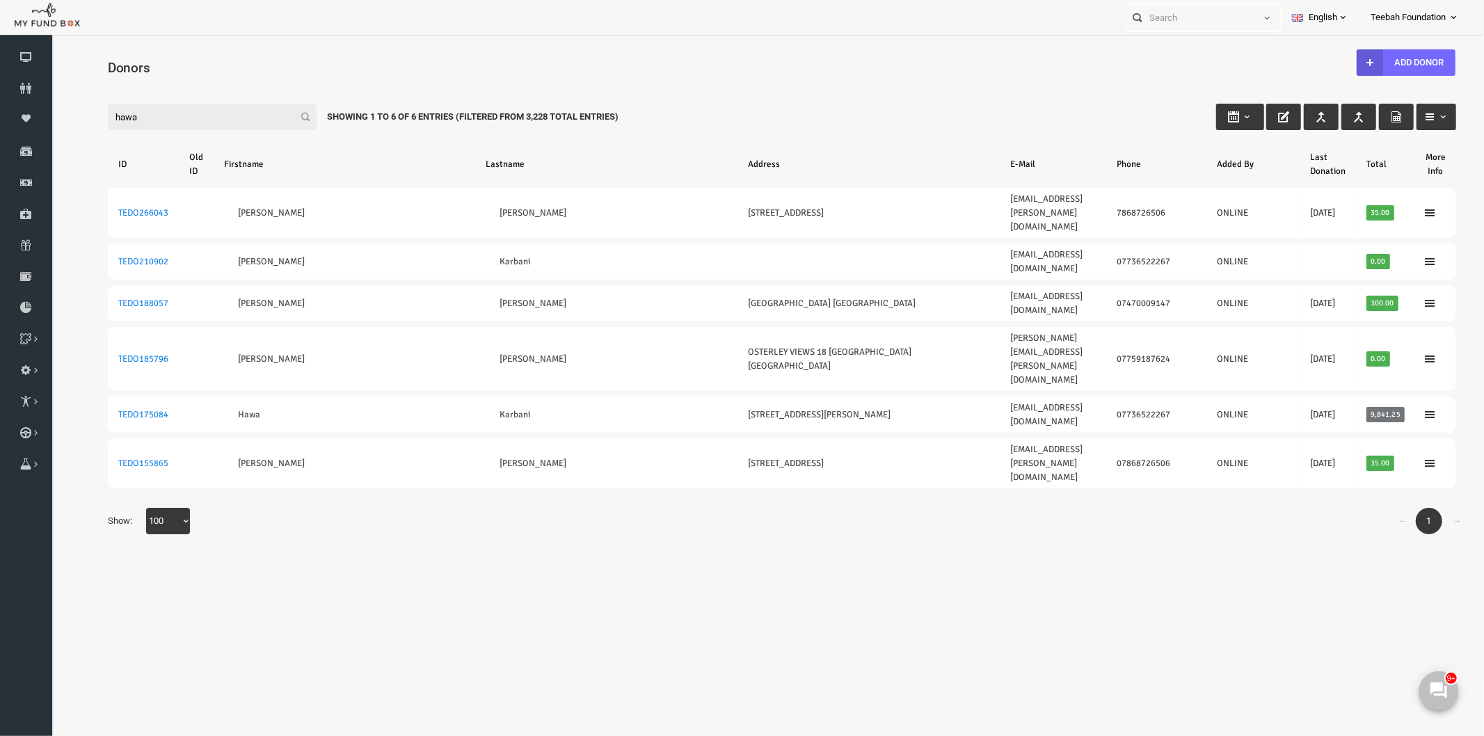
type input "hawa"
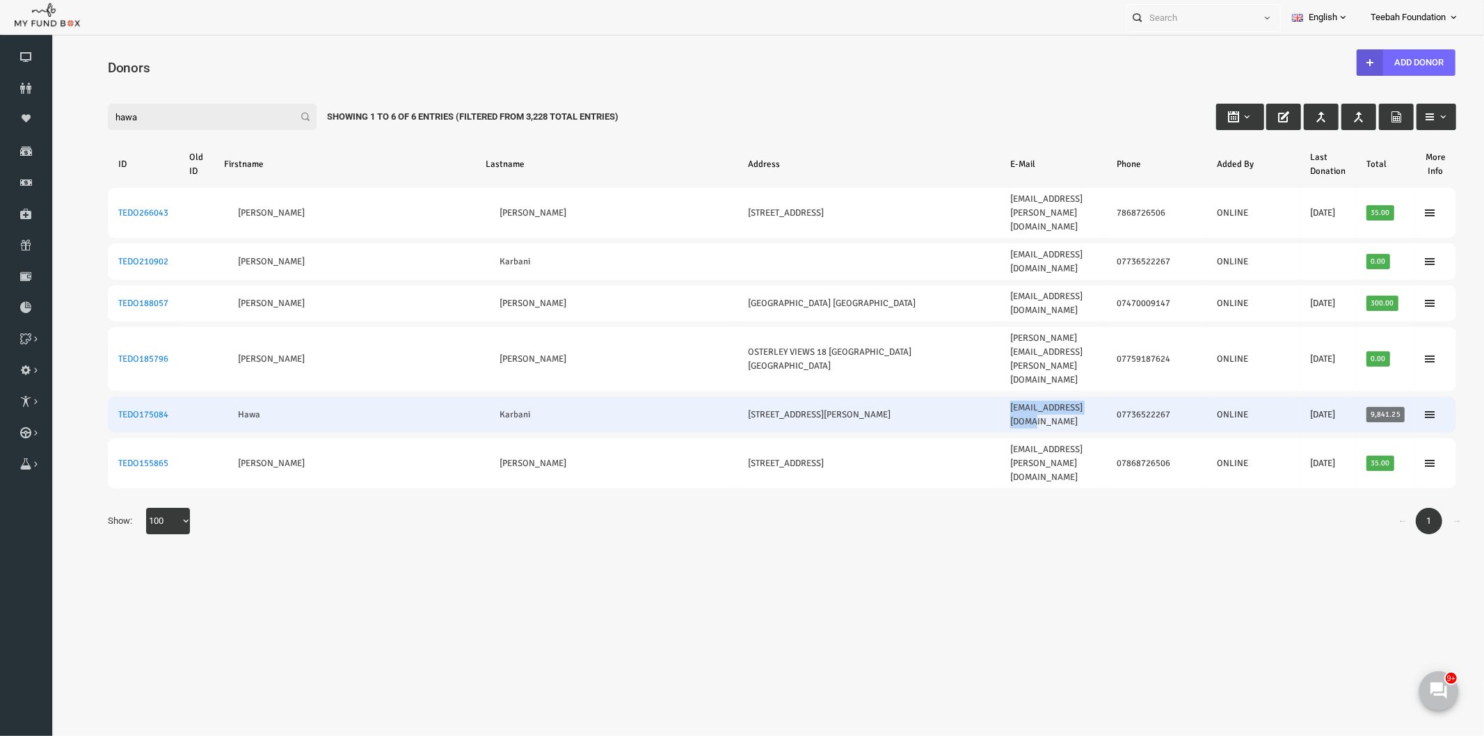
drag, startPoint x: 1045, startPoint y: 318, endPoint x: 950, endPoint y: 321, distance: 94.7
click at [970, 396] on td "djhawa@hotmail.co.uk" at bounding box center [1023, 414] width 106 height 36
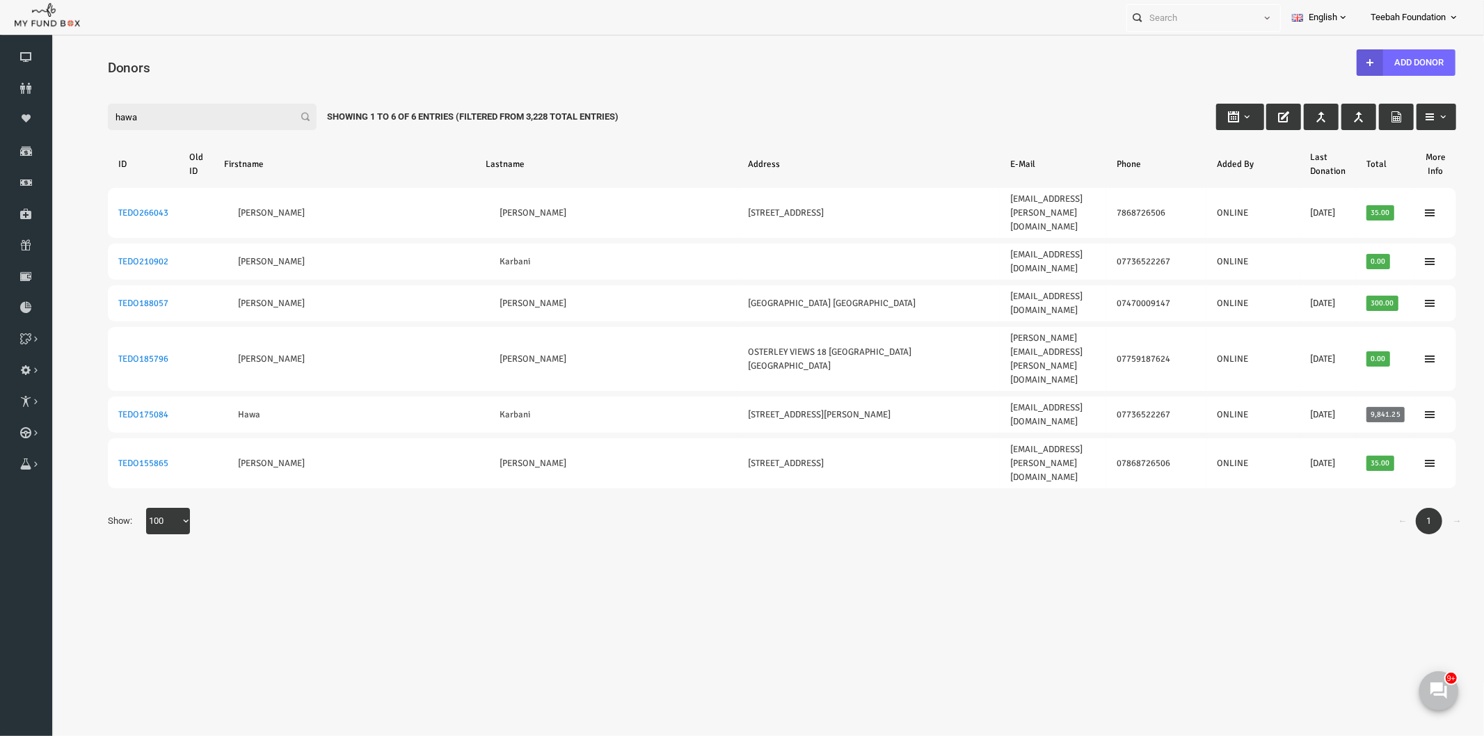
click at [745, 419] on div "Search: By ID: Note :ID should be atleast 5 digits By Name: Note :Name should b…" at bounding box center [753, 315] width 1404 height 491
click at [672, 568] on body "Donor Not Found Beneficiary Not Found Partner Not Found!!!! Please Fill out thi…" at bounding box center [753, 361] width 1404 height 641
click at [33, 87] on icon at bounding box center [26, 88] width 52 height 11
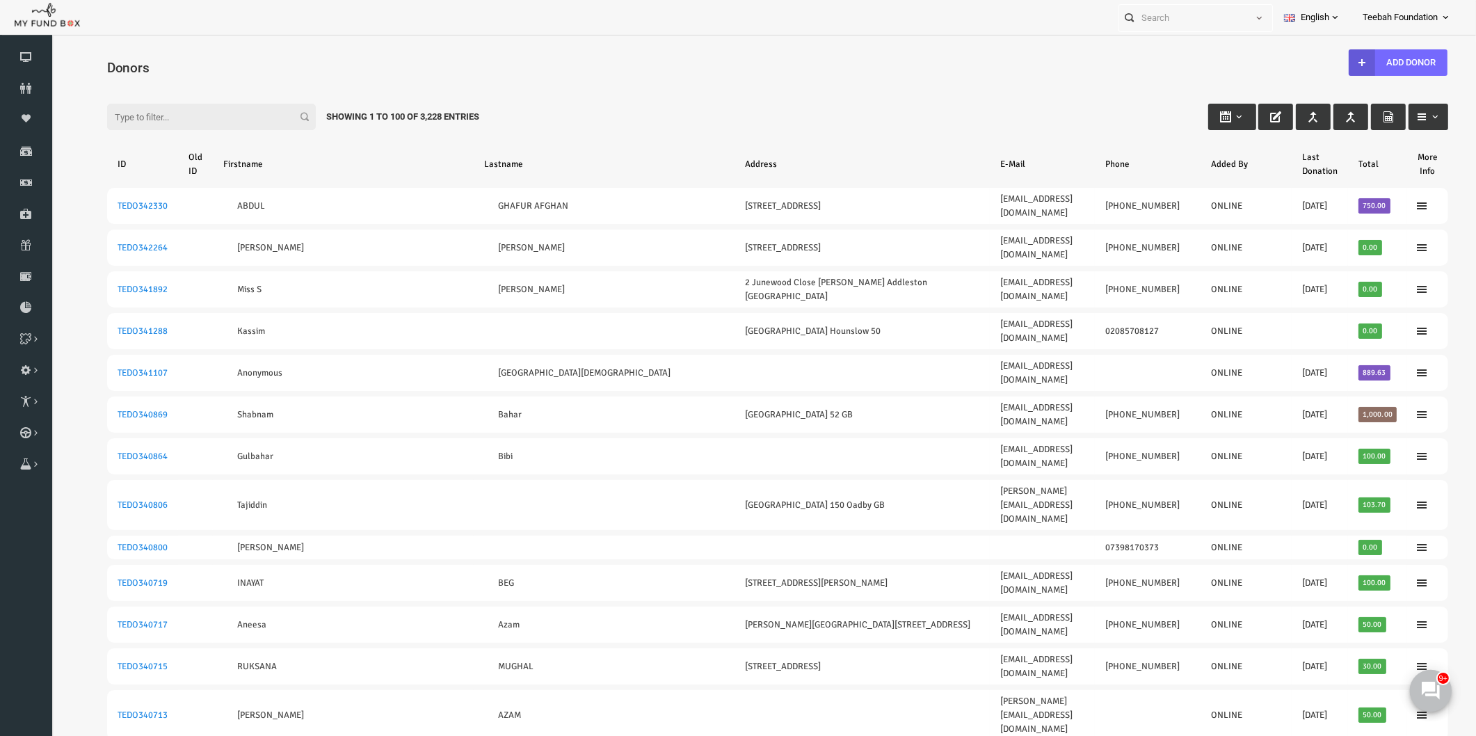
click at [1428, 691] on icon at bounding box center [1430, 690] width 18 height 18
click at [824, 98] on div "Filter: Showing 1 to 100 of 3,228 Entries" at bounding box center [749, 104] width 1369 height 38
click at [40, 91] on icon at bounding box center [26, 88] width 52 height 11
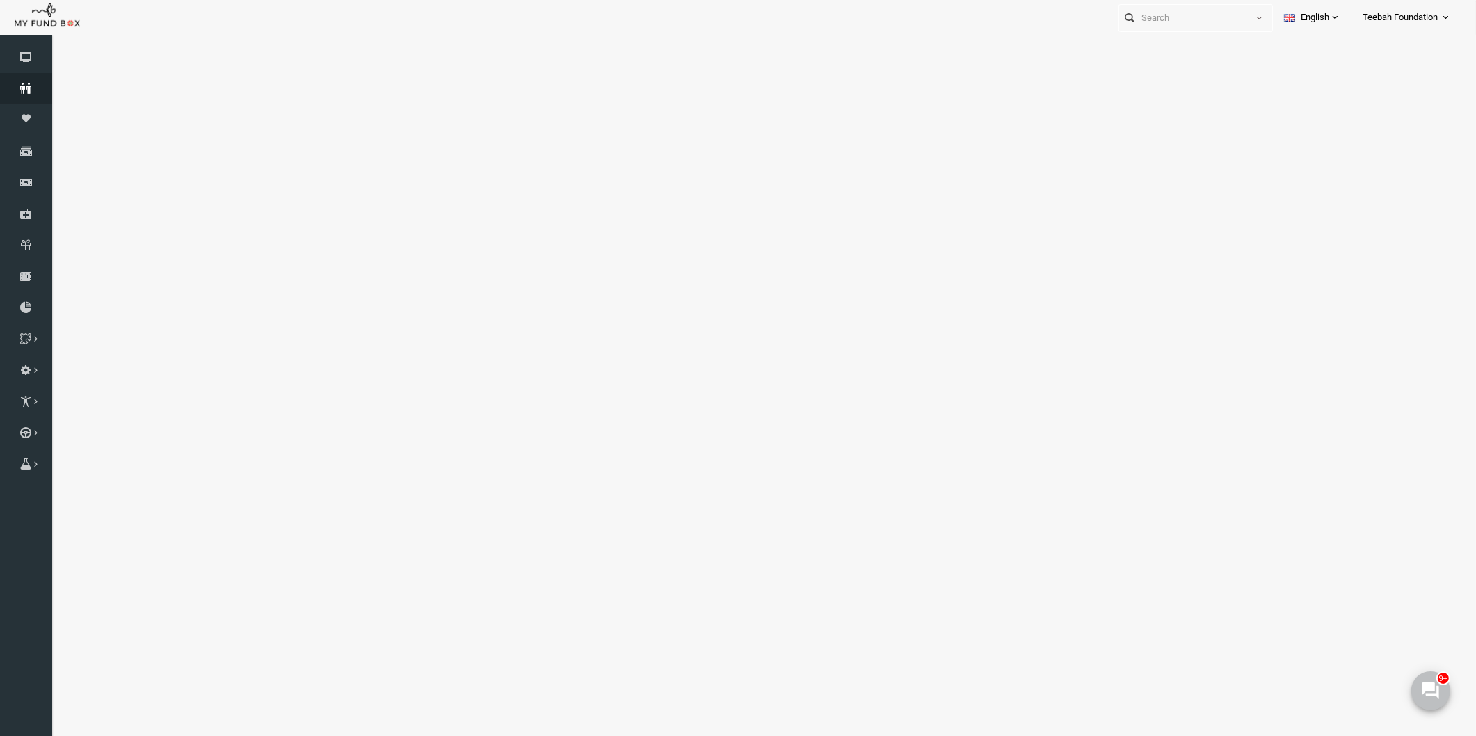
select select "100"
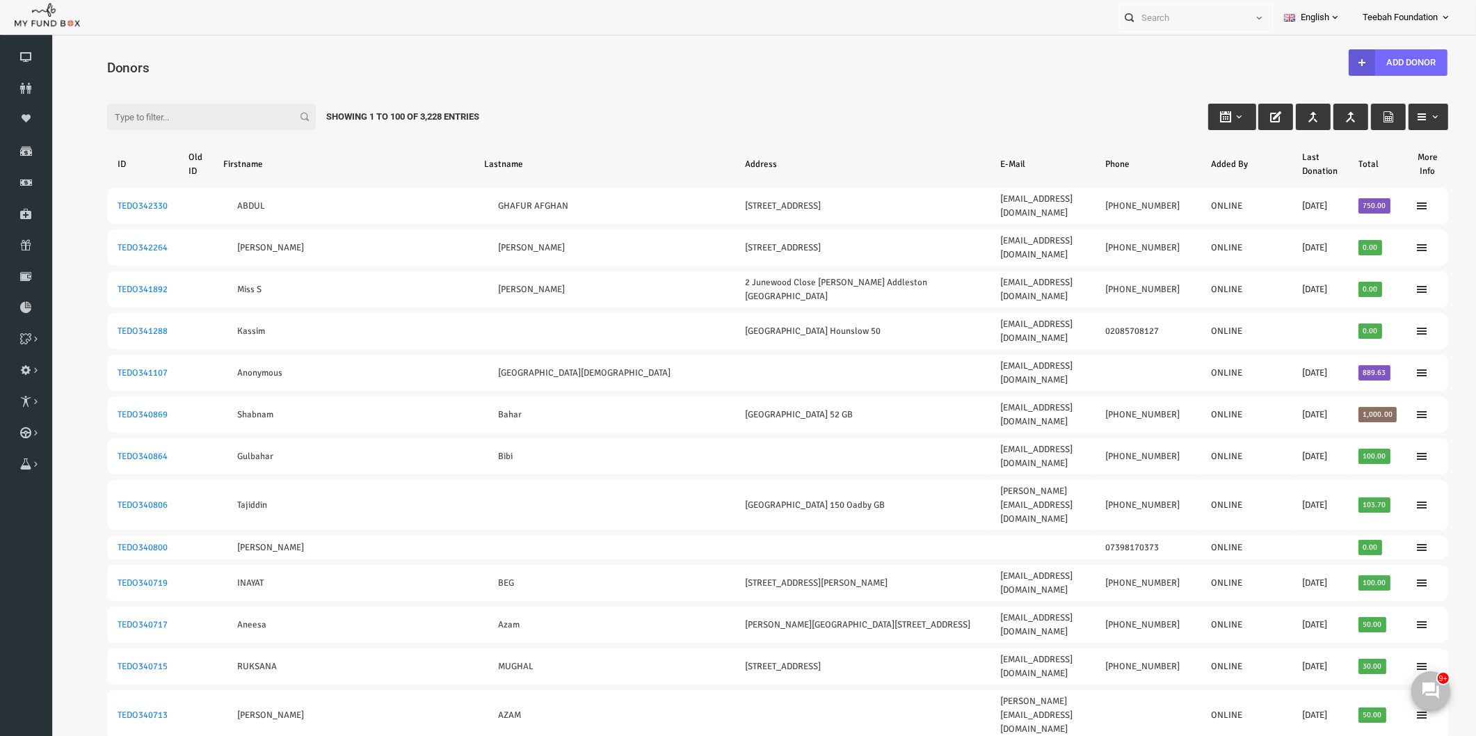
click at [479, 115] on div "Filter: Showing 1 to 100 of 3,228 Entries" at bounding box center [749, 104] width 1369 height 38
click at [600, 67] on h4 "Donors" at bounding box center [756, 68] width 1355 height 20
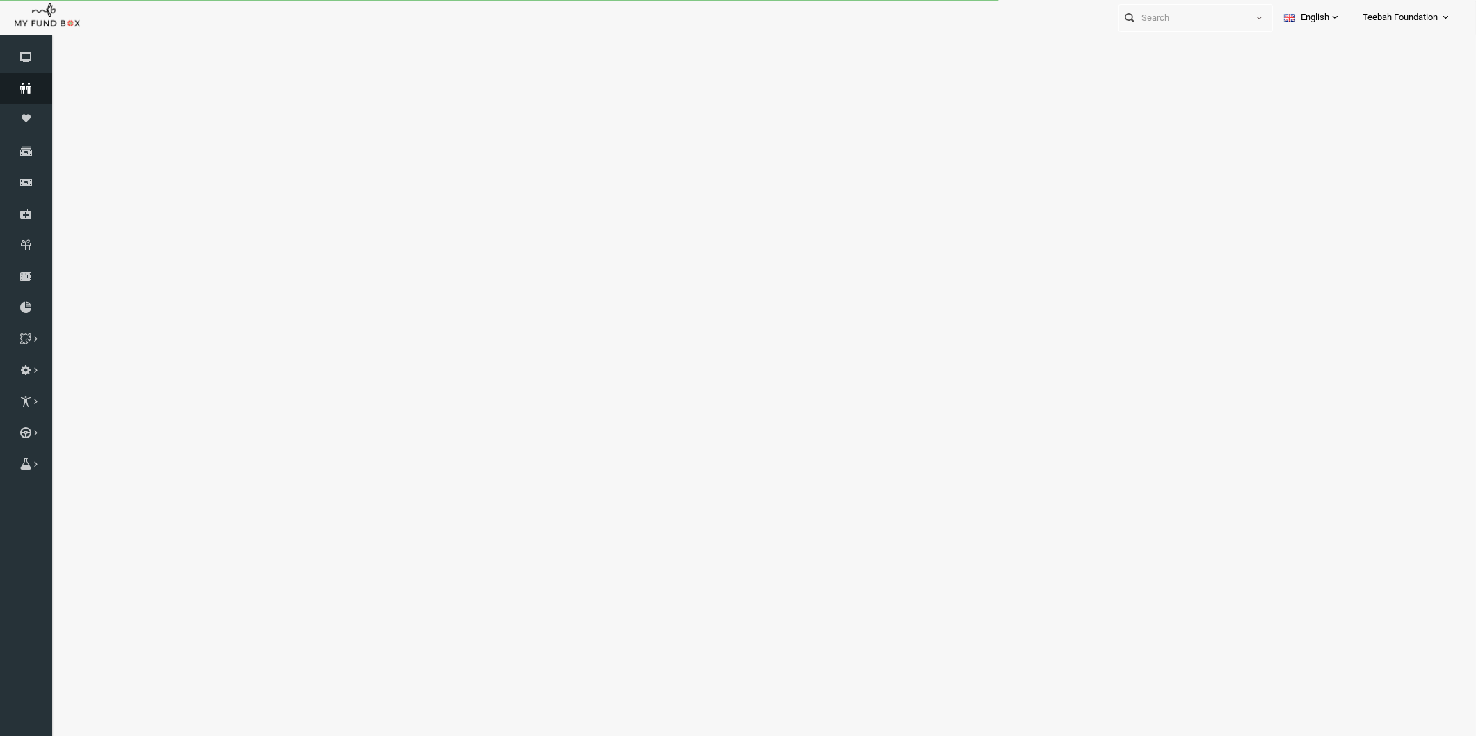
select select "100"
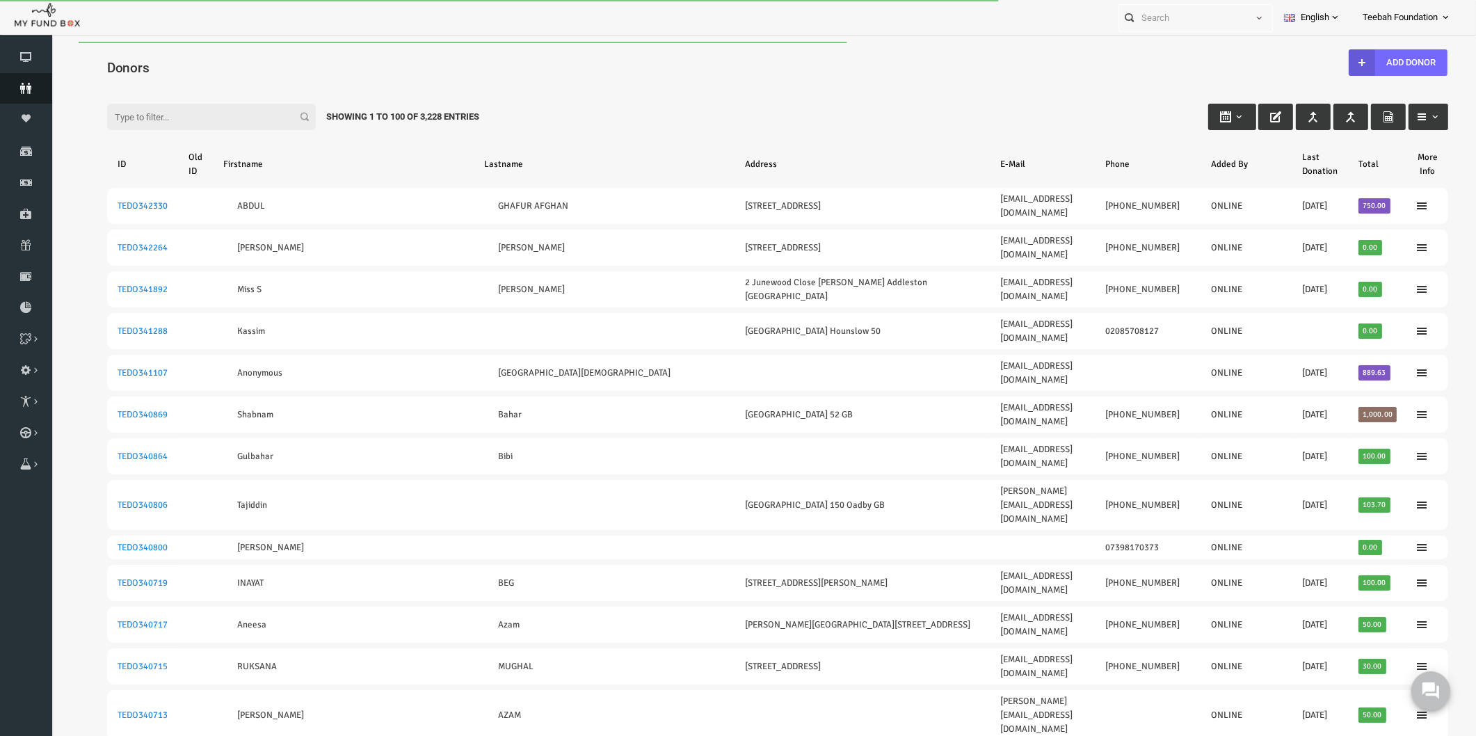
click at [21, 84] on icon at bounding box center [26, 88] width 52 height 11
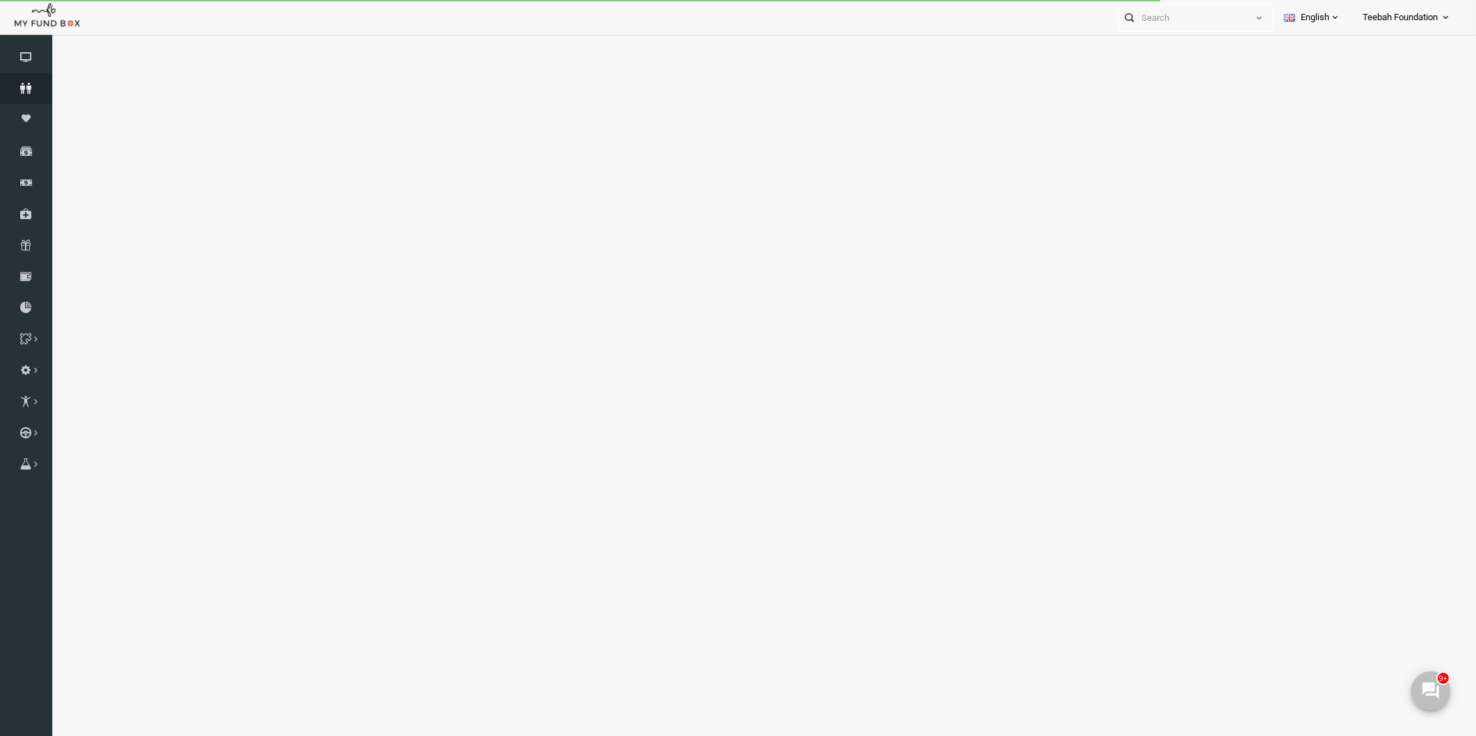
select select "100"
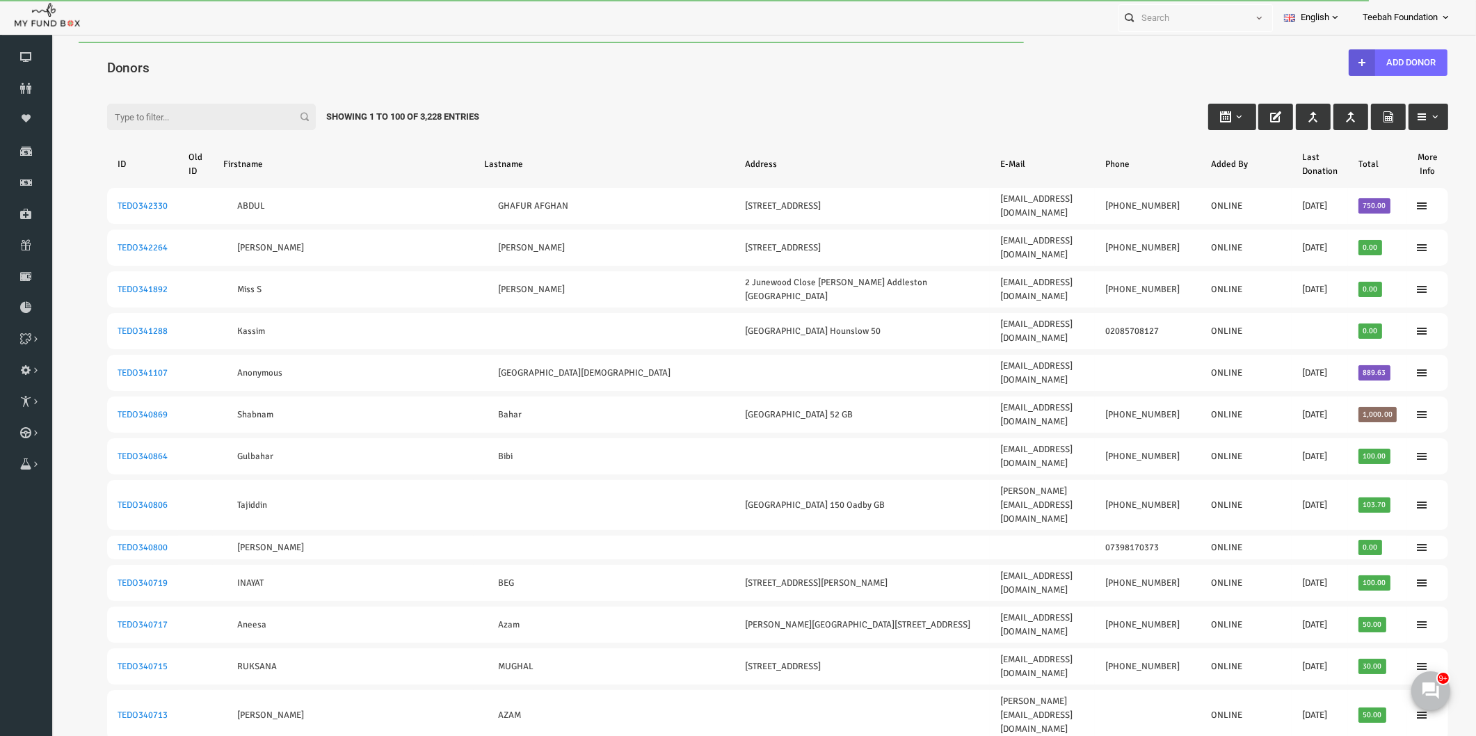
click at [648, 114] on div "Filter: Showing 1 to 100 of 3,228 Entries" at bounding box center [749, 104] width 1369 height 38
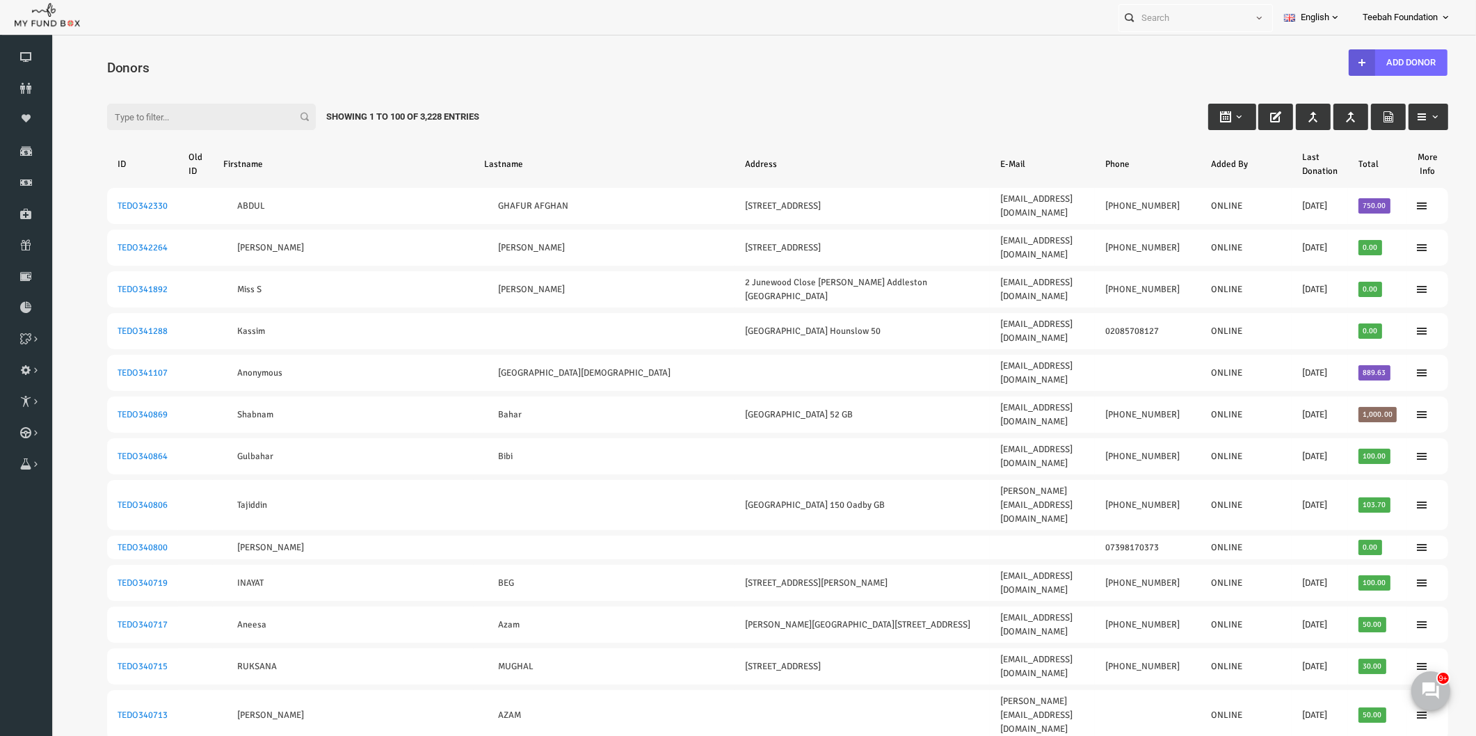
click at [648, 114] on div "Filter: Showing 1 to 100 of 3,228 Entries" at bounding box center [749, 104] width 1369 height 38
click at [175, 116] on input "Filter:" at bounding box center [183, 117] width 209 height 26
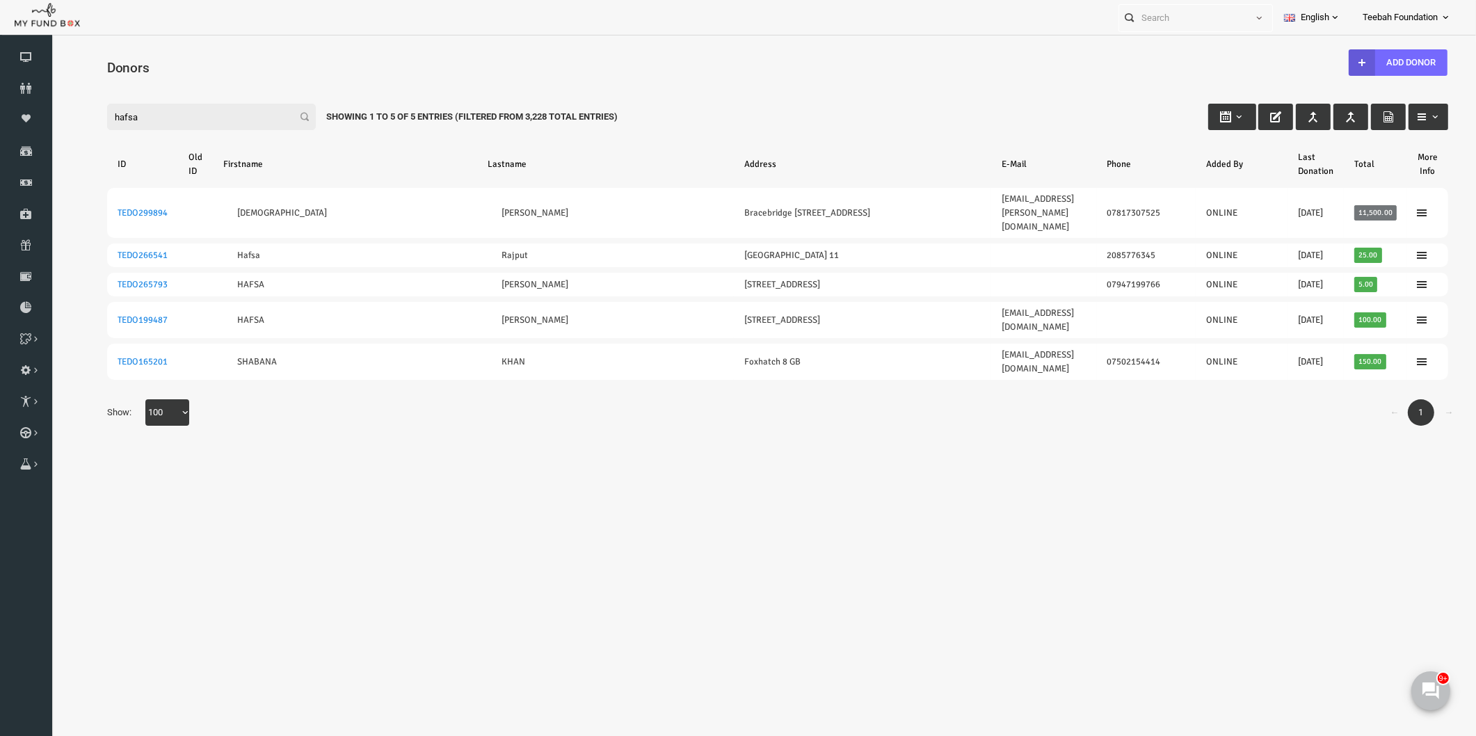
type input "hafsa"
click at [810, 424] on body "Donor Not Found Beneficiary Not Found Partner Not Found!!!! Please Fill out thi…" at bounding box center [749, 401] width 1397 height 719
click at [38, 81] on link "Donors" at bounding box center [26, 88] width 52 height 31
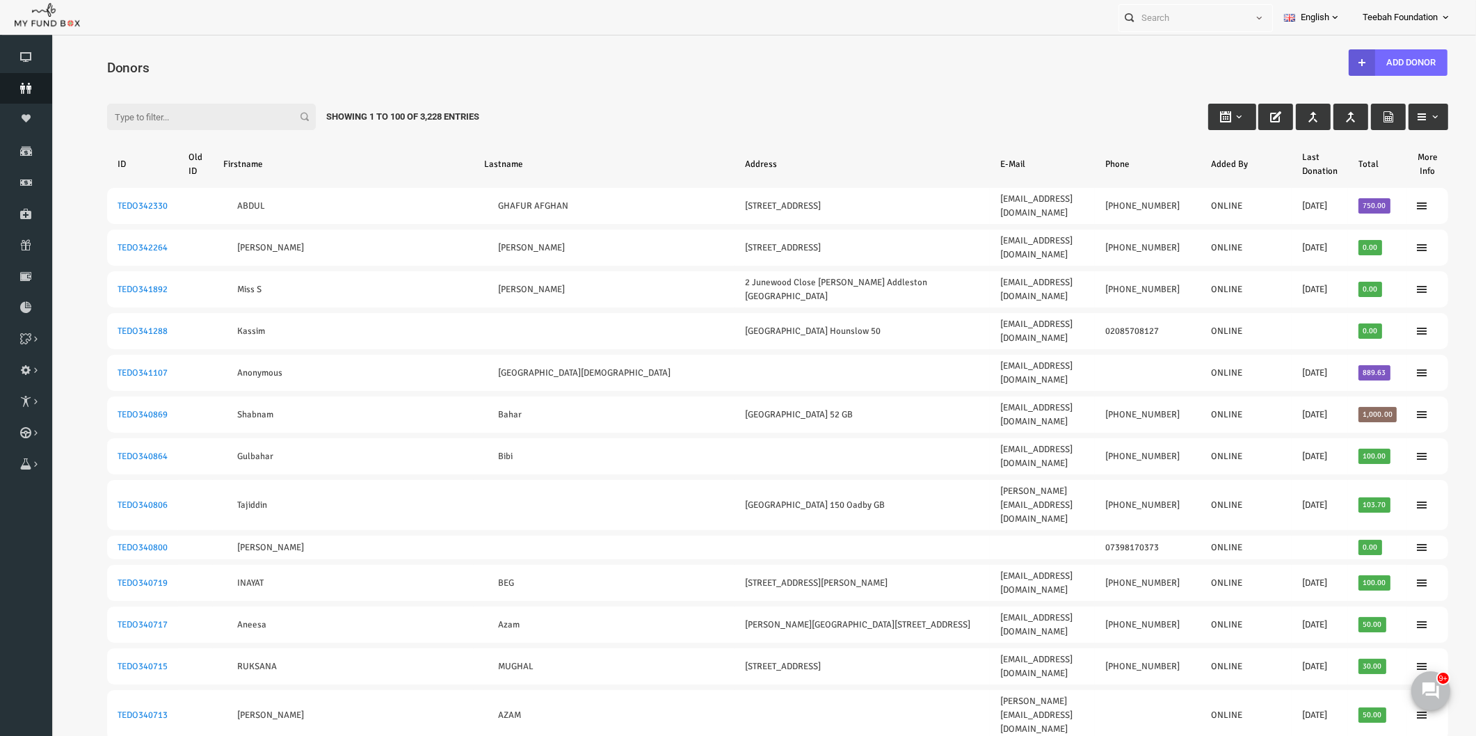
click at [12, 85] on icon at bounding box center [26, 88] width 52 height 11
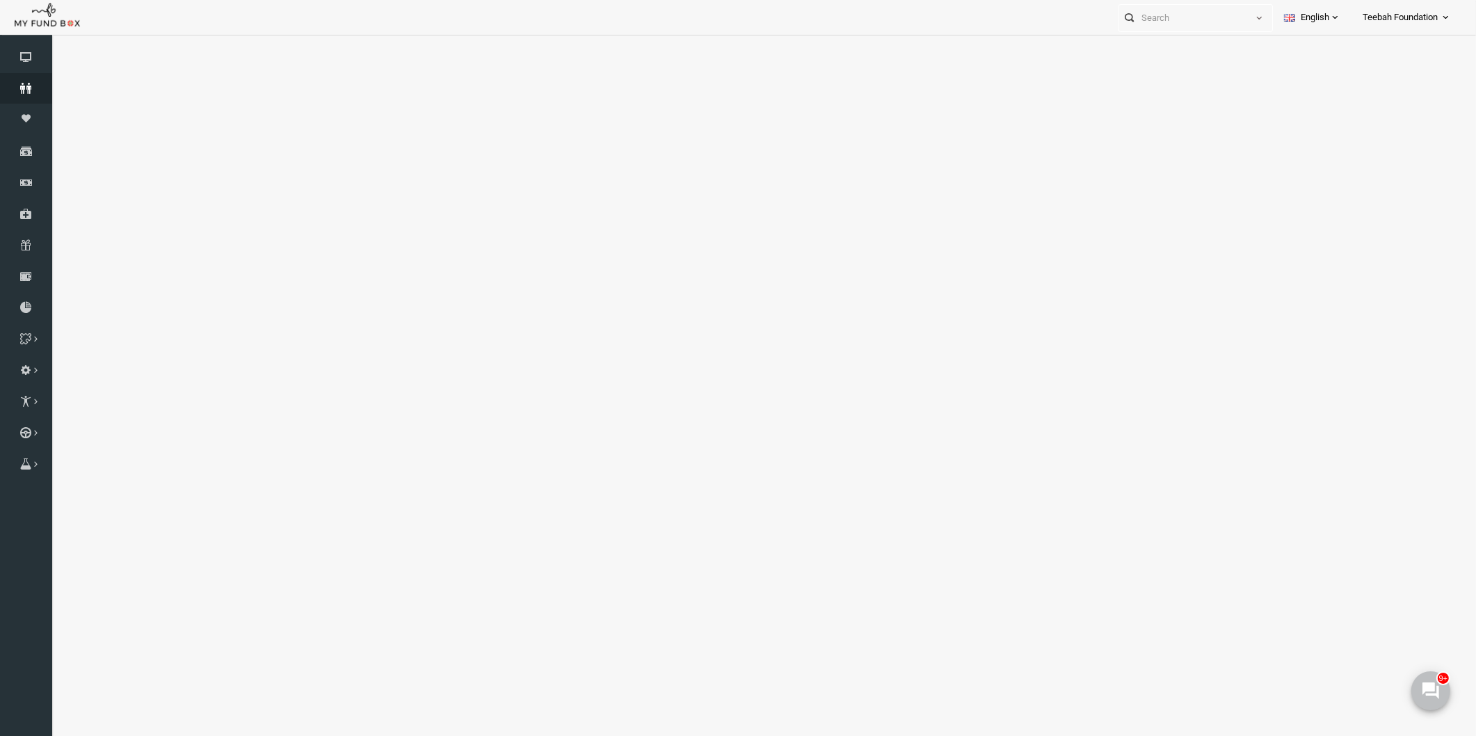
select select "100"
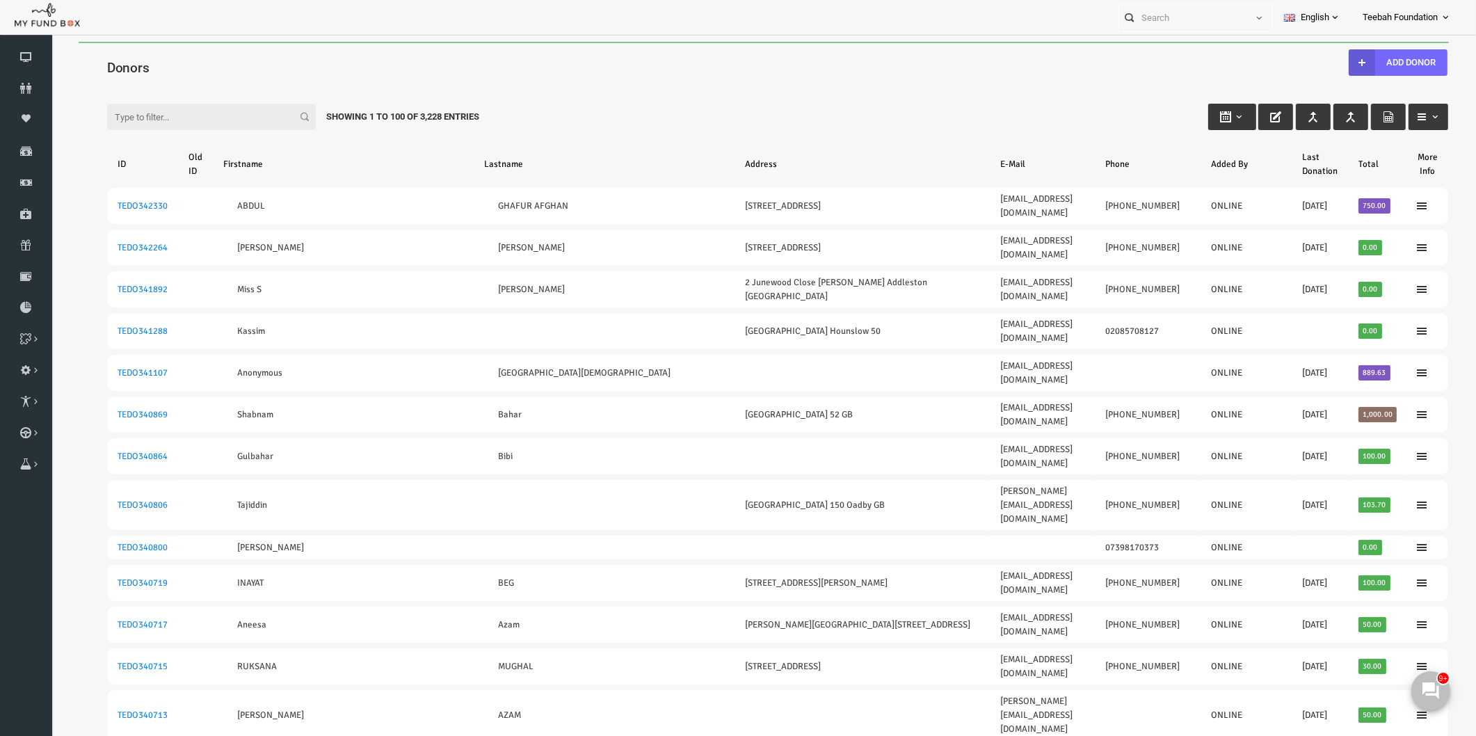
click at [166, 70] on h4 "Donors" at bounding box center [756, 68] width 1355 height 20
